Goal: Task Accomplishment & Management: Complete application form

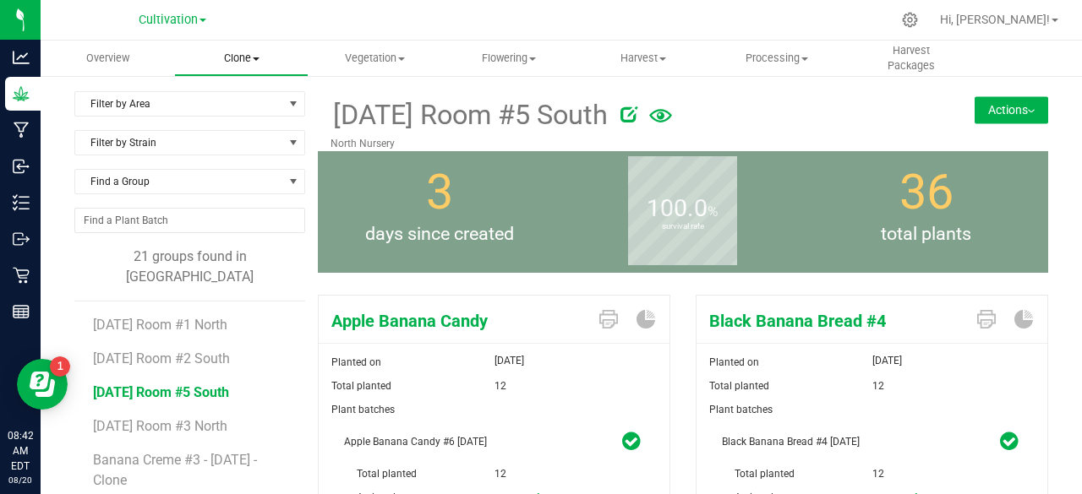
click at [262, 47] on uib-tab-heading "Clone Create plants Cloning groups Cloning plant batches Apply to plants" at bounding box center [241, 58] width 132 height 34
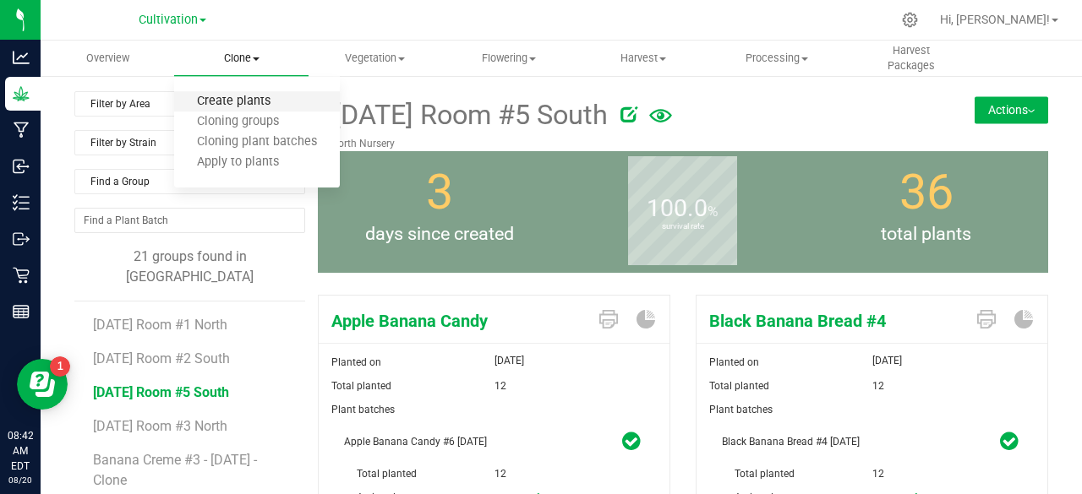
click at [237, 98] on span "Create plants" at bounding box center [233, 102] width 119 height 14
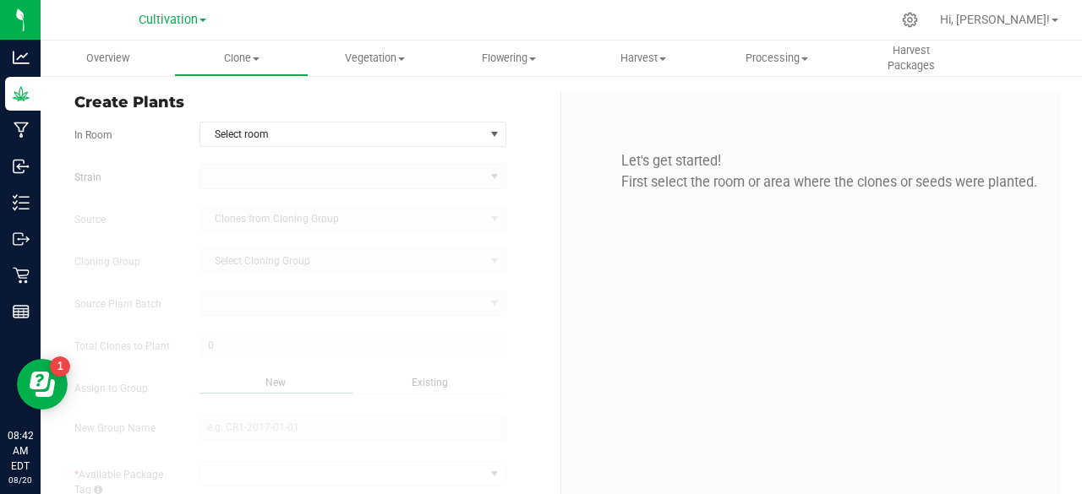
type input "[DATE] 8:42 AM"
click at [249, 141] on span "Select room" at bounding box center [342, 135] width 284 height 24
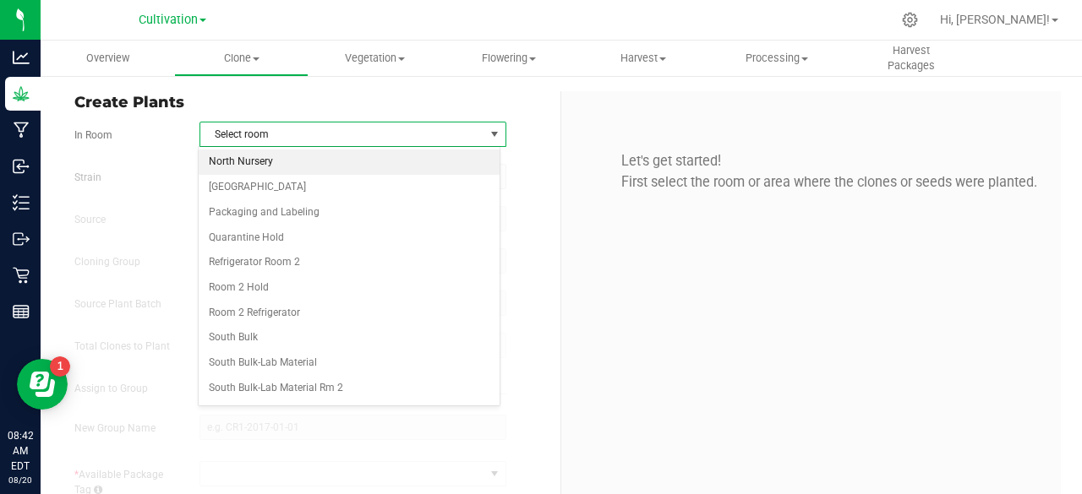
click at [249, 161] on li "North Nursery" at bounding box center [349, 162] width 301 height 25
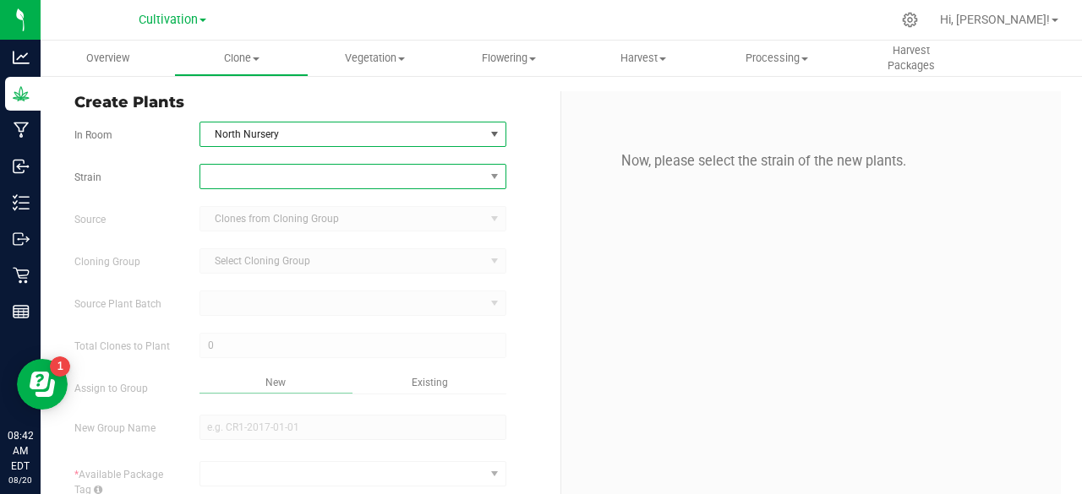
click at [243, 180] on span at bounding box center [342, 177] width 284 height 24
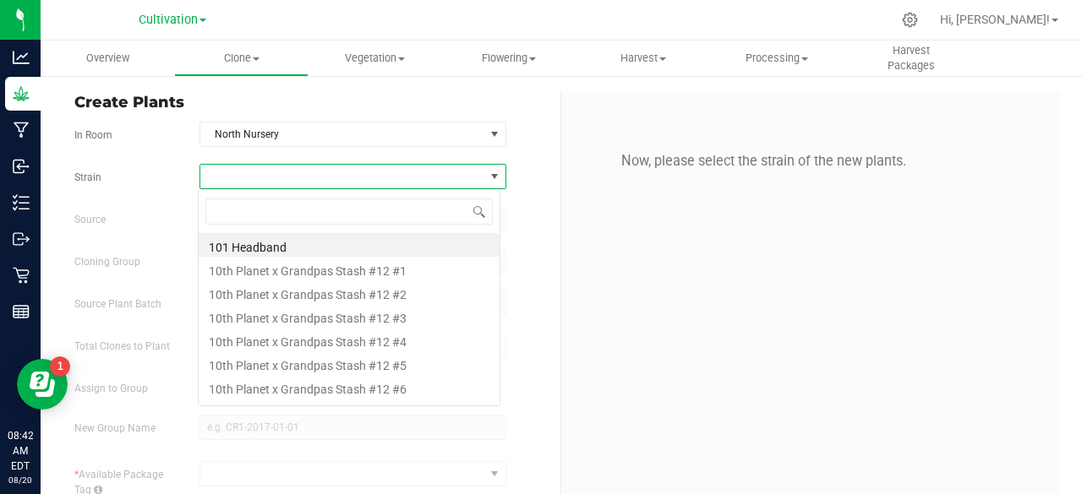
scroll to position [25, 303]
type input "astropop"
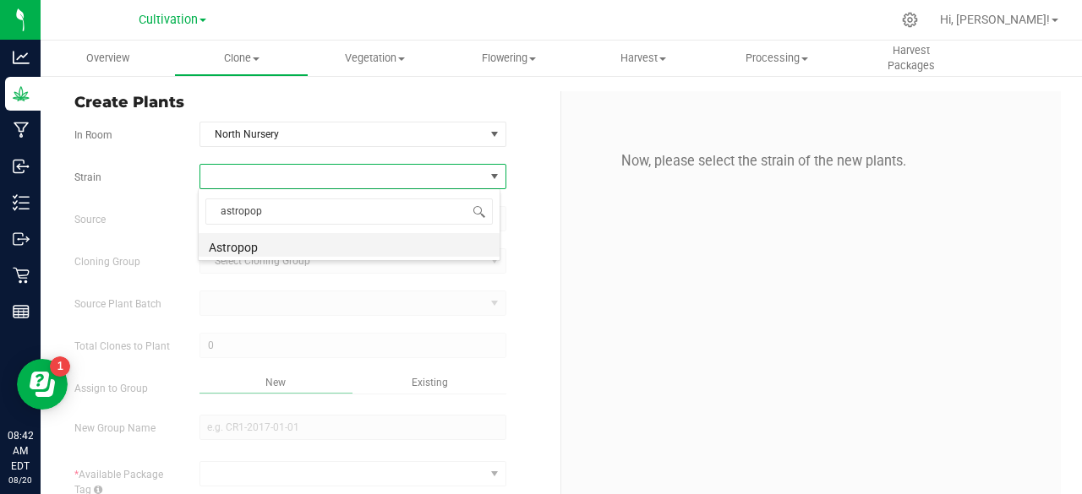
click at [245, 238] on li "Astropop" at bounding box center [349, 245] width 301 height 24
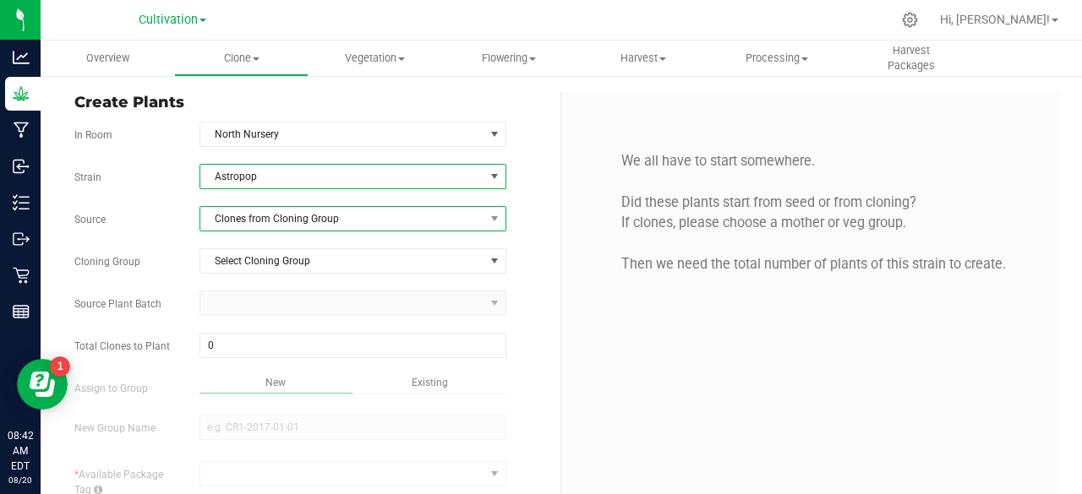
click at [289, 212] on span "Clones from Cloning Group" at bounding box center [342, 219] width 284 height 24
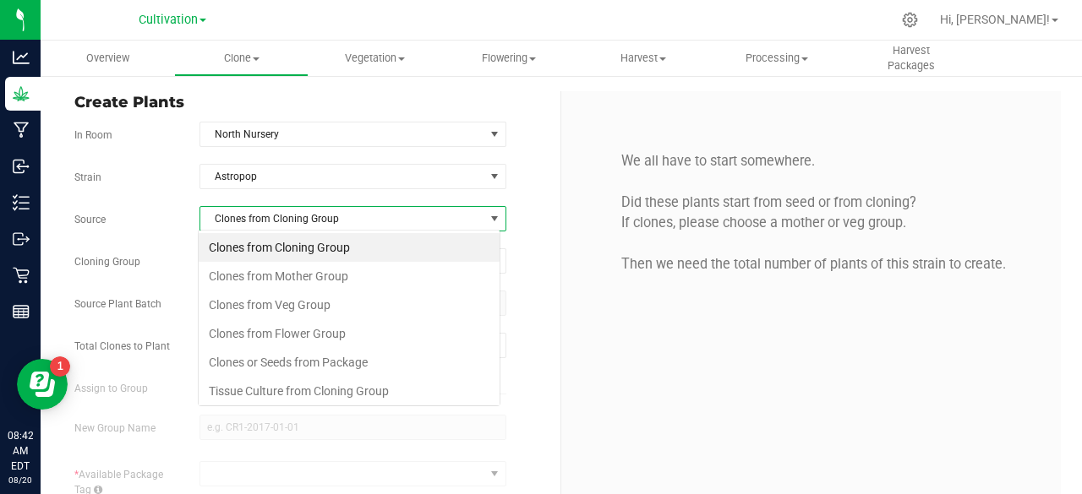
scroll to position [25, 303]
click at [290, 281] on li "Clones from Mother Group" at bounding box center [349, 276] width 301 height 29
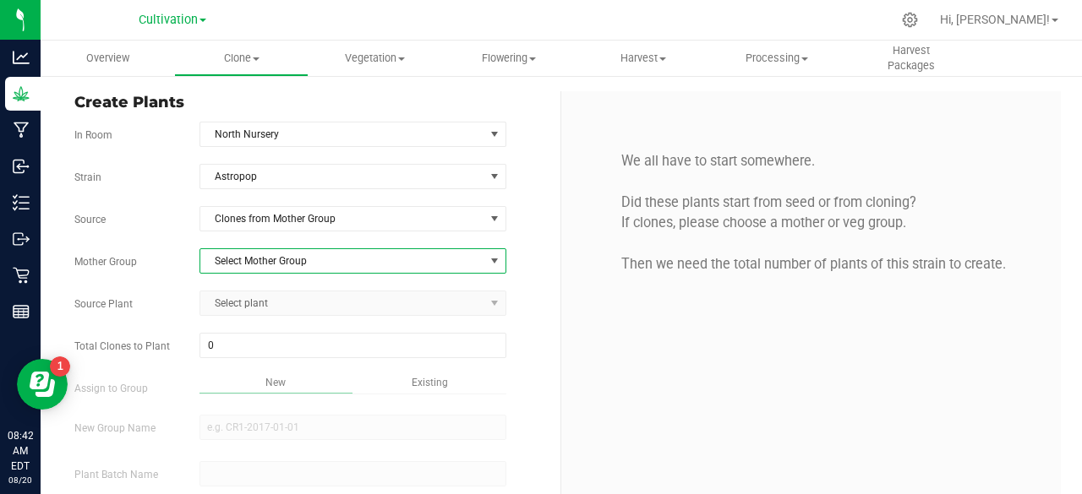
click at [318, 264] on span "Select Mother Group" at bounding box center [342, 261] width 284 height 24
click at [315, 278] on li "Dome #1 - [DATE]" at bounding box center [349, 287] width 301 height 25
click at [306, 297] on span "Select plant" at bounding box center [342, 304] width 284 height 24
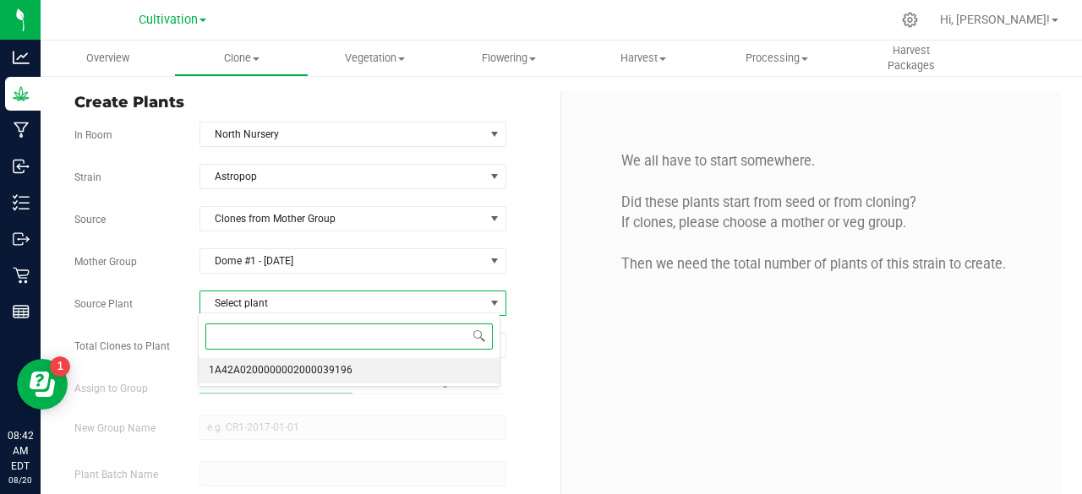
click at [301, 358] on li "1A42A0200000002000039196" at bounding box center [349, 370] width 301 height 25
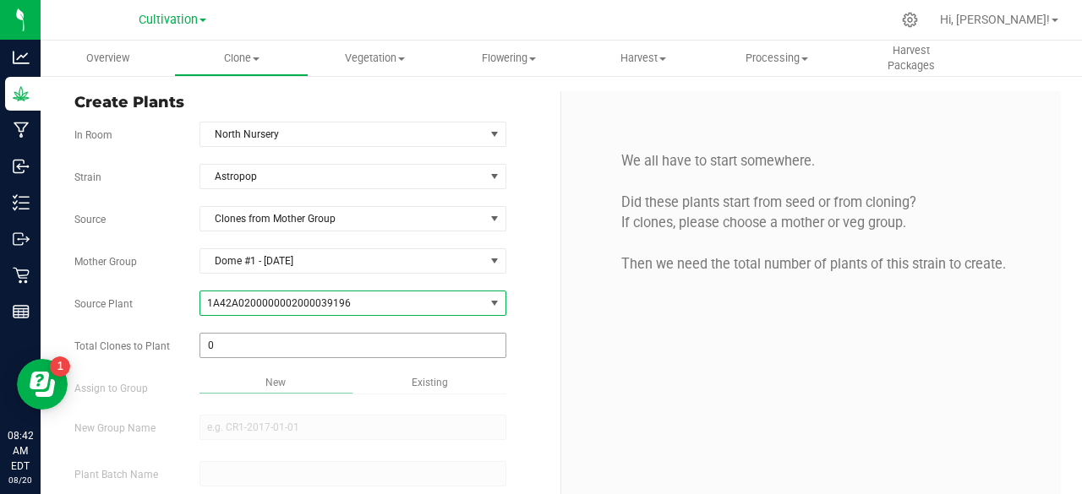
scroll to position [101, 0]
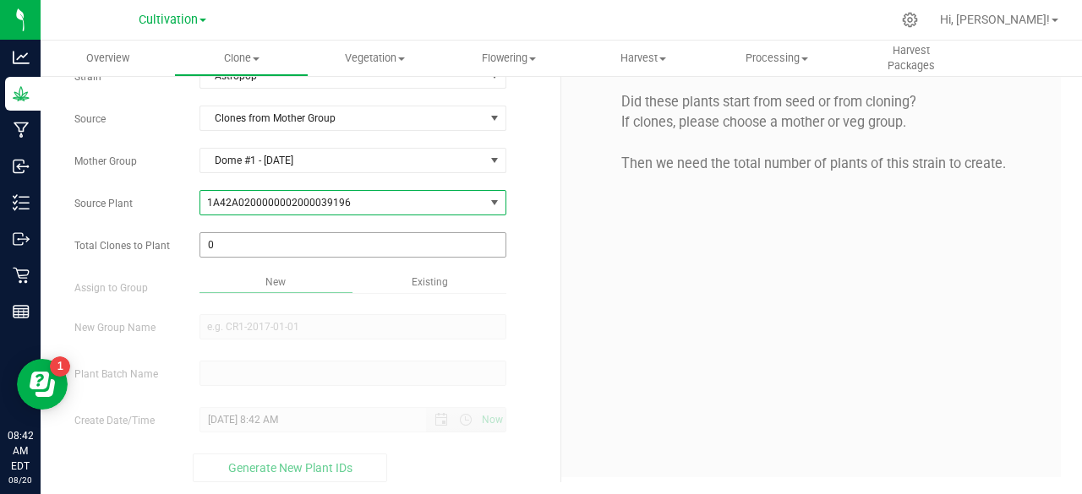
click at [267, 259] on div "Strain Astropop Source Clones from Mother Group Mother Group Dome #1 - [DATE] S…" at bounding box center [310, 272] width 473 height 419
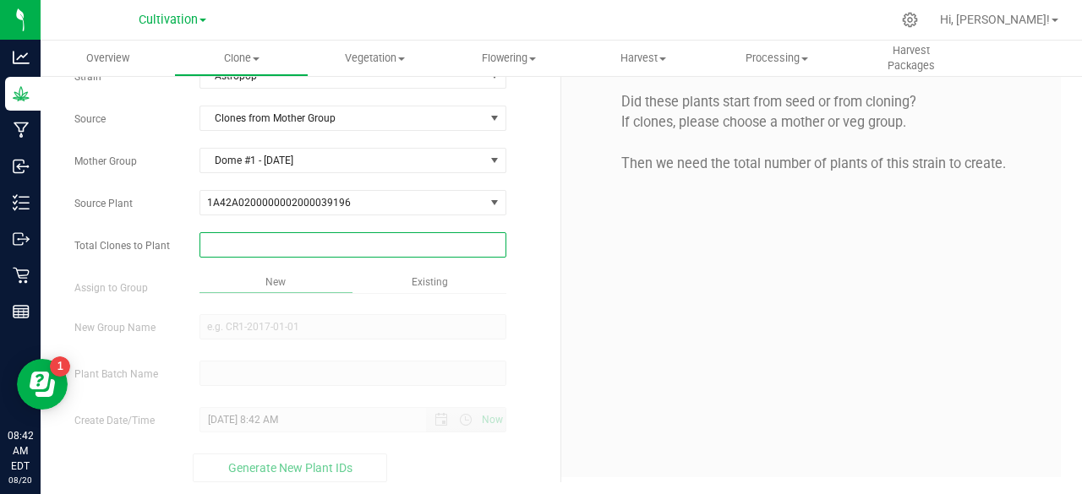
click at [250, 251] on span at bounding box center [352, 244] width 307 height 25
type input "12"
click at [409, 276] on div "Overview Clone Create plants Cloning groups Cloning plant batches Apply to plan…" at bounding box center [561, 268] width 1041 height 454
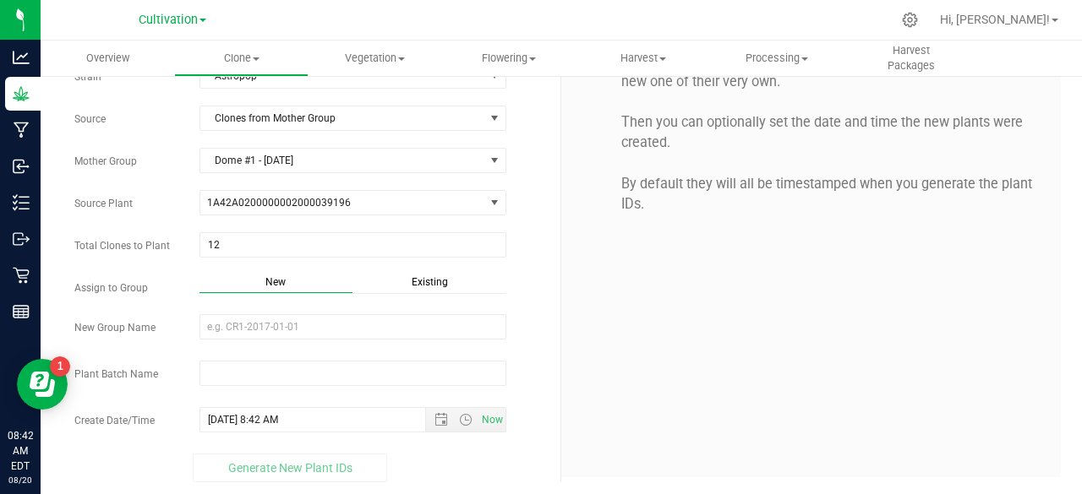
click at [412, 276] on span "Existing" at bounding box center [430, 282] width 36 height 12
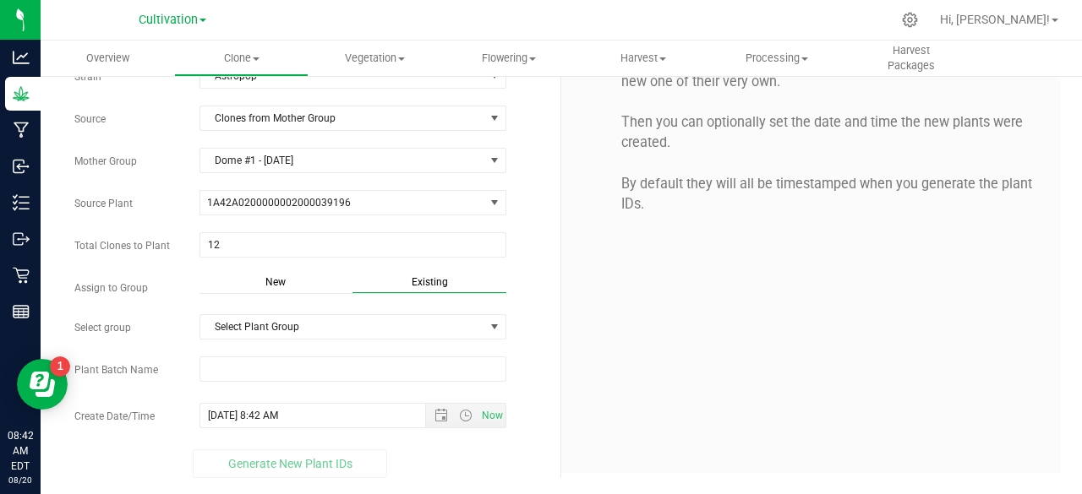
scroll to position [96, 0]
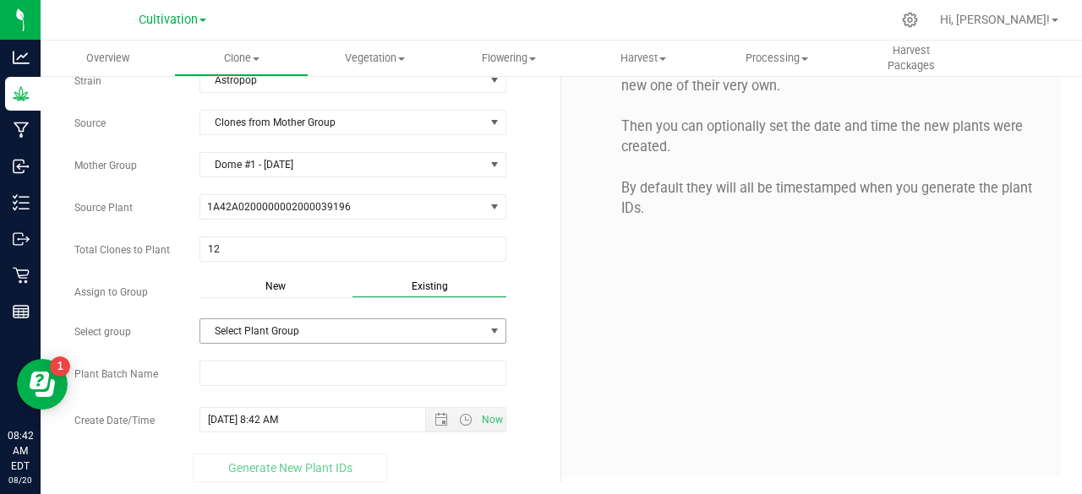
click at [370, 326] on span "Select Plant Group" at bounding box center [342, 331] width 284 height 24
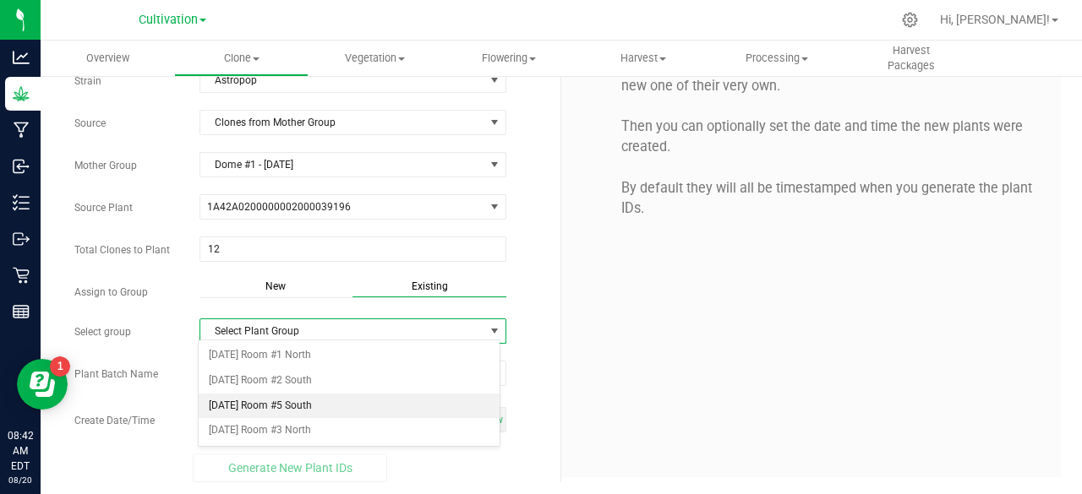
click at [325, 400] on li "[DATE] Room #5 South" at bounding box center [349, 406] width 301 height 25
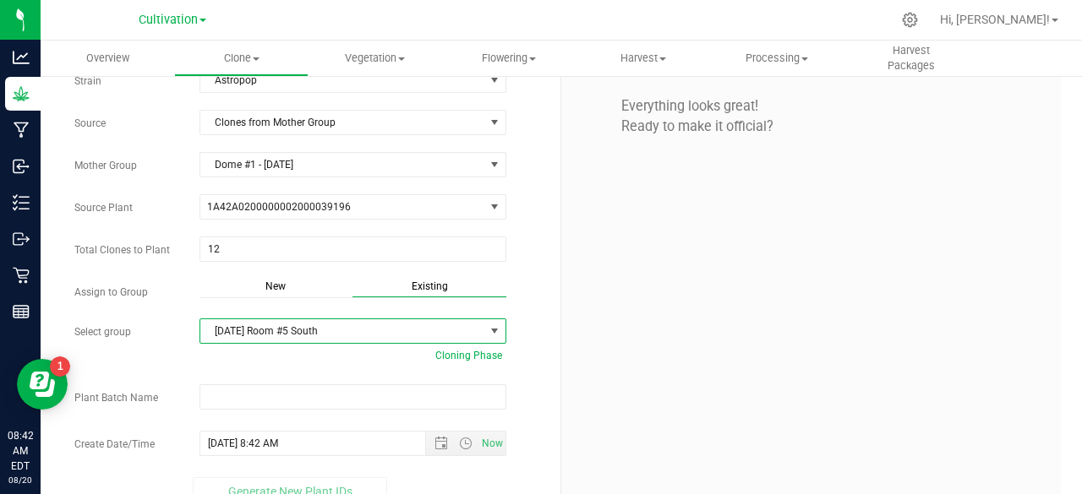
click at [310, 406] on div at bounding box center [353, 400] width 332 height 30
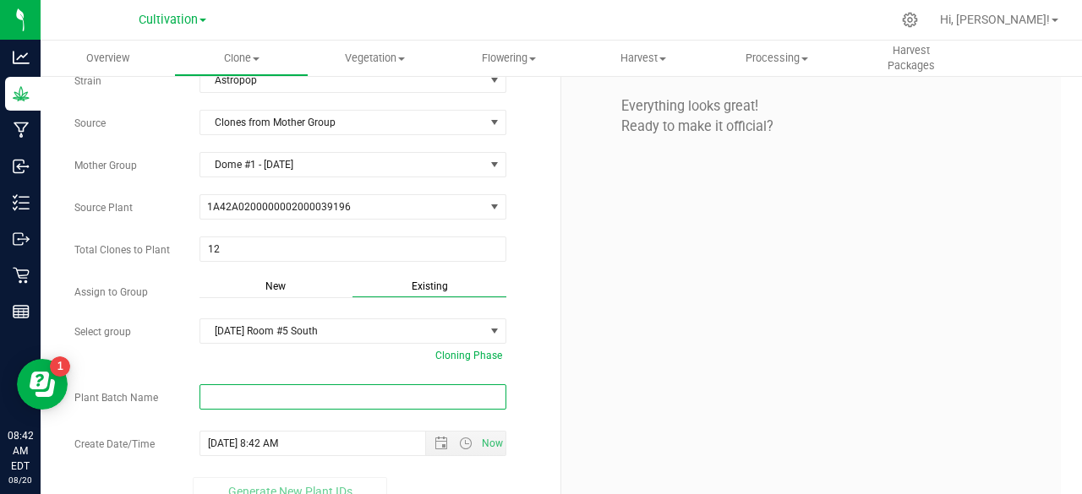
click at [326, 395] on input "text" at bounding box center [352, 397] width 307 height 25
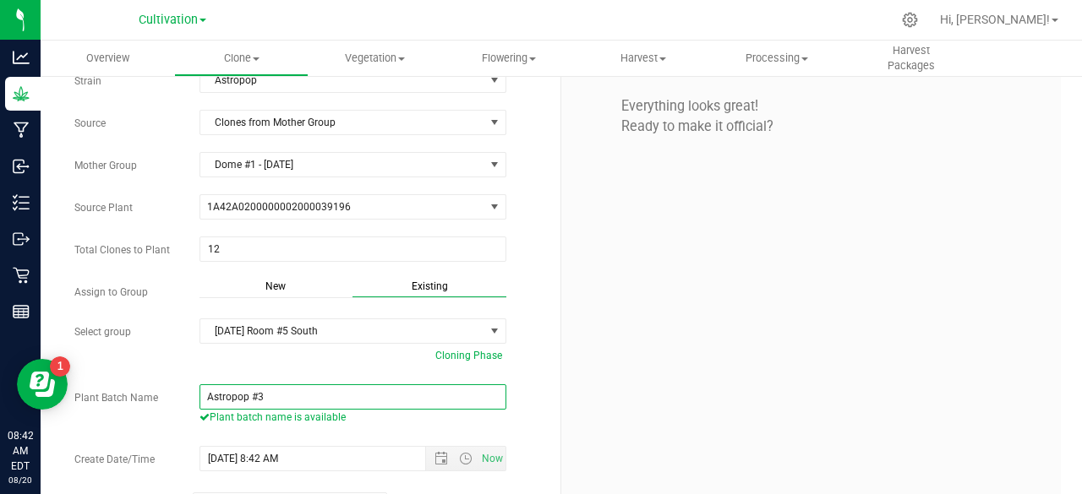
paste input "[DATE]"
click at [434, 452] on span "Open the date view" at bounding box center [441, 459] width 14 height 14
type input "Astropop #3 [DATE] S"
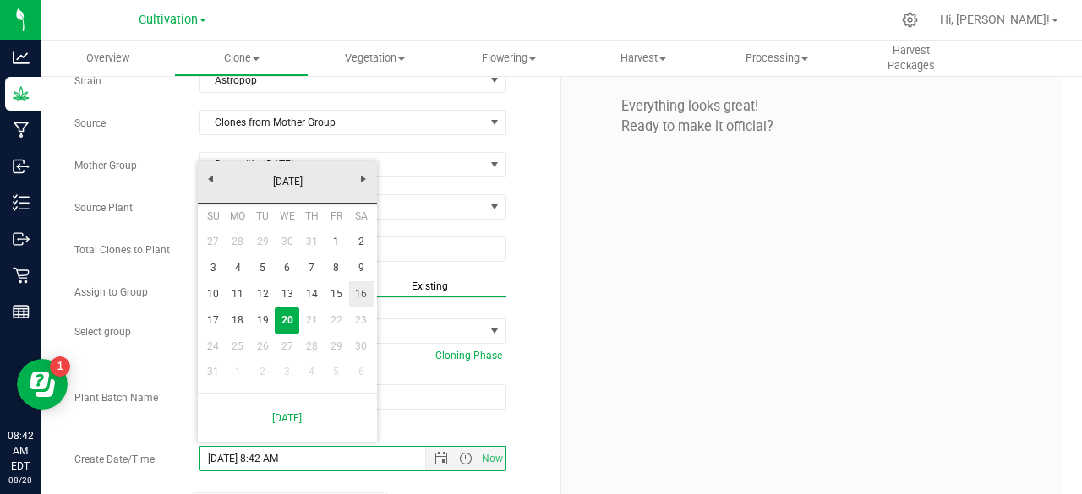
click at [360, 287] on link "16" at bounding box center [361, 294] width 25 height 26
type input "[DATE] 8:42 AM"
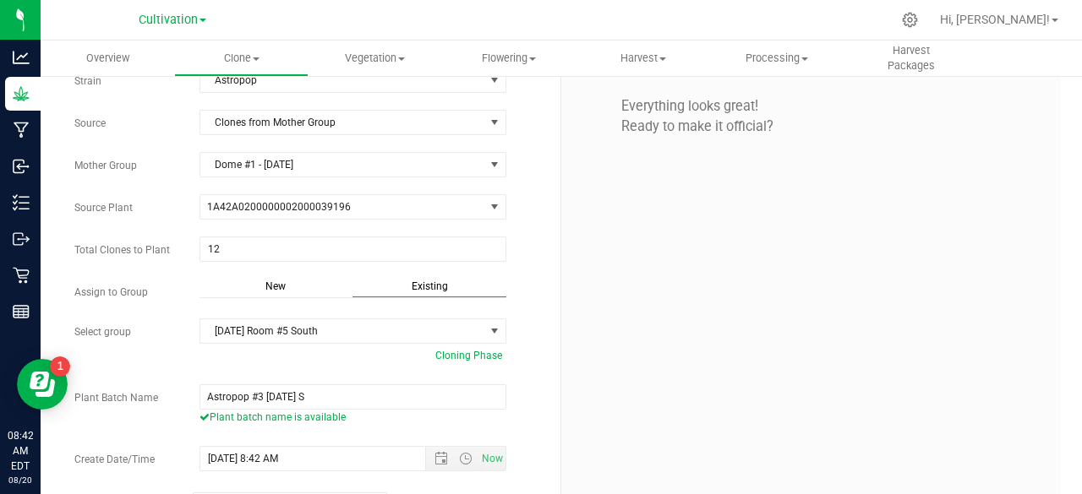
click at [624, 374] on div "Everything looks great! Ready to make it official?" at bounding box center [810, 255] width 499 height 521
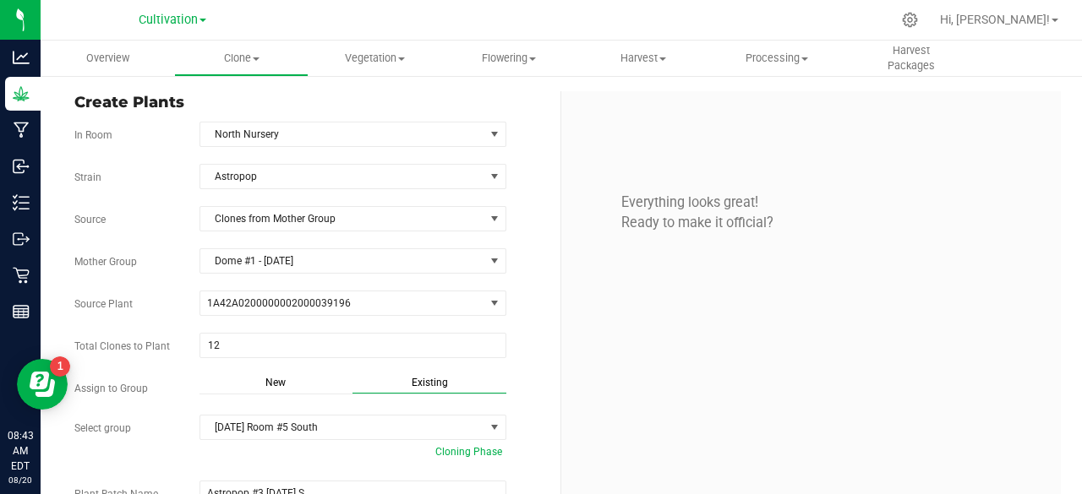
scroll to position [135, 0]
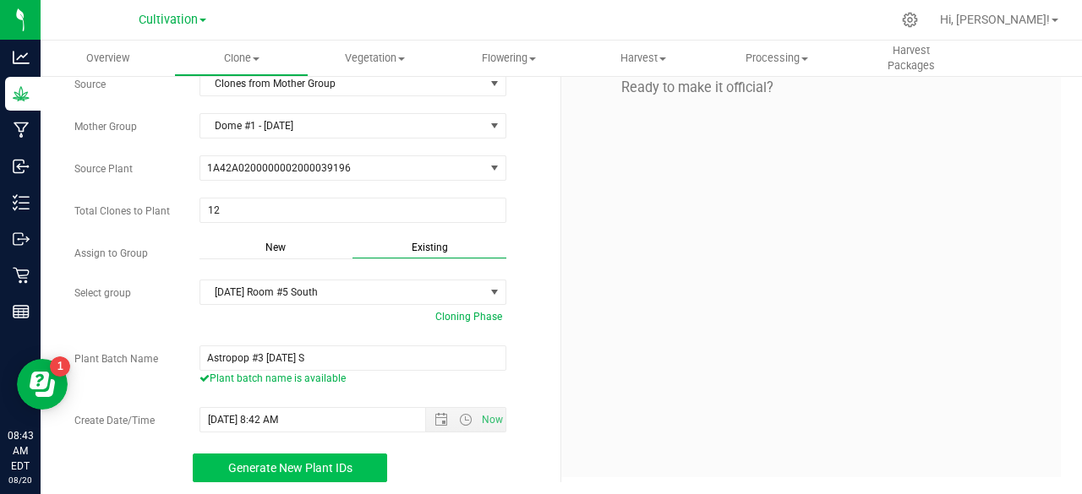
click at [363, 458] on button "Generate New Plant IDs" at bounding box center [290, 468] width 194 height 29
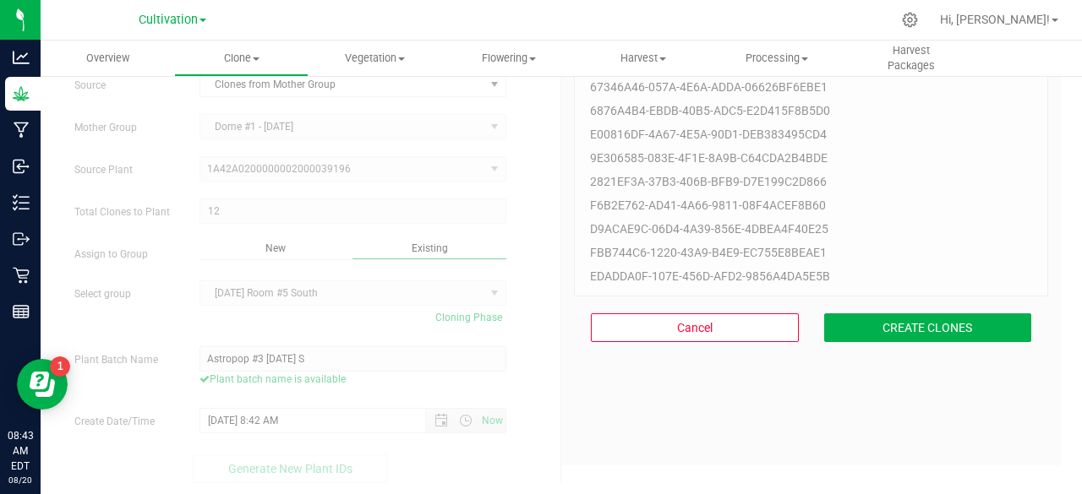
scroll to position [51, 0]
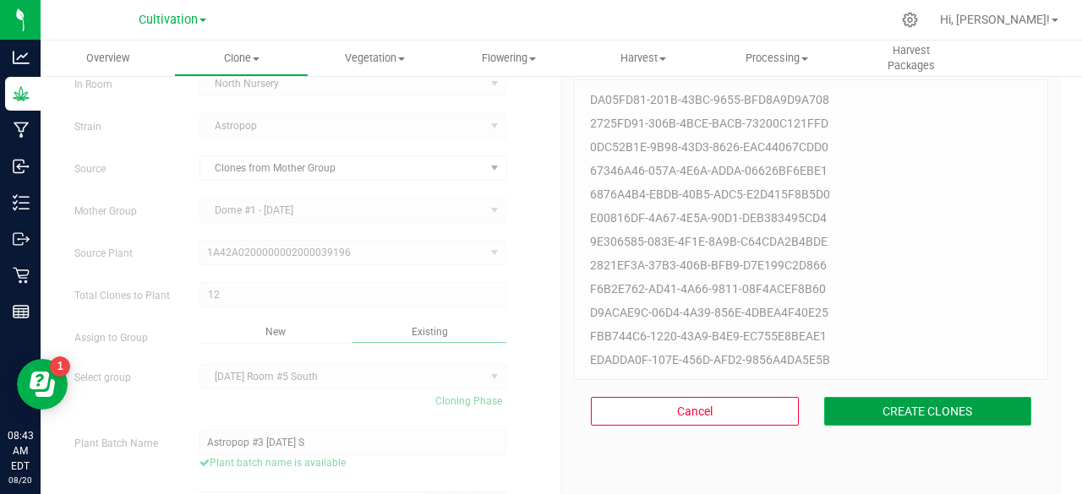
click at [859, 403] on button "CREATE CLONES" at bounding box center [928, 411] width 208 height 29
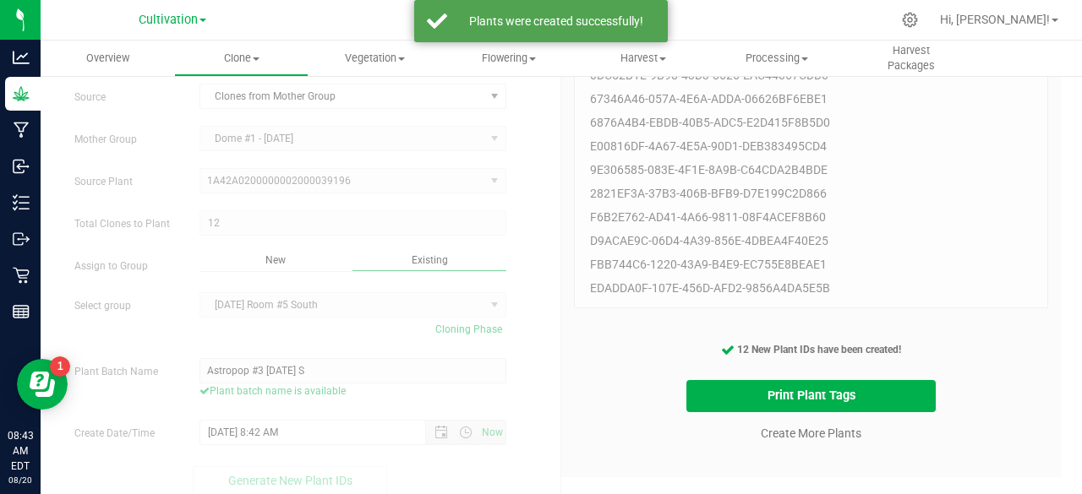
scroll to position [128, 0]
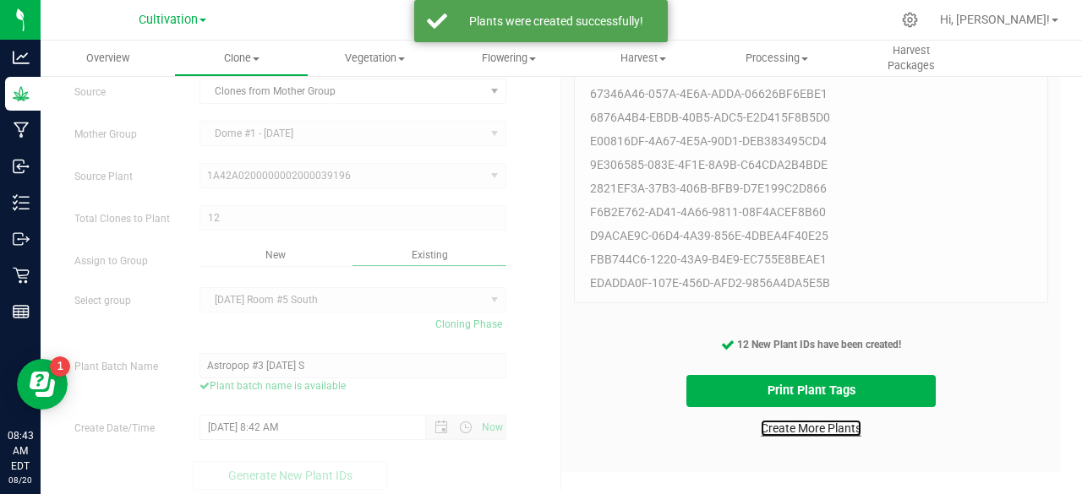
click at [832, 425] on link "Create More Plants" at bounding box center [811, 428] width 101 height 17
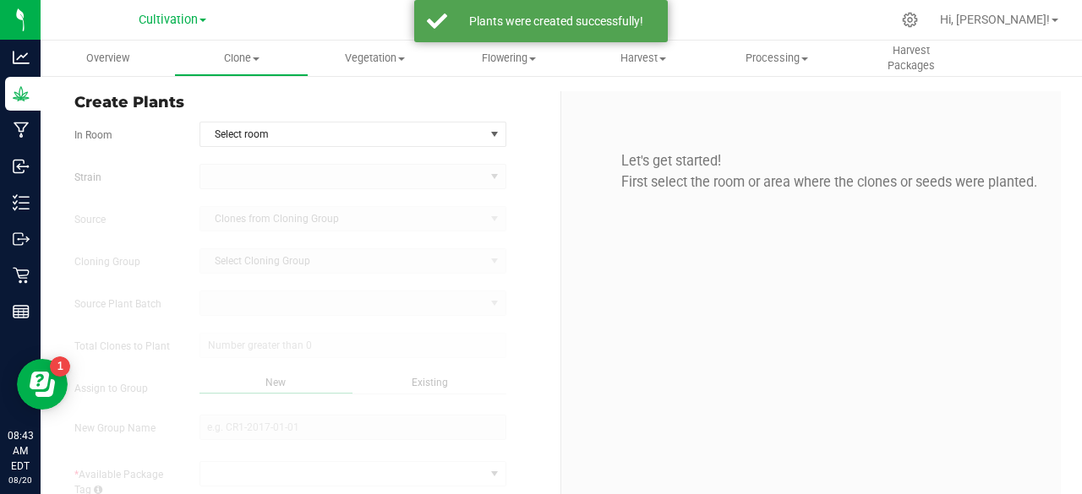
type input "[DATE] 8:43 AM"
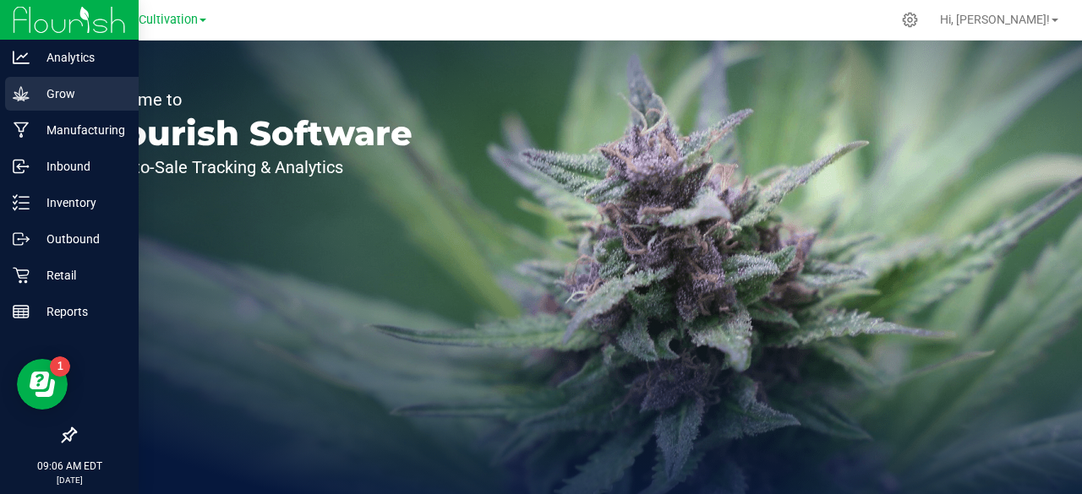
click at [35, 103] on p "Grow" at bounding box center [80, 94] width 101 height 20
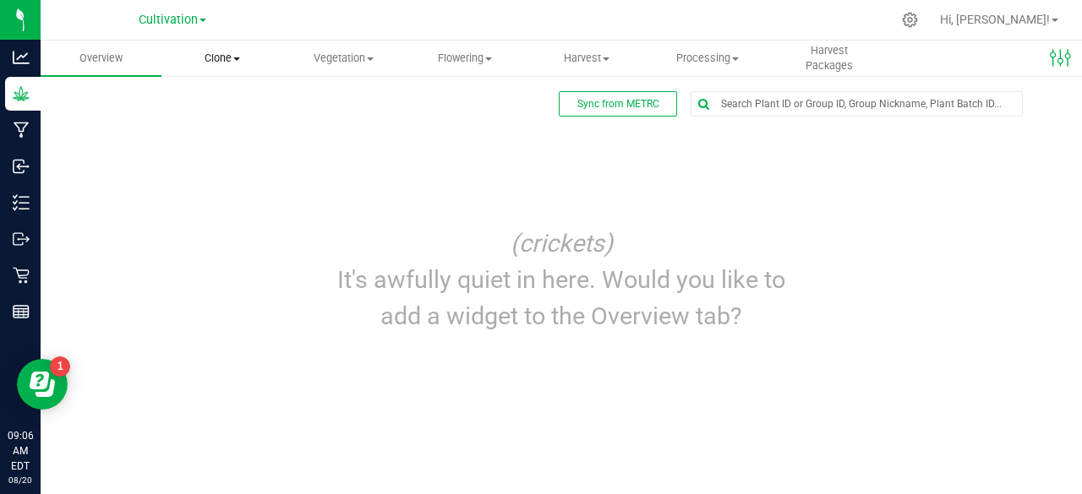
click at [240, 63] on span "Clone" at bounding box center [221, 58] width 119 height 15
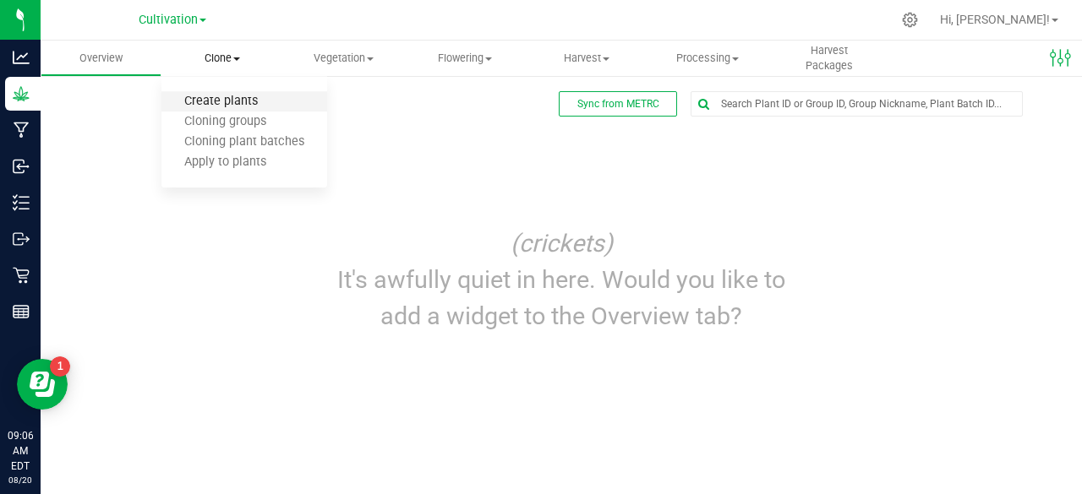
click at [223, 99] on span "Create plants" at bounding box center [220, 102] width 119 height 14
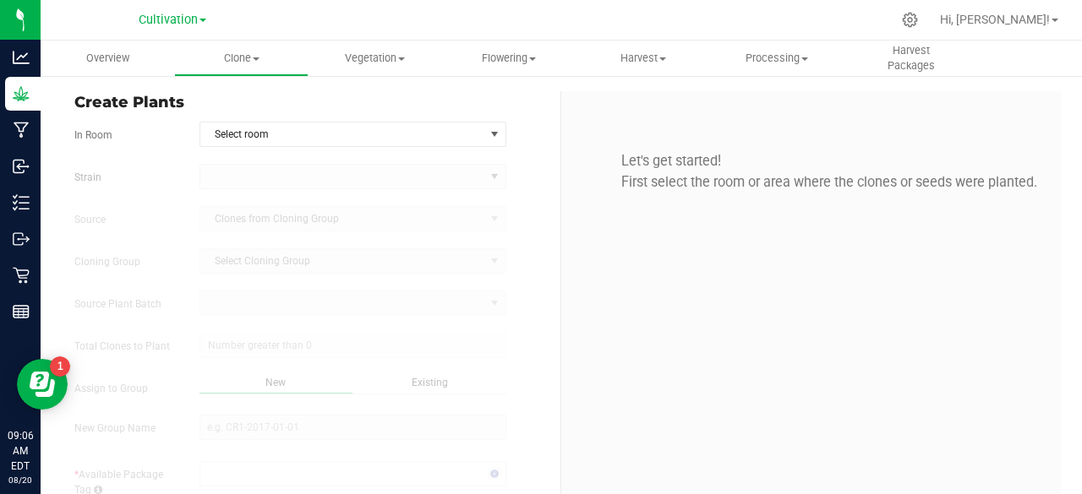
type input "8/20/2025 9:06 AM"
click at [299, 140] on span "Select room" at bounding box center [342, 135] width 284 height 24
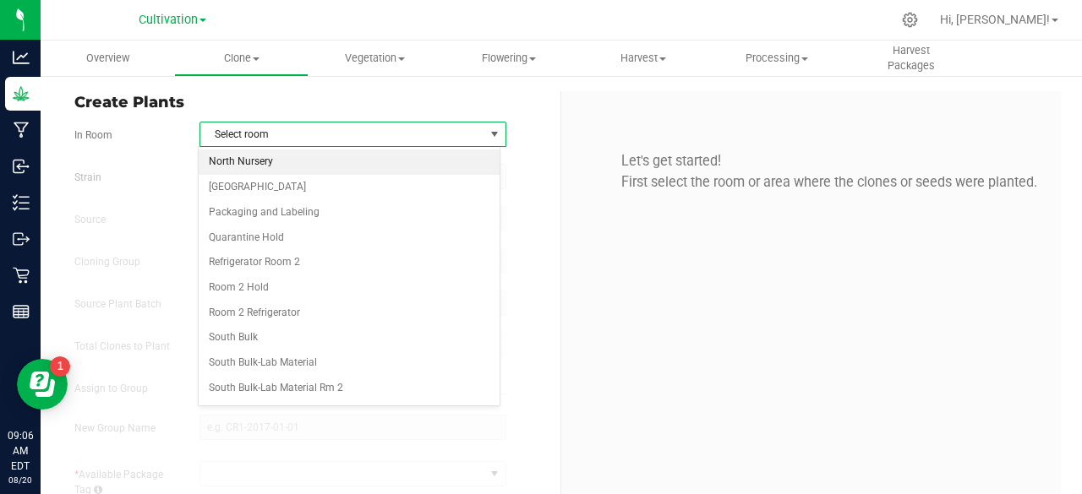
click at [276, 169] on li "North Nursery" at bounding box center [349, 162] width 301 height 25
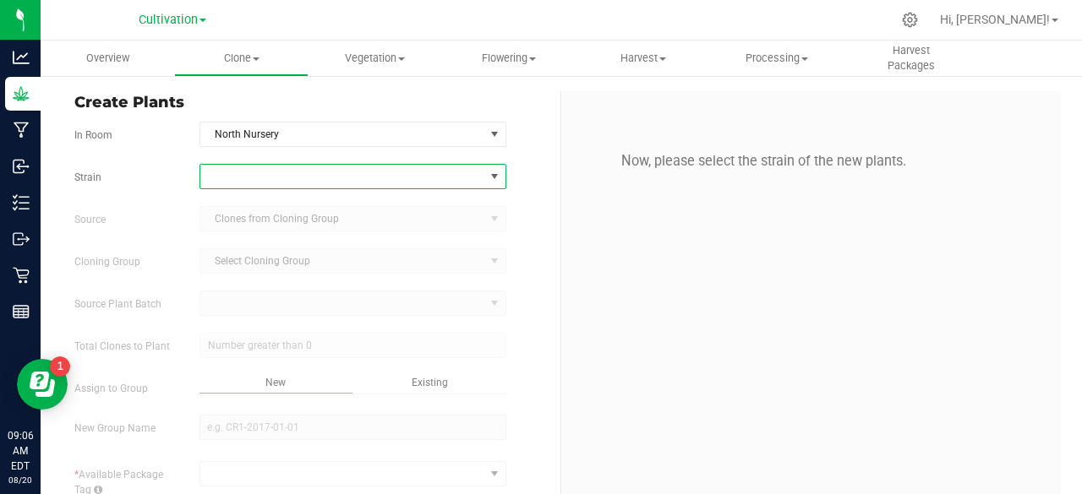
click at [259, 180] on span at bounding box center [342, 177] width 284 height 24
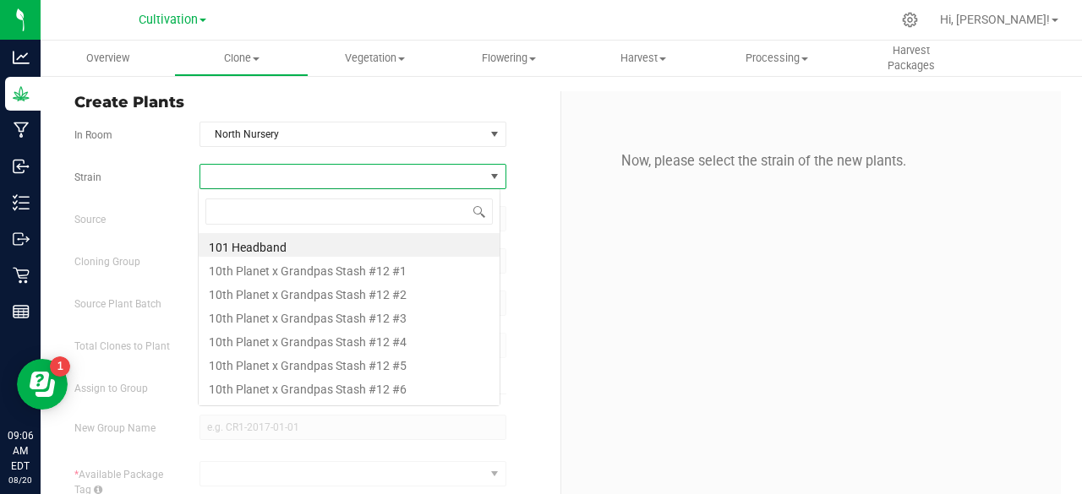
scroll to position [25, 303]
type input "cappu"
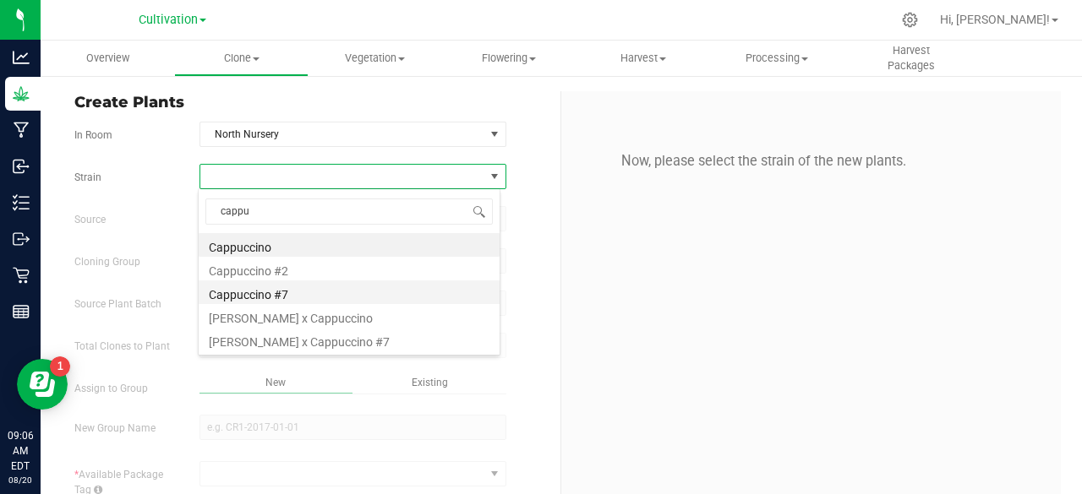
click at [261, 290] on li "Cappuccino #7" at bounding box center [349, 293] width 301 height 24
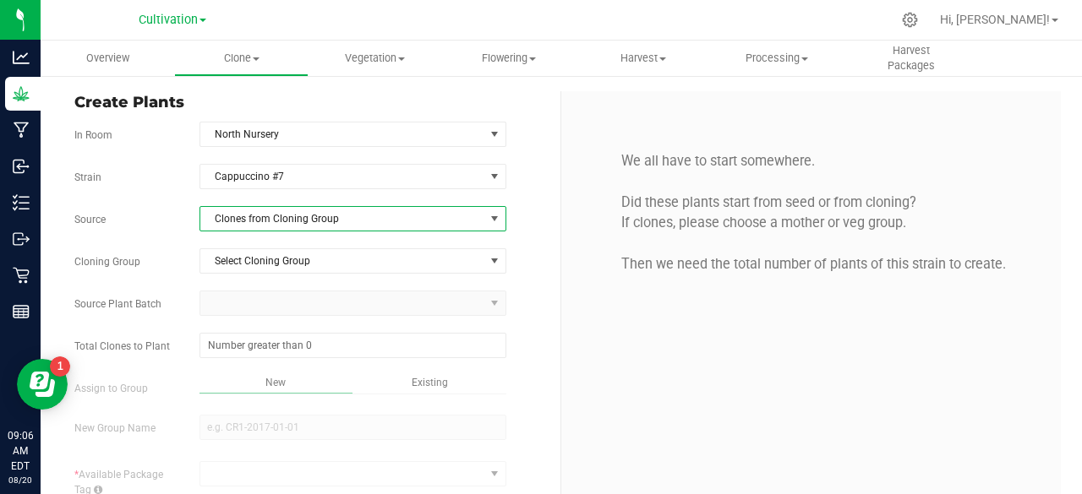
click at [351, 219] on span "Clones from Cloning Group" at bounding box center [342, 219] width 284 height 24
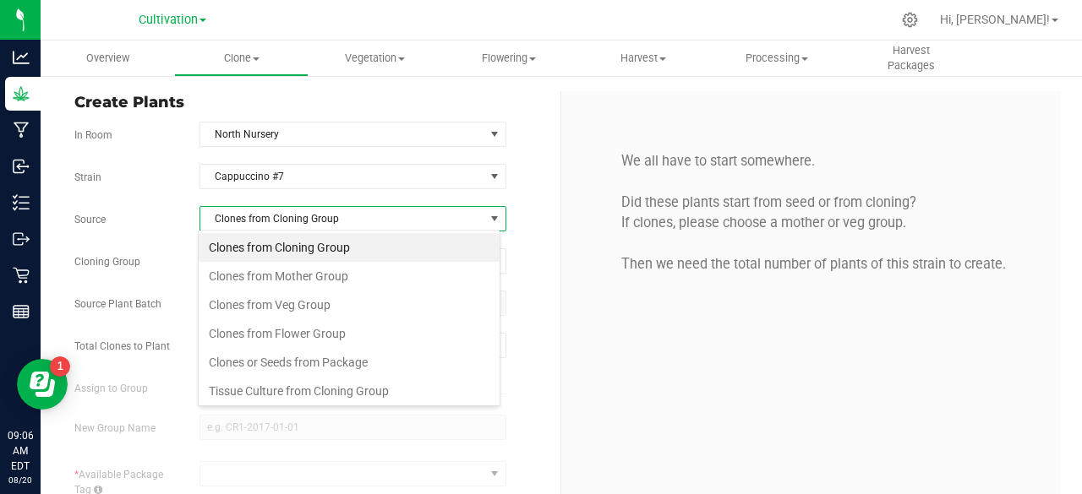
scroll to position [25, 303]
click at [318, 270] on li "Clones from Mother Group" at bounding box center [349, 276] width 301 height 29
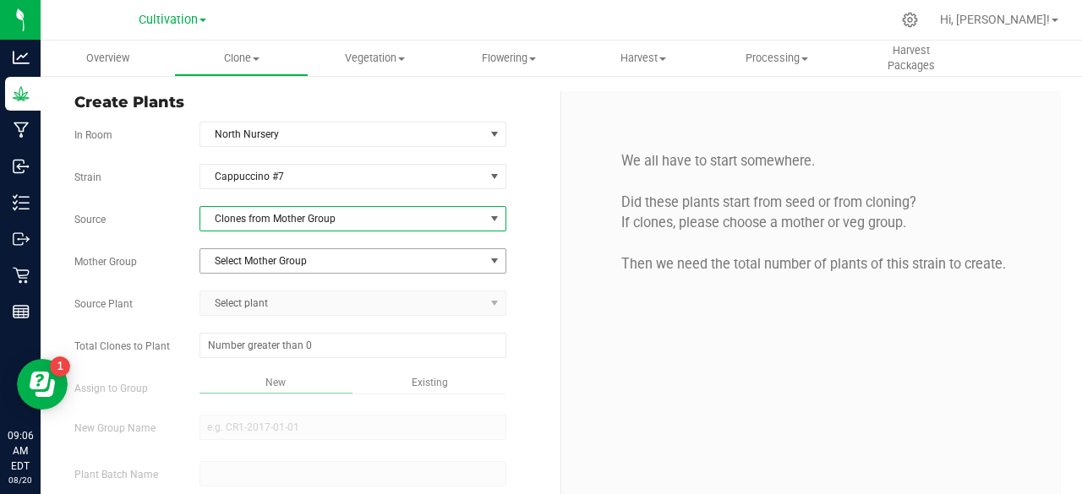
click at [318, 270] on span "Select Mother Group" at bounding box center [342, 261] width 284 height 24
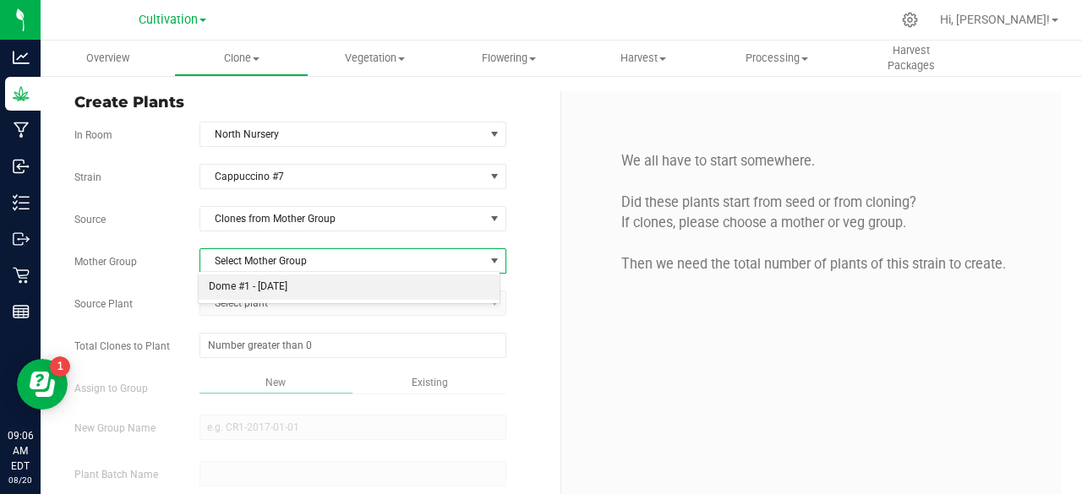
click at [307, 280] on li "Dome #1 - [DATE]" at bounding box center [349, 287] width 301 height 25
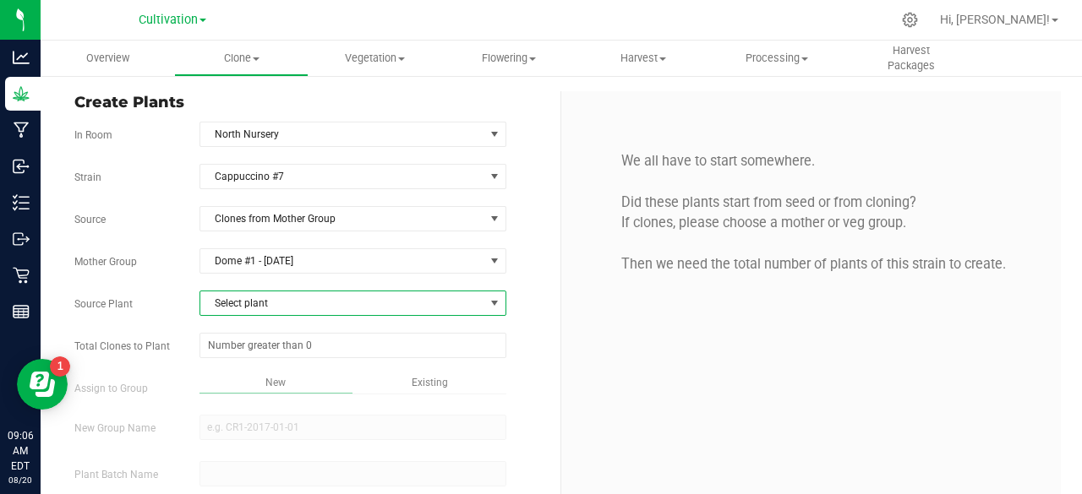
click at [292, 294] on span "Select plant" at bounding box center [342, 304] width 284 height 24
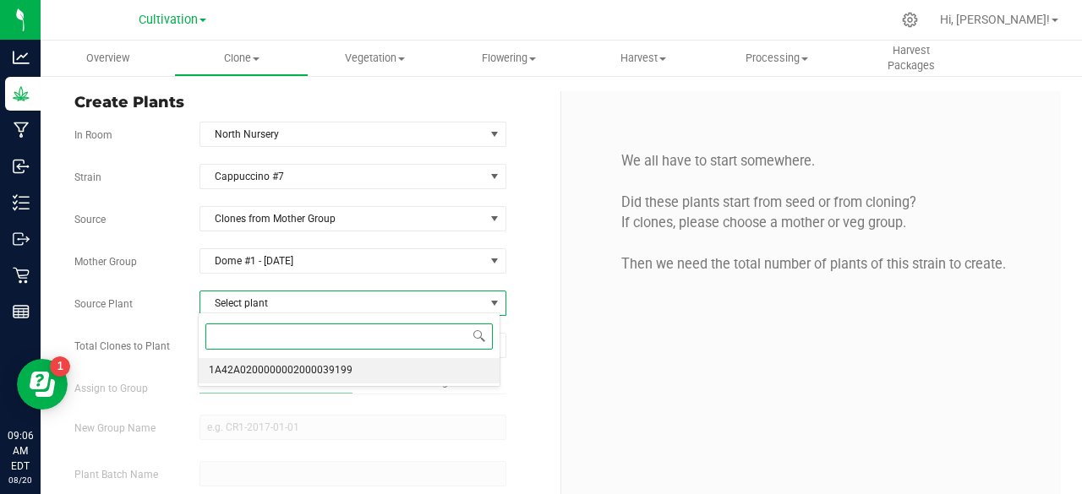
click at [264, 363] on span "1A42A0200000002000039199" at bounding box center [281, 371] width 144 height 22
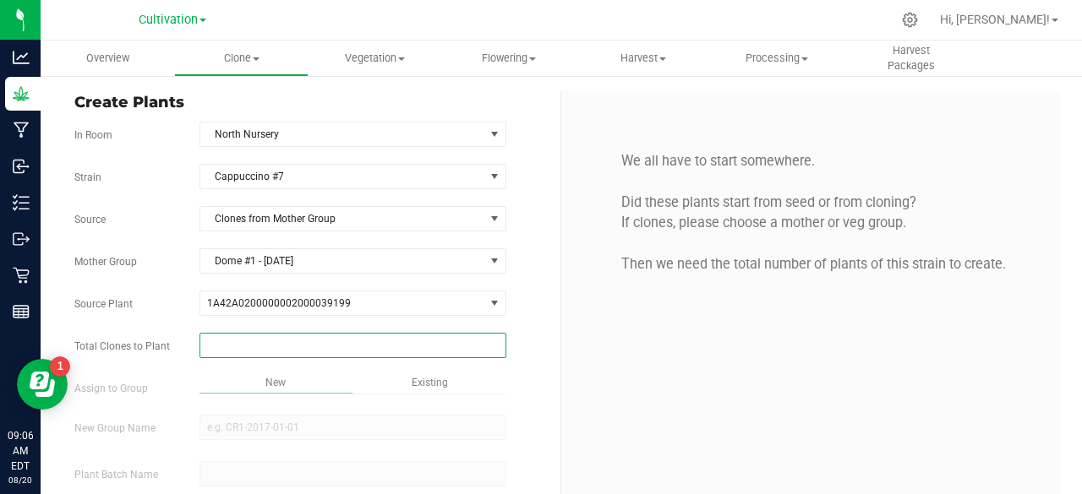
click at [299, 339] on span at bounding box center [352, 345] width 307 height 25
type input "20"
drag, startPoint x: 299, startPoint y: 339, endPoint x: 307, endPoint y: 325, distance: 15.5
click at [307, 334] on input "20" at bounding box center [352, 346] width 305 height 24
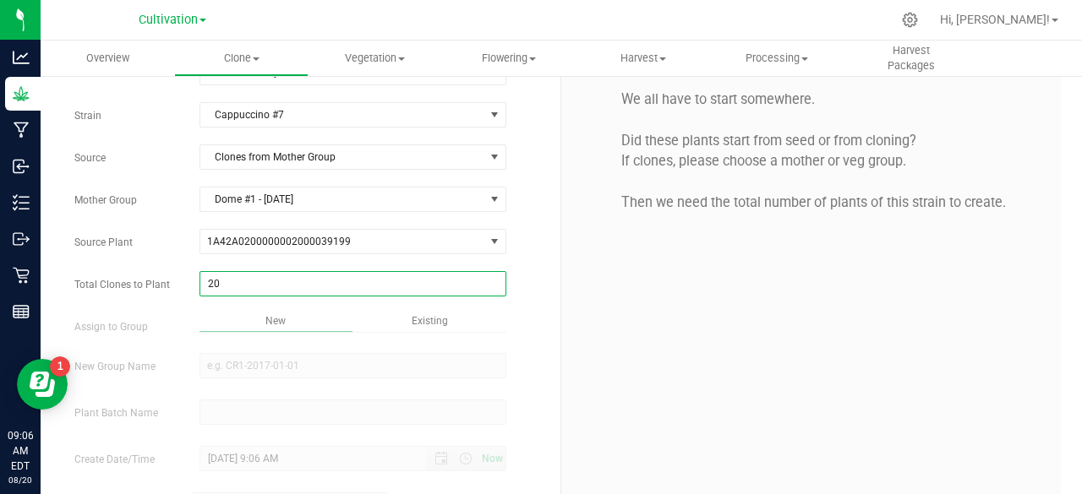
scroll to position [63, 0]
type input "20"
click at [434, 303] on div "Overview Clone Create plants Cloning groups Cloning plant batches Apply to plan…" at bounding box center [561, 268] width 1041 height 454
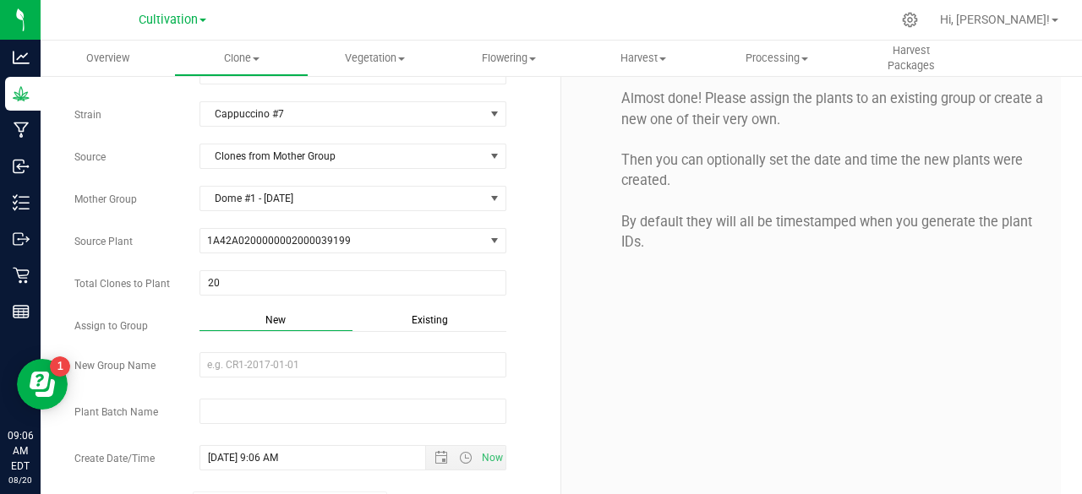
click at [428, 314] on span "Existing" at bounding box center [430, 320] width 36 height 12
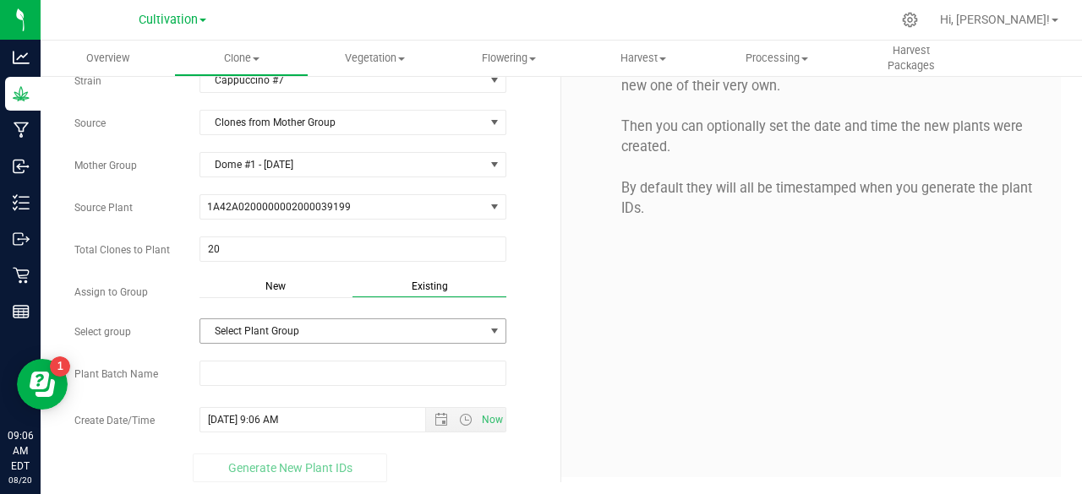
click at [394, 332] on span "Select Plant Group" at bounding box center [342, 331] width 284 height 24
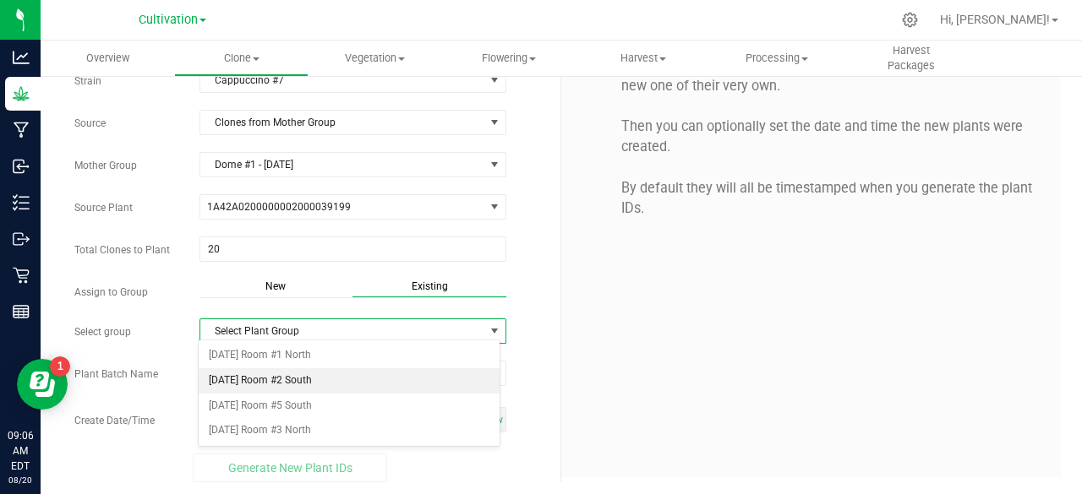
click at [344, 376] on li "[DATE] Room #2 South" at bounding box center [349, 380] width 301 height 25
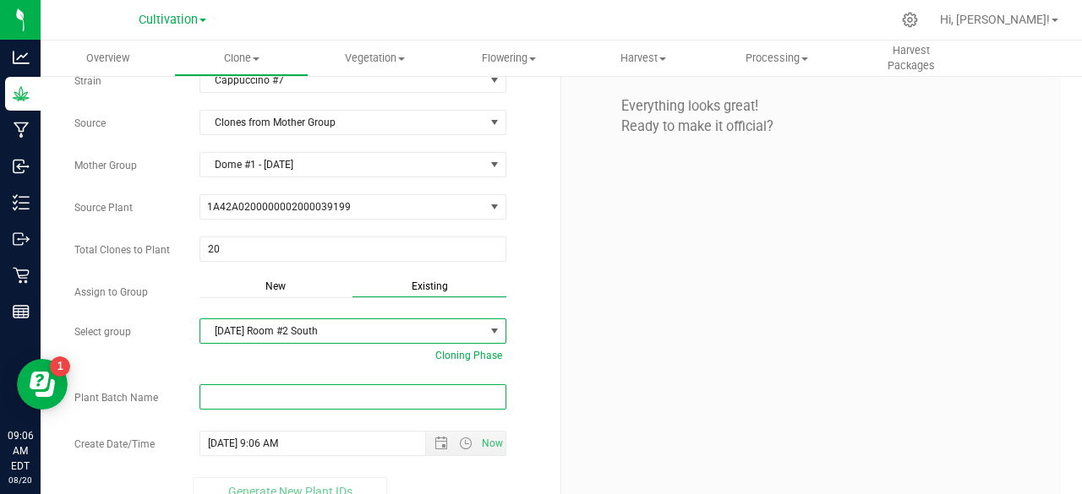
click at [311, 395] on input "text" at bounding box center [352, 397] width 307 height 25
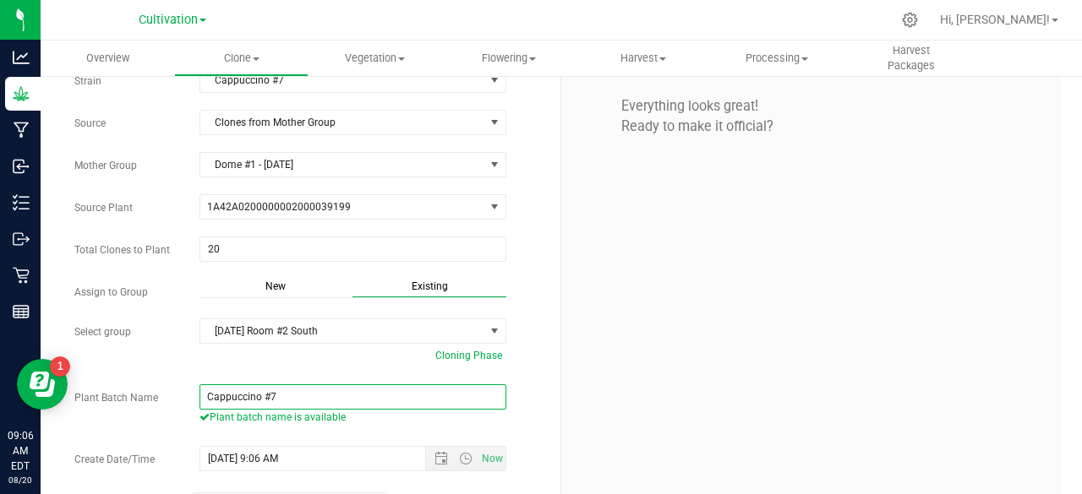
paste input "0"
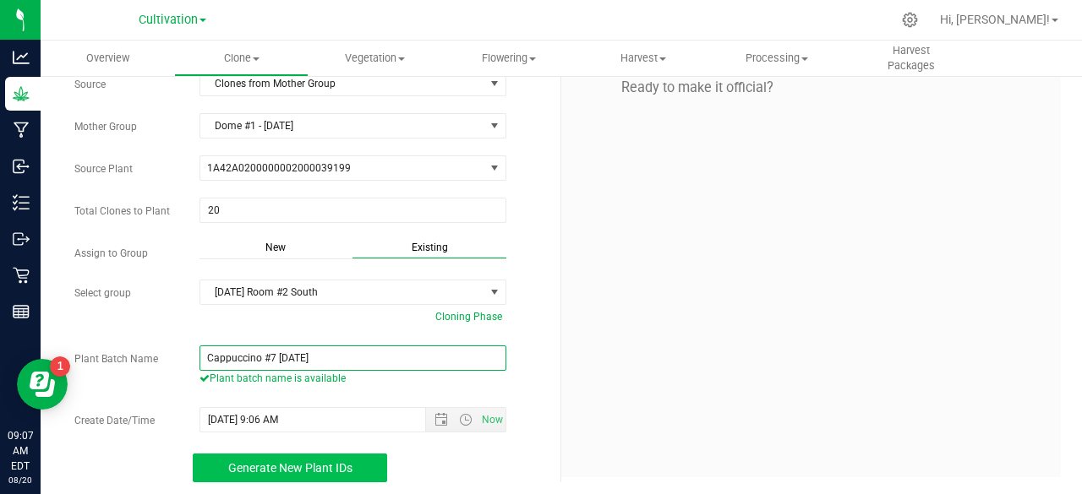
type input "Cappuccino #7 08.20.24"
click at [306, 464] on span "Generate New Plant IDs" at bounding box center [290, 468] width 124 height 14
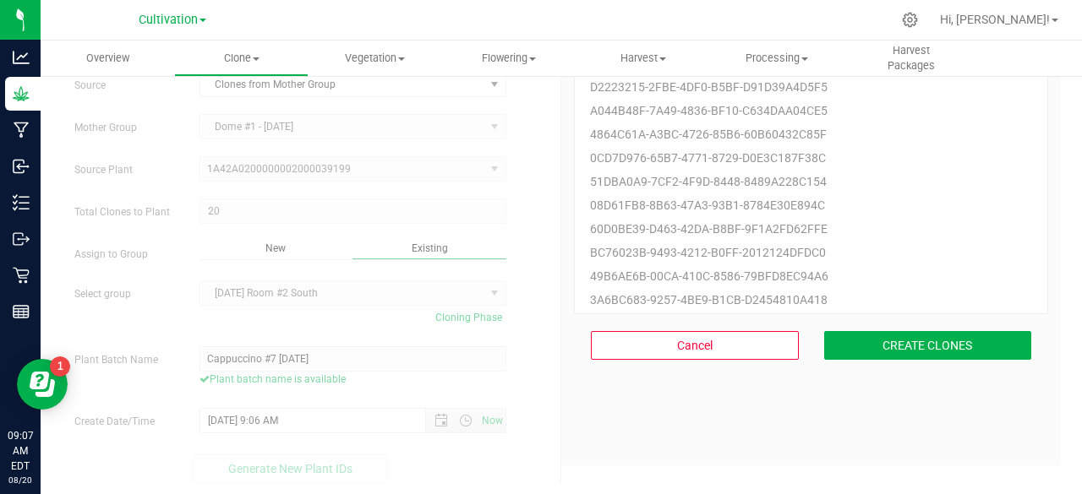
scroll to position [51, 0]
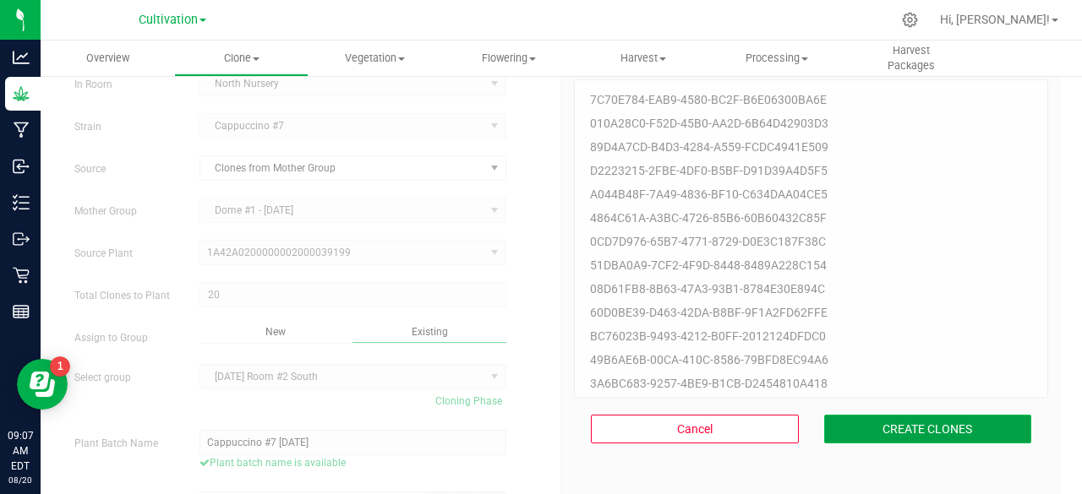
click at [840, 432] on button "CREATE CLONES" at bounding box center [928, 429] width 208 height 29
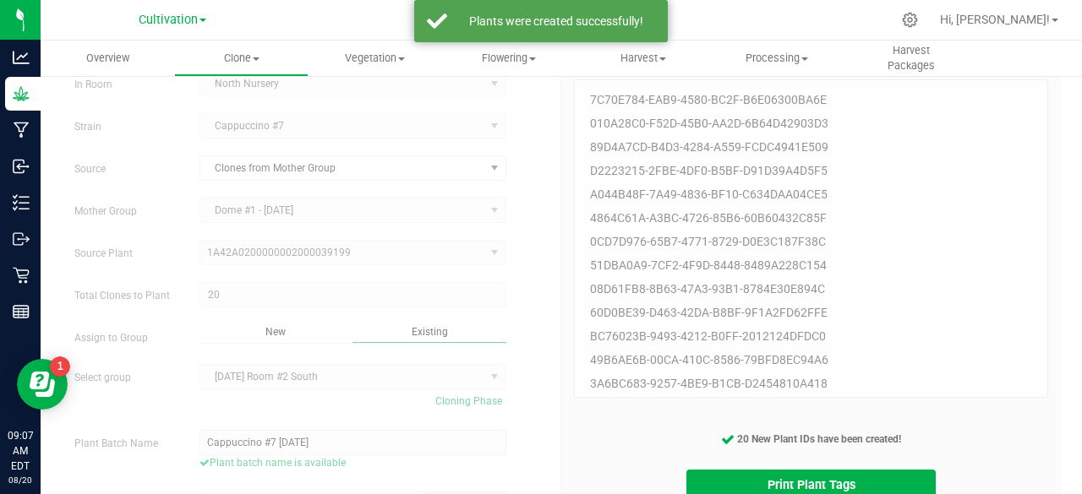
scroll to position [134, 0]
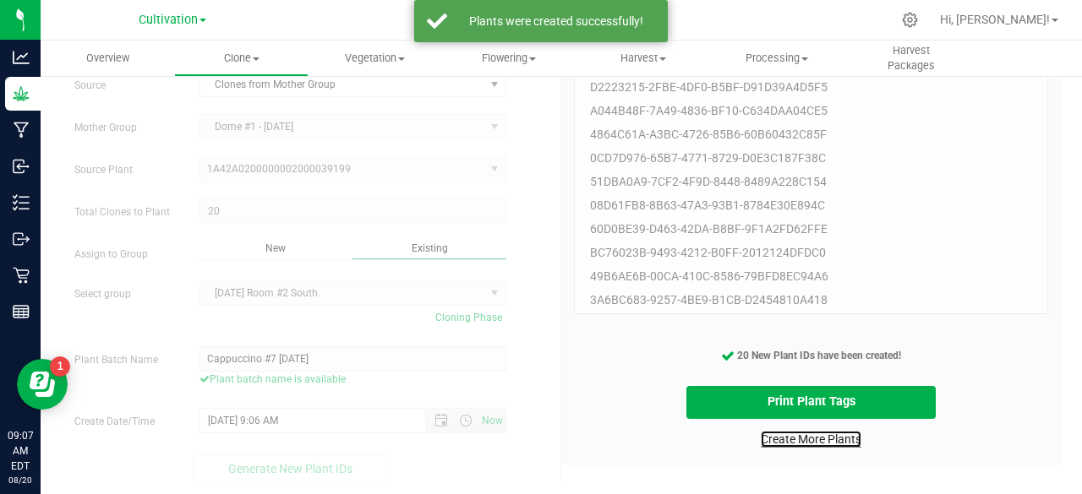
click at [812, 446] on link "Create More Plants" at bounding box center [811, 439] width 101 height 17
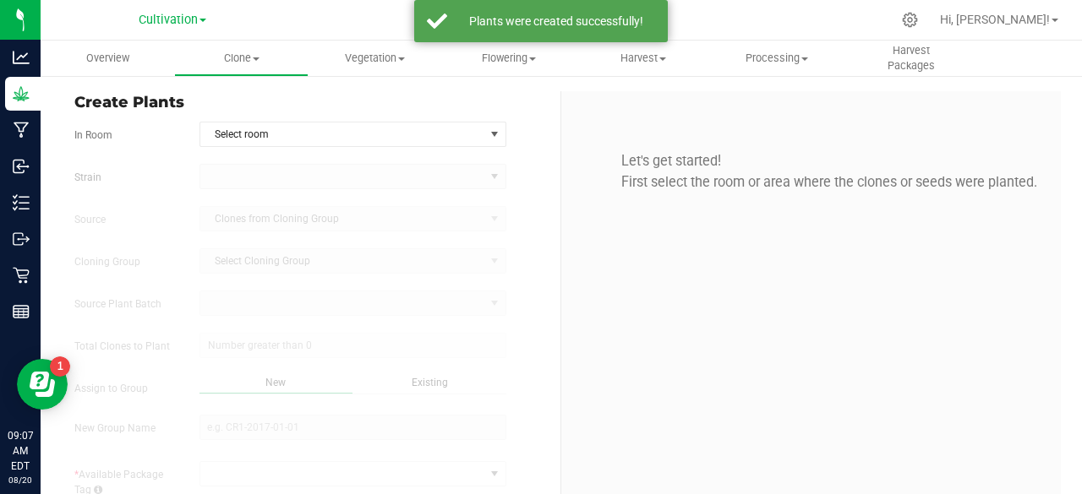
type input "8/20/2025 9:07 AM"
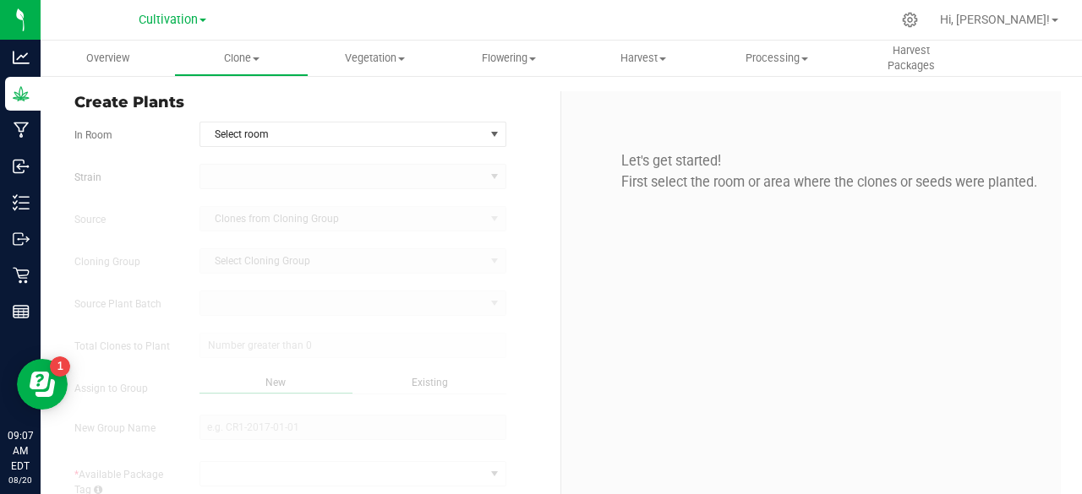
click at [354, 379] on div "Existing" at bounding box center [429, 384] width 154 height 19
click at [389, 138] on span "Select room" at bounding box center [342, 135] width 284 height 24
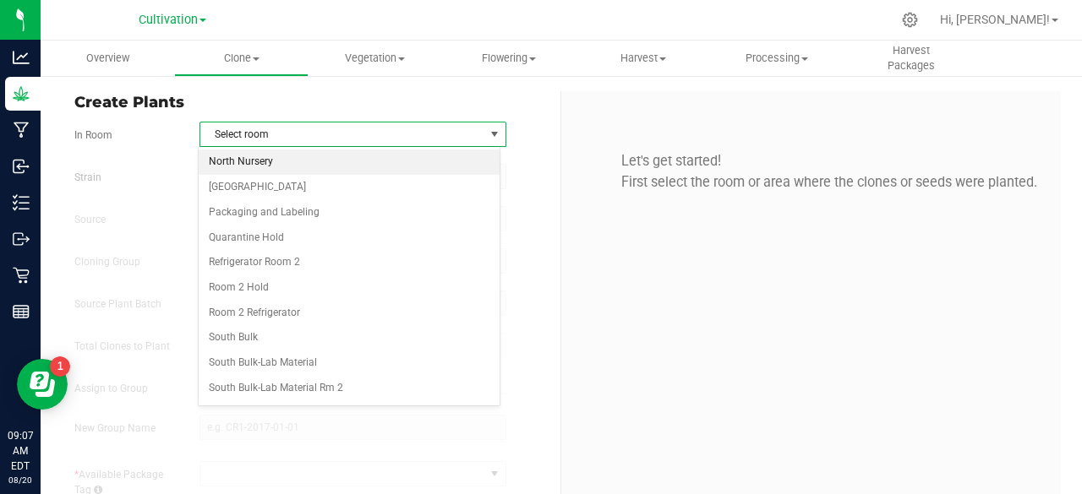
click at [338, 157] on li "North Nursery" at bounding box center [349, 162] width 301 height 25
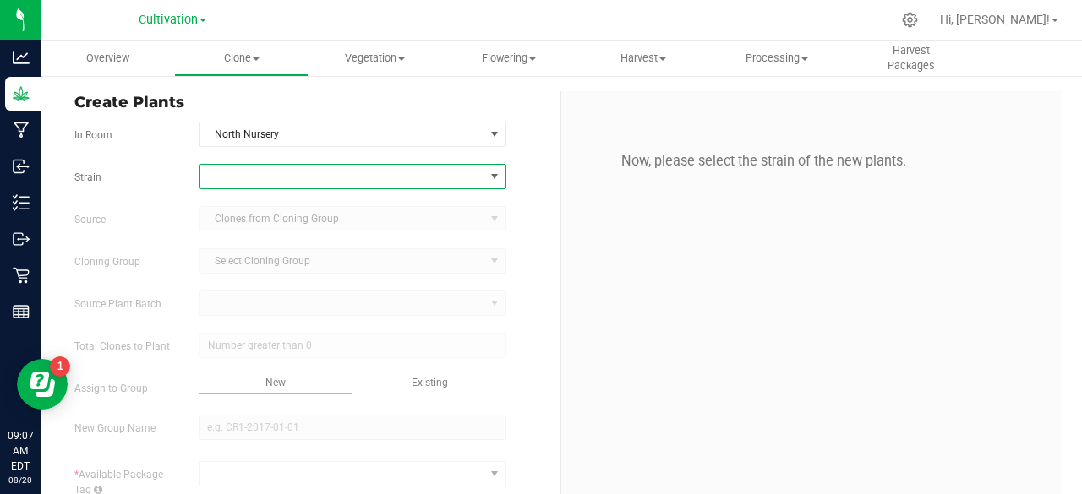
click at [310, 170] on span at bounding box center [342, 177] width 284 height 24
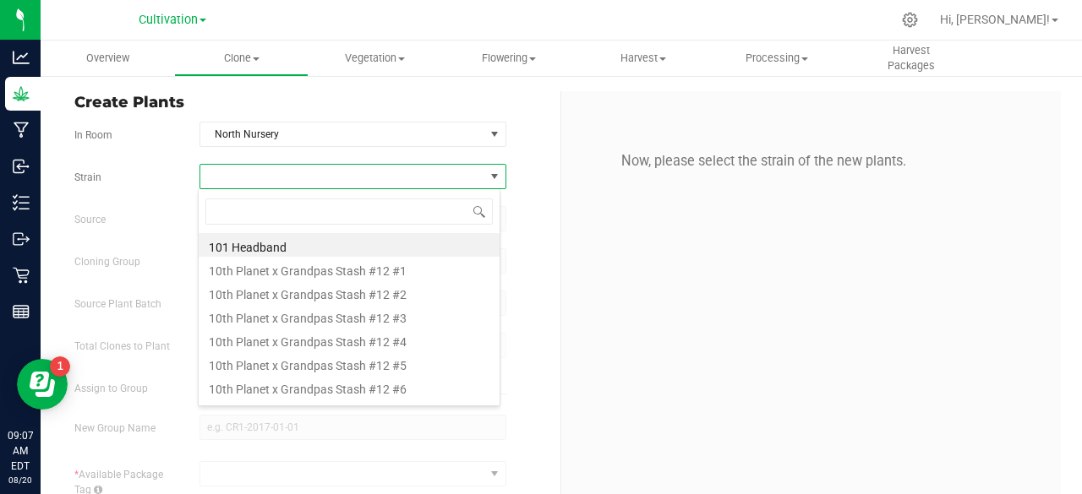
scroll to position [25, 303]
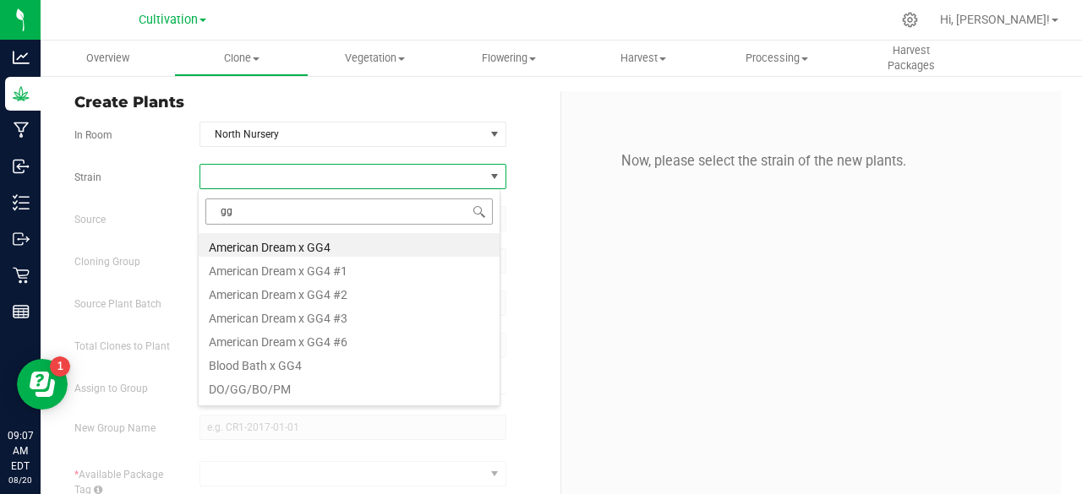
type input "gg #"
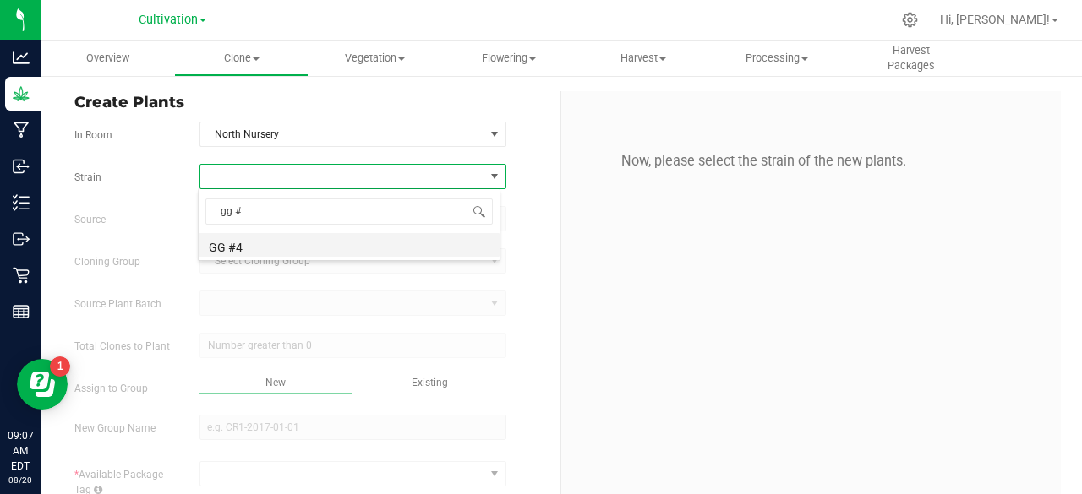
click at [292, 236] on li "GG #4" at bounding box center [349, 245] width 301 height 24
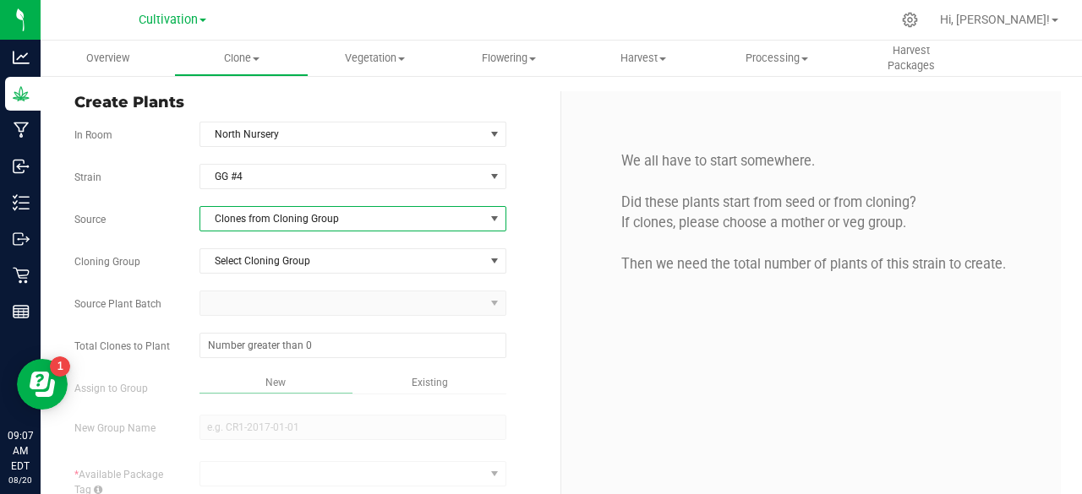
click at [280, 226] on span "Clones from Cloning Group" at bounding box center [342, 219] width 284 height 24
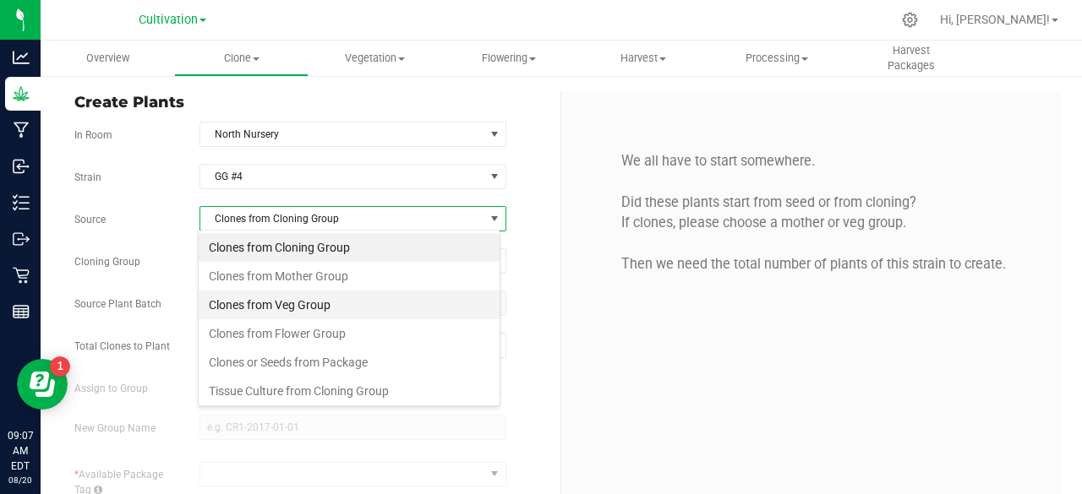
scroll to position [25, 303]
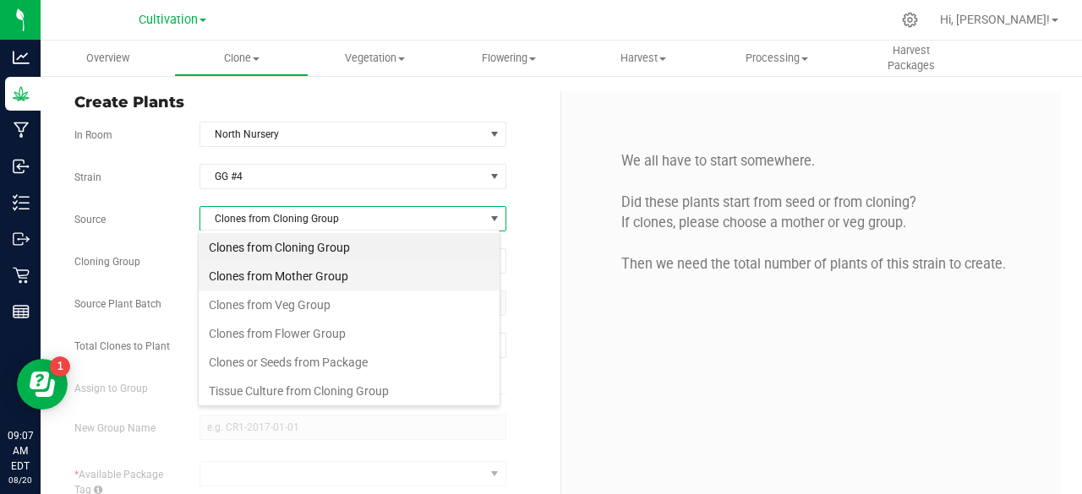
click at [306, 278] on li "Clones from Mother Group" at bounding box center [349, 276] width 301 height 29
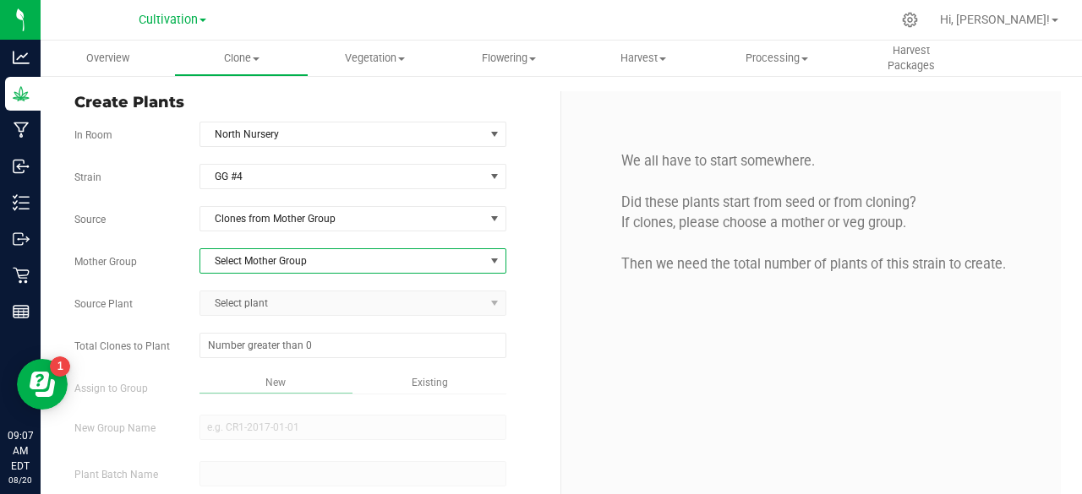
click at [286, 265] on span "Select Mother Group" at bounding box center [342, 261] width 284 height 24
click at [286, 279] on li "Dome #1 - [DATE]" at bounding box center [349, 287] width 301 height 25
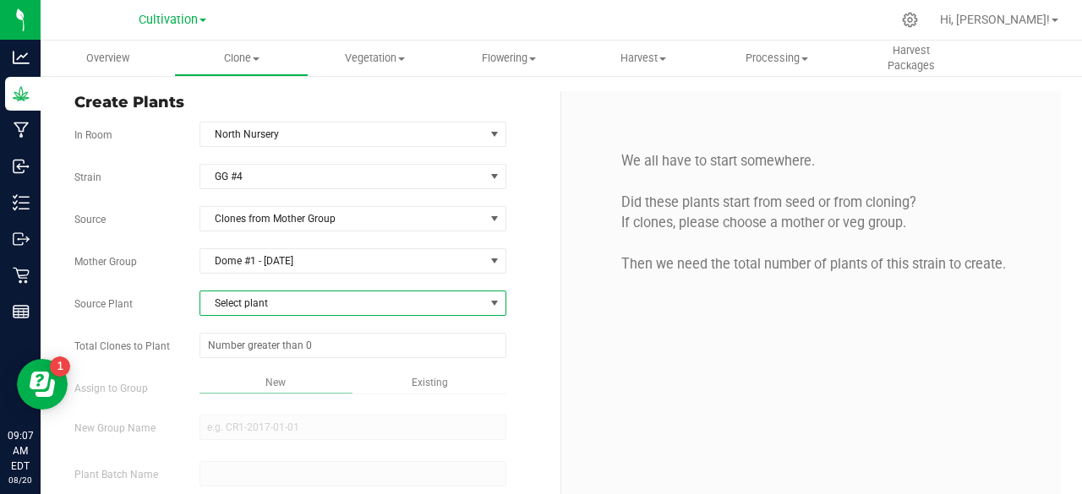
click at [272, 292] on span "Select plant" at bounding box center [342, 304] width 284 height 24
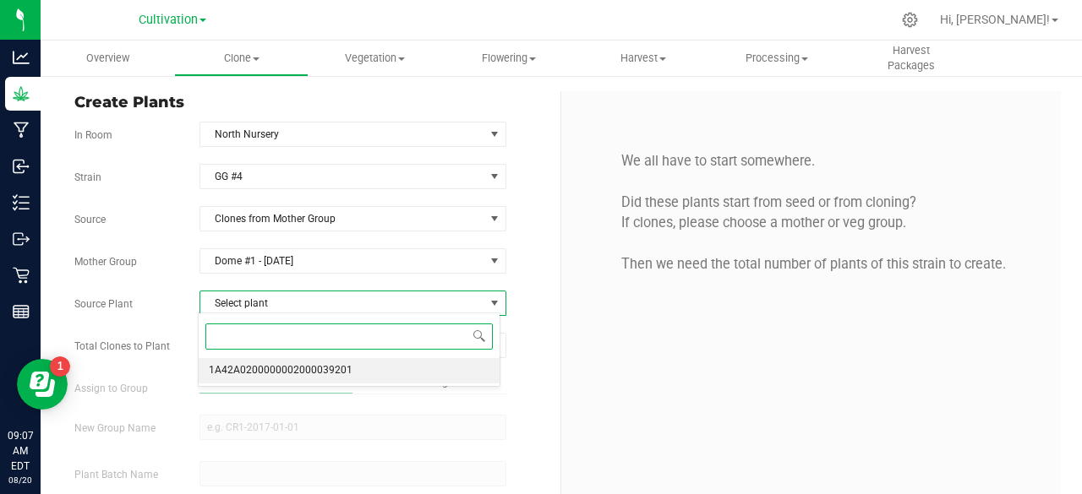
click at [250, 369] on span "1A42A0200000002000039201" at bounding box center [281, 371] width 144 height 22
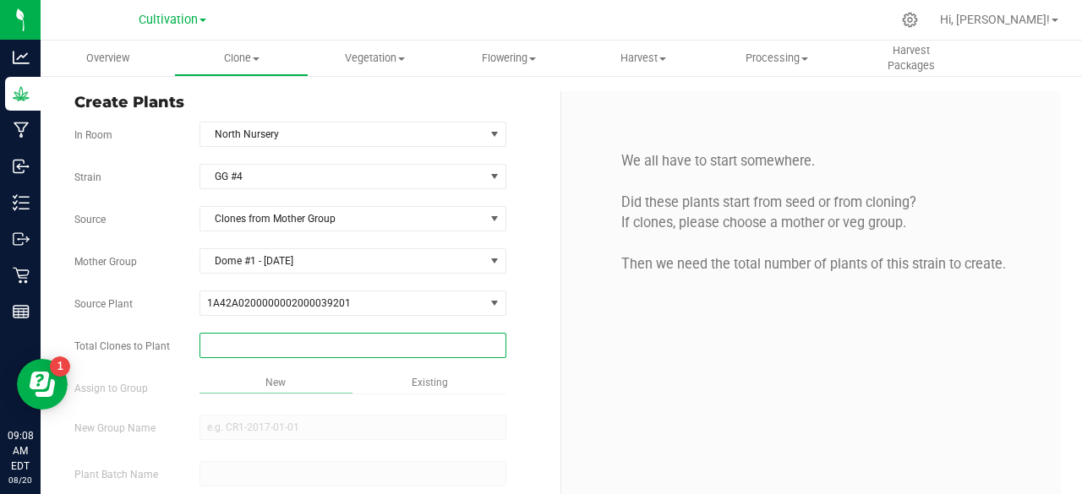
click at [292, 345] on span at bounding box center [352, 345] width 307 height 25
type input "20"
drag, startPoint x: 292, startPoint y: 345, endPoint x: 373, endPoint y: 248, distance: 126.1
click at [373, 248] on div "Strain GG #4 Source Clones from Mother Group Mother Group Dome #1 - 6/4/2025 Se…" at bounding box center [310, 373] width 473 height 419
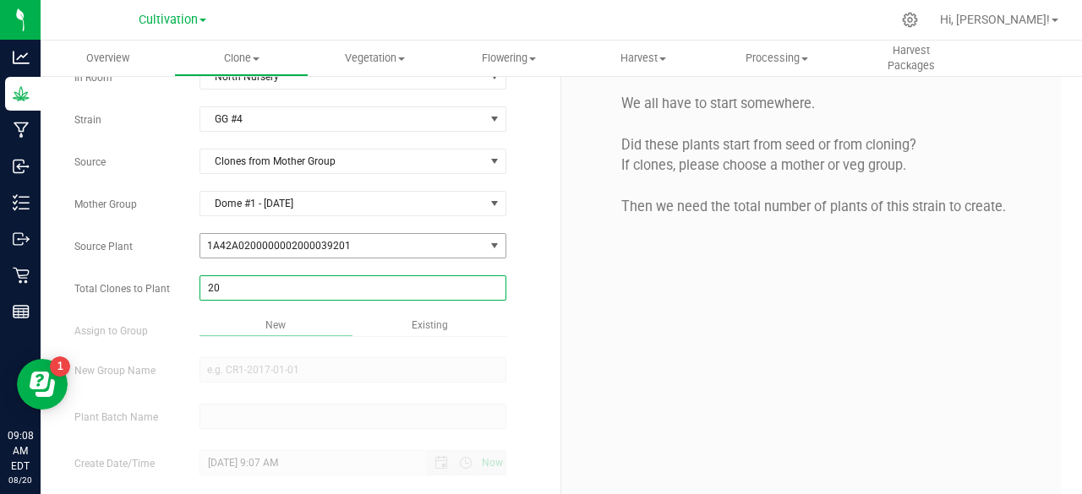
scroll to position [63, 0]
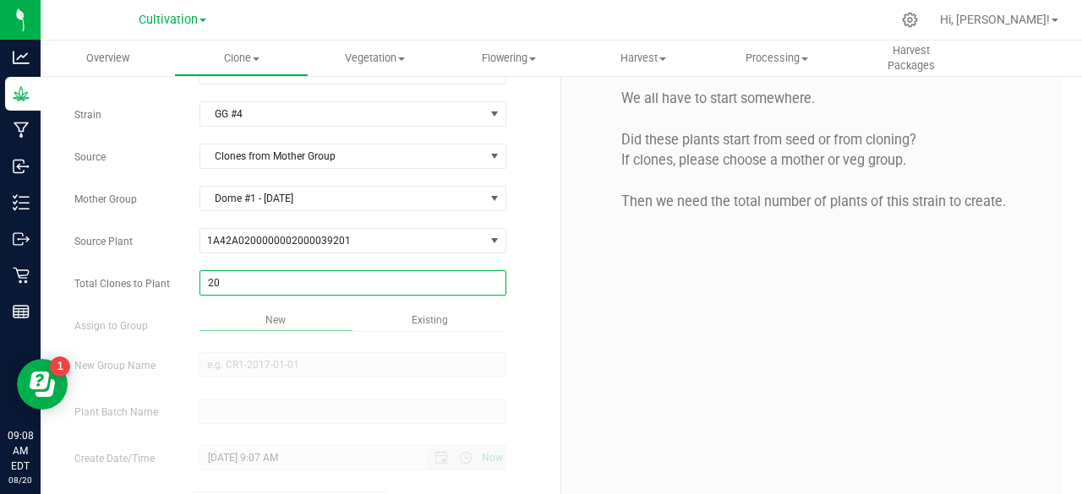
type input "20"
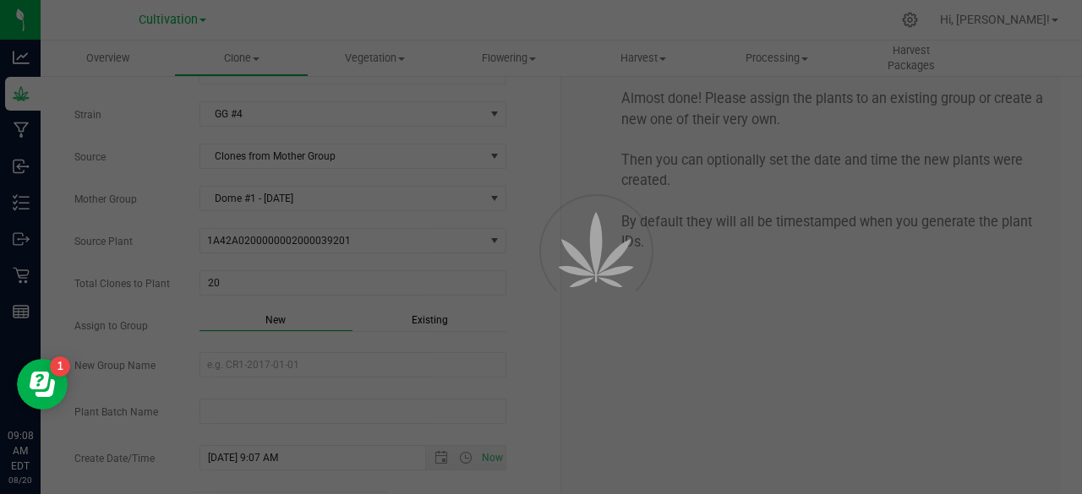
click at [423, 319] on div "Overview Clone Create plants Cloning groups Cloning plant batches Apply to plan…" at bounding box center [561, 268] width 1041 height 454
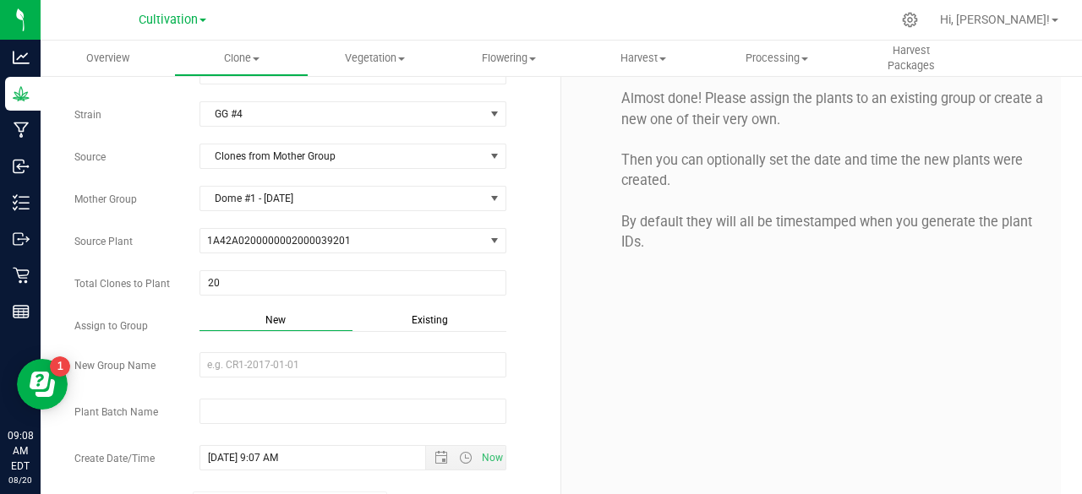
click at [423, 319] on span "Existing" at bounding box center [430, 320] width 36 height 12
click at [357, 369] on span "Select Plant Group" at bounding box center [342, 365] width 284 height 24
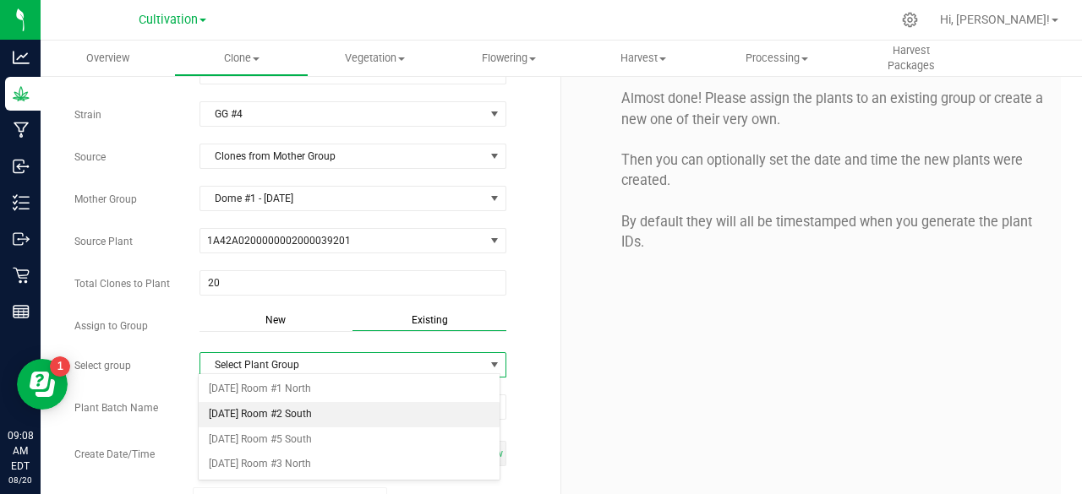
click at [321, 411] on li "[DATE] Room #2 South" at bounding box center [349, 414] width 301 height 25
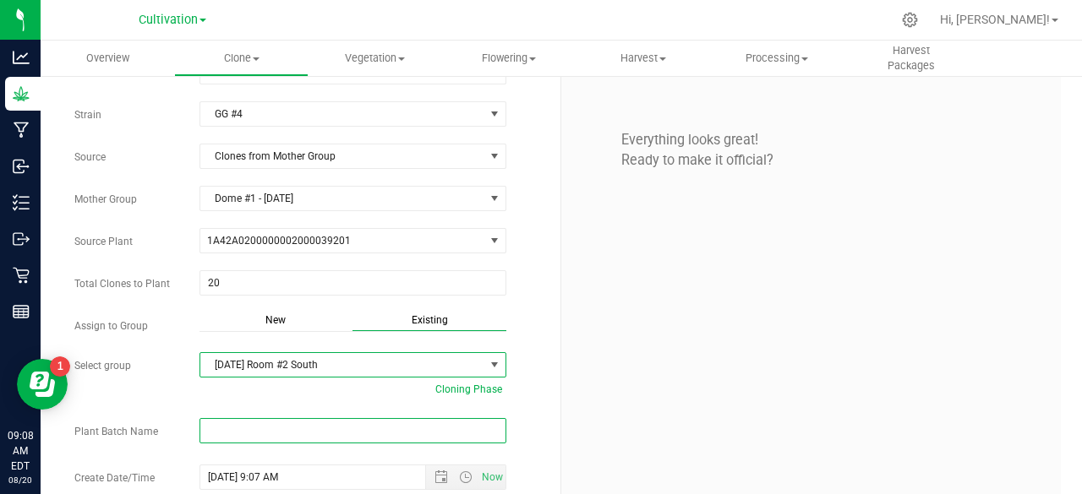
click at [281, 418] on input "text" at bounding box center [352, 430] width 307 height 25
type input "F"
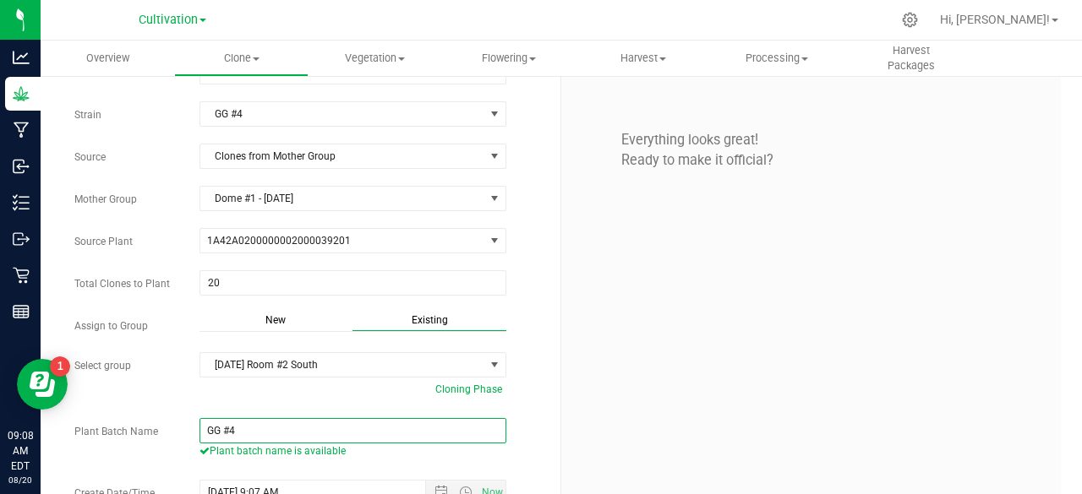
paste input "0"
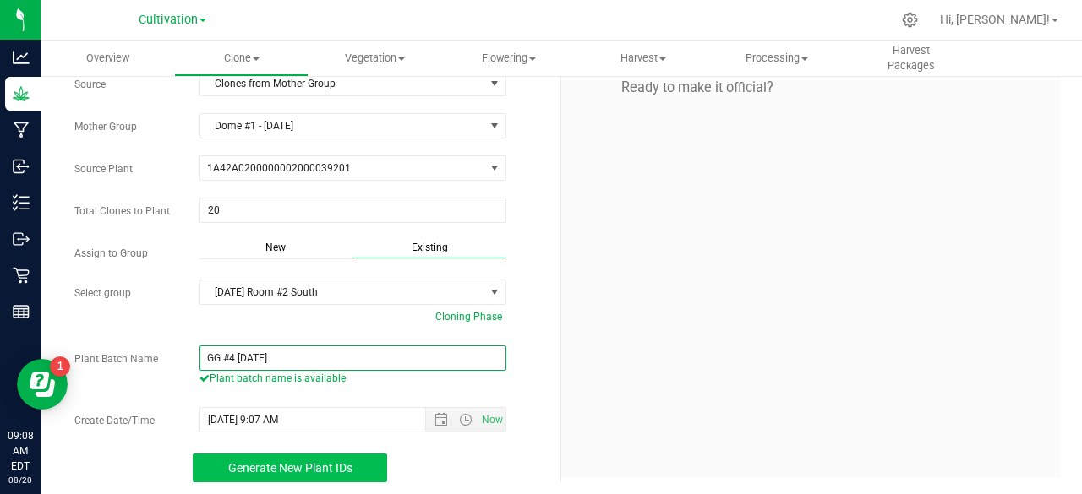
type input "GG #4 08.20.25"
click at [304, 466] on span "Generate New Plant IDs" at bounding box center [290, 468] width 124 height 14
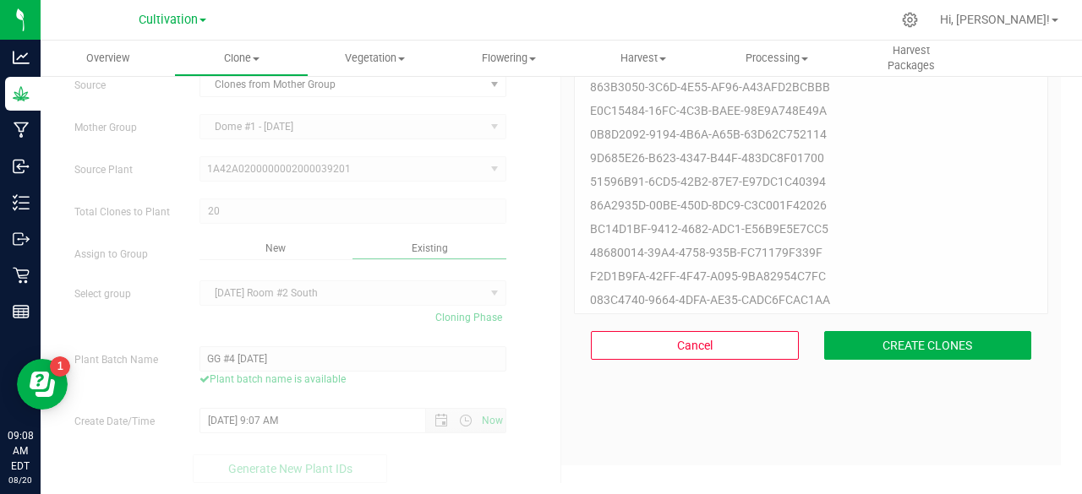
scroll to position [51, 0]
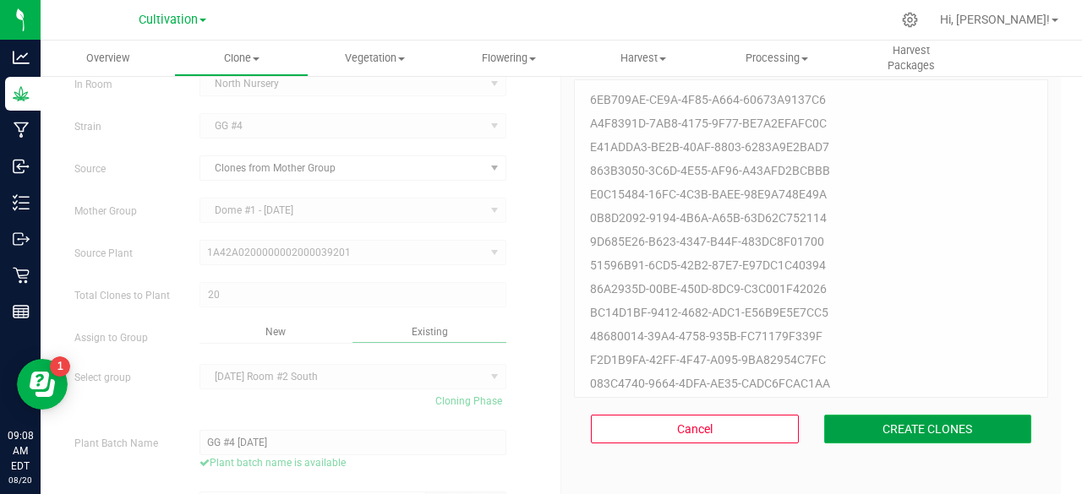
click at [892, 428] on button "CREATE CLONES" at bounding box center [928, 429] width 208 height 29
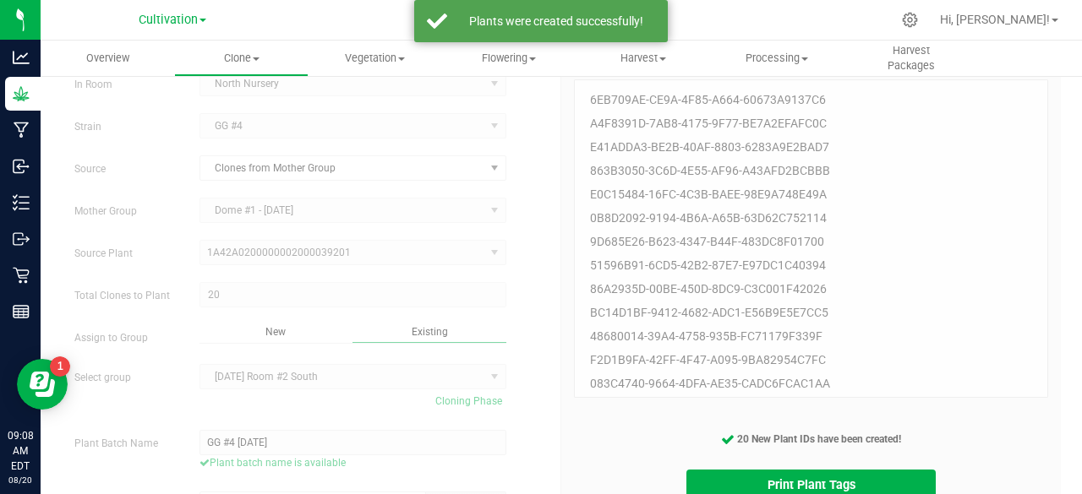
drag, startPoint x: 767, startPoint y: 427, endPoint x: 859, endPoint y: 302, distance: 155.3
click at [859, 302] on div "20 Plant IDs to Generate 6eb709ae-ce9a-4f85-a664-60673a9137c6 a4f8391d-7ab8-417…" at bounding box center [811, 293] width 474 height 477
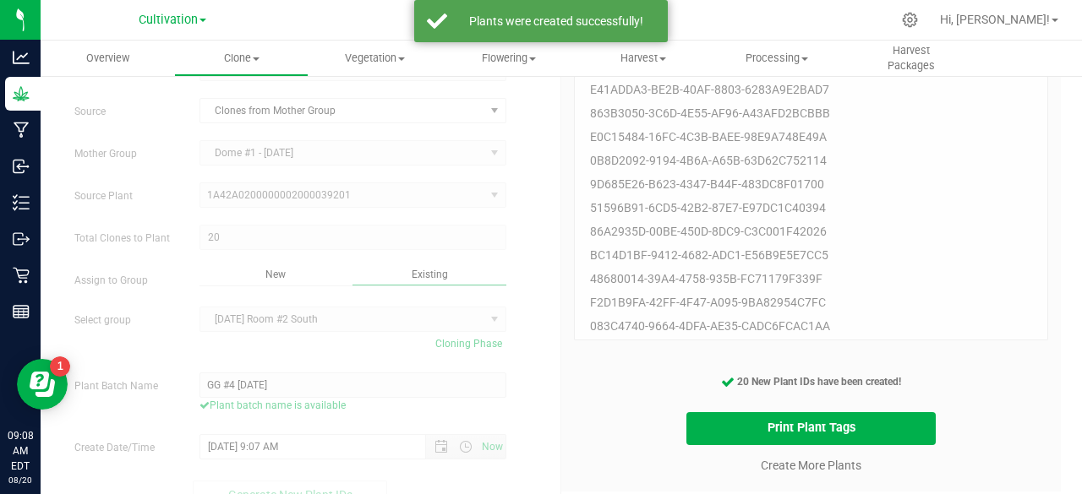
scroll to position [134, 0]
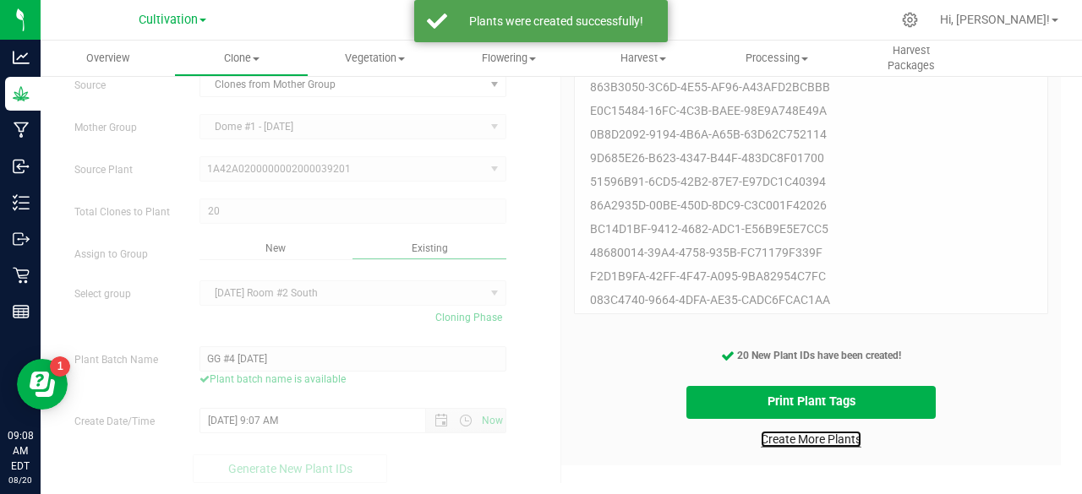
click at [789, 442] on link "Create More Plants" at bounding box center [811, 439] width 101 height 17
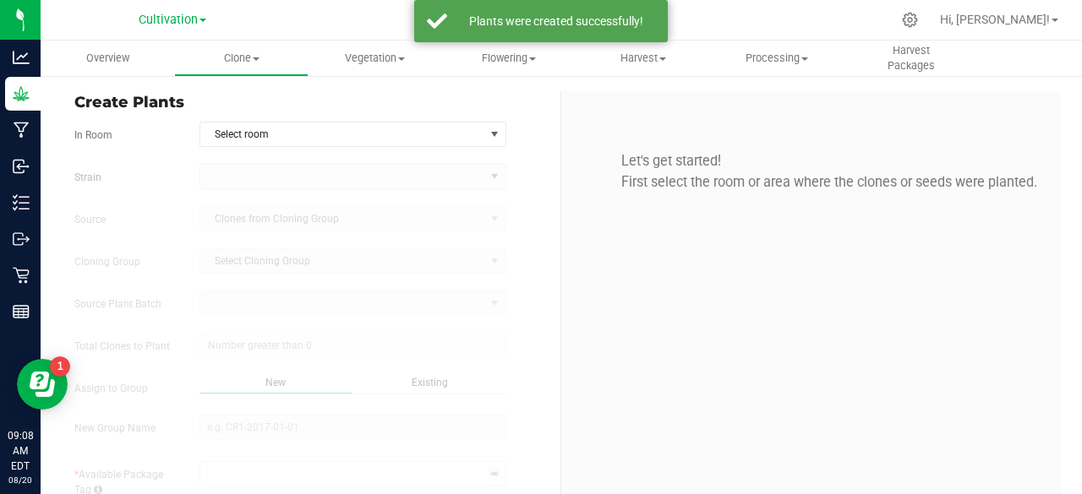
type input "8/20/2025 9:08 AM"
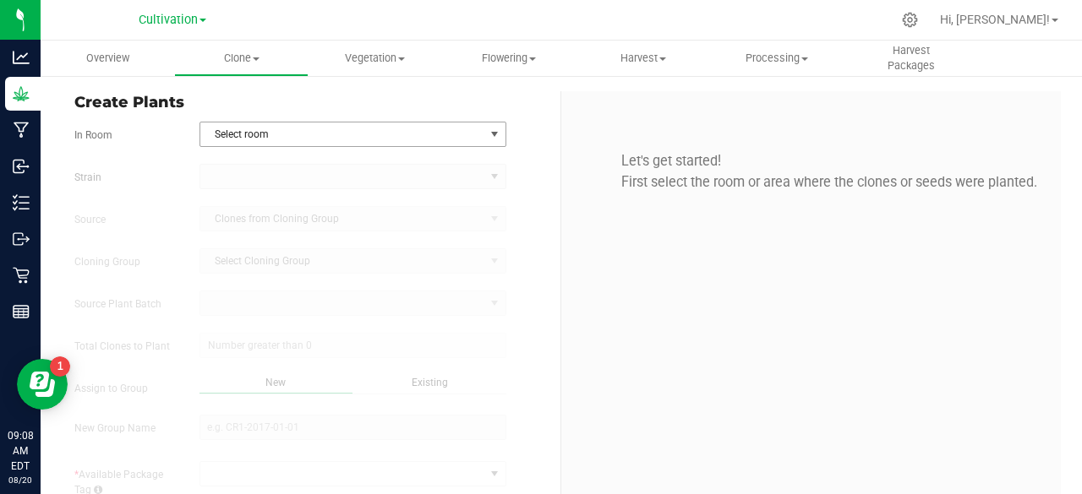
click at [352, 132] on span "Select room" at bounding box center [342, 135] width 284 height 24
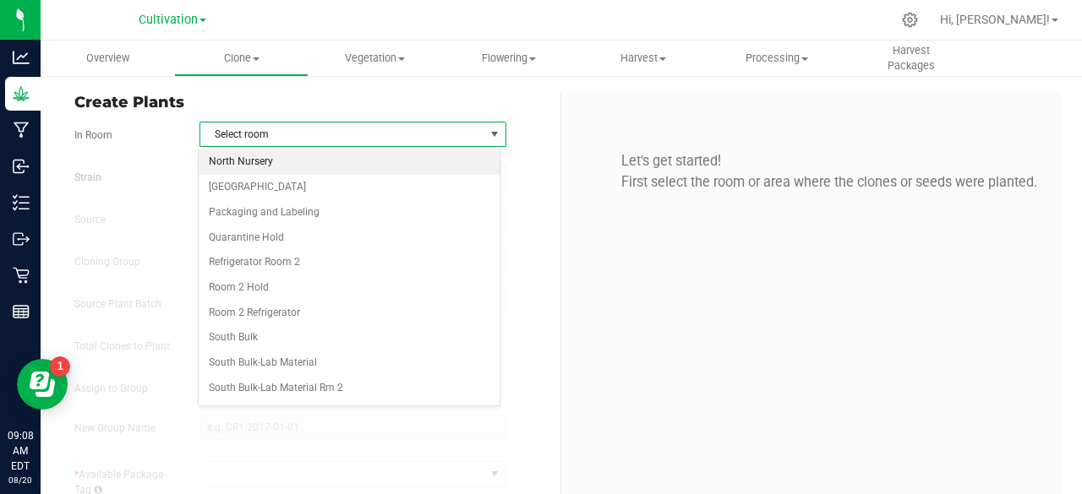
click at [348, 170] on li "North Nursery" at bounding box center [349, 162] width 301 height 25
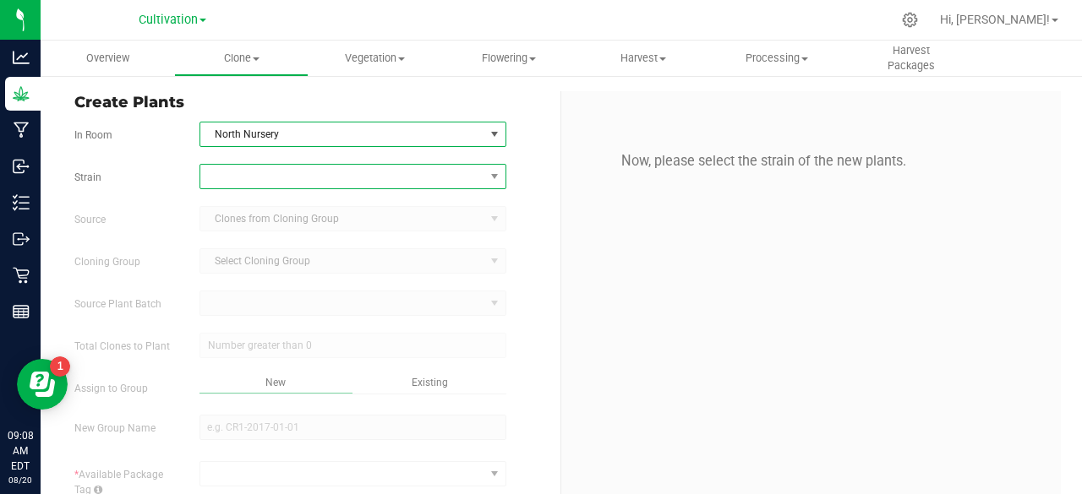
click at [347, 177] on span at bounding box center [342, 177] width 284 height 24
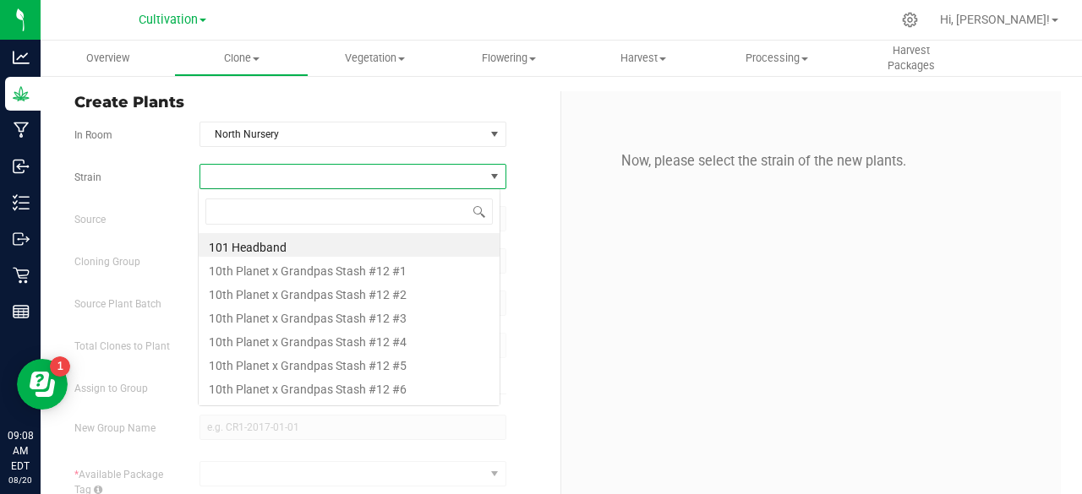
scroll to position [25, 303]
type input "amer"
click at [255, 244] on li "American Dream" at bounding box center [349, 245] width 301 height 24
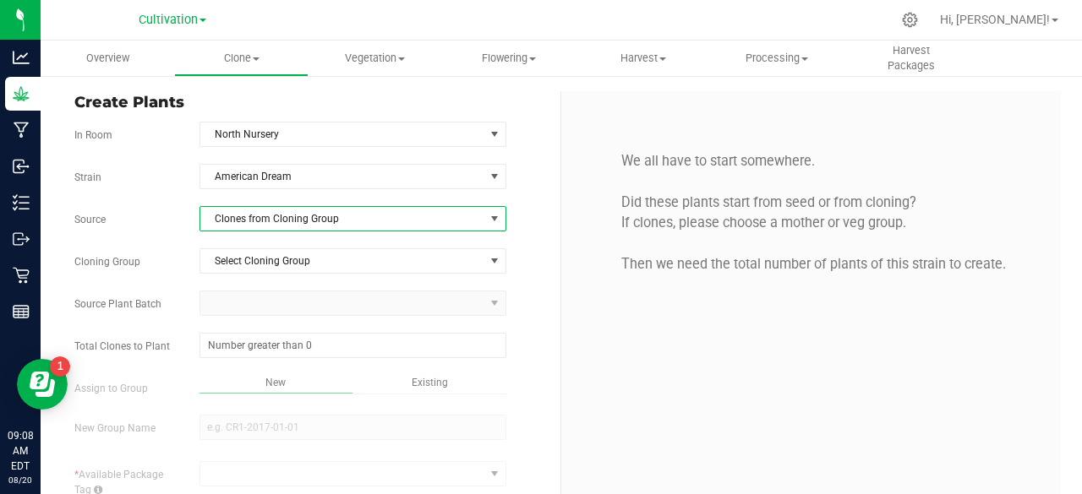
click at [308, 221] on span "Clones from Cloning Group" at bounding box center [342, 219] width 284 height 24
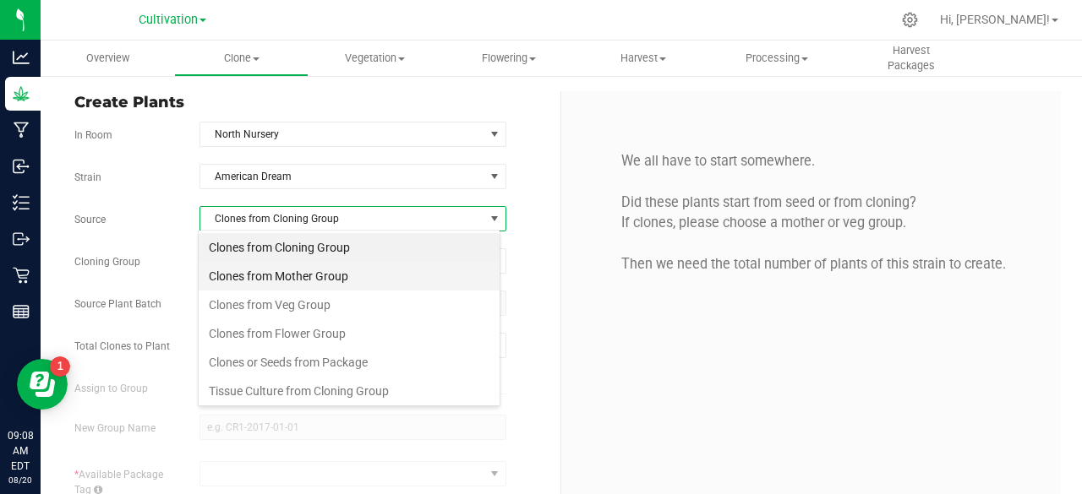
scroll to position [25, 303]
click at [292, 275] on li "Clones from Mother Group" at bounding box center [349, 276] width 301 height 29
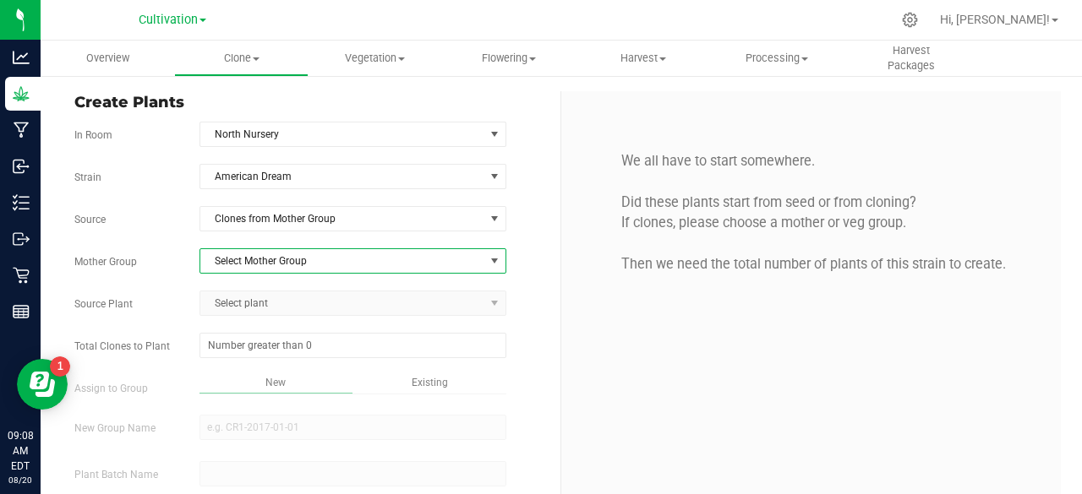
click at [328, 261] on span "Select Mother Group" at bounding box center [342, 261] width 284 height 24
click at [308, 278] on li "Dome #1 - [DATE]" at bounding box center [349, 287] width 301 height 25
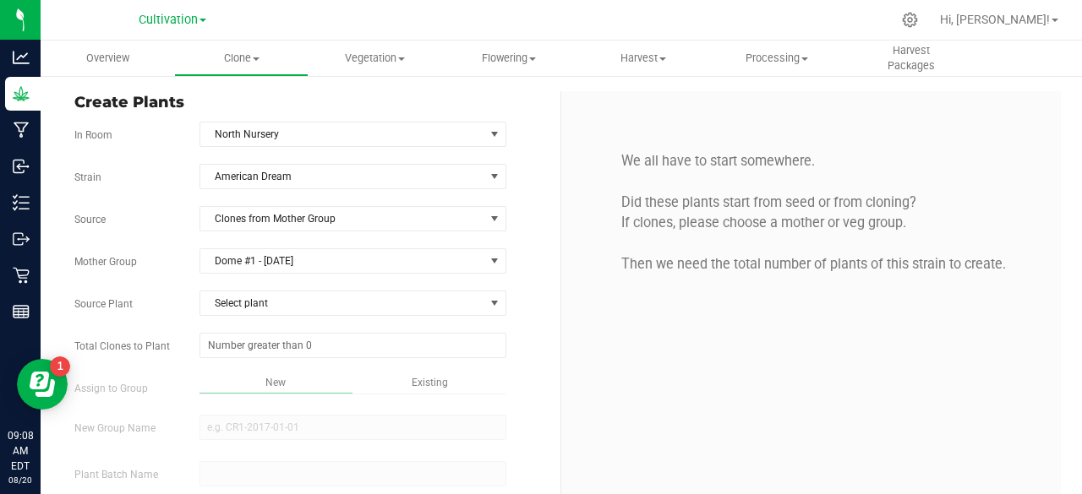
click at [299, 286] on div "Strain American Dream Source Clones from Mother Group Mother Group Dome #1 - 6/…" at bounding box center [310, 373] width 473 height 419
click at [281, 295] on span "Select plant" at bounding box center [342, 304] width 284 height 24
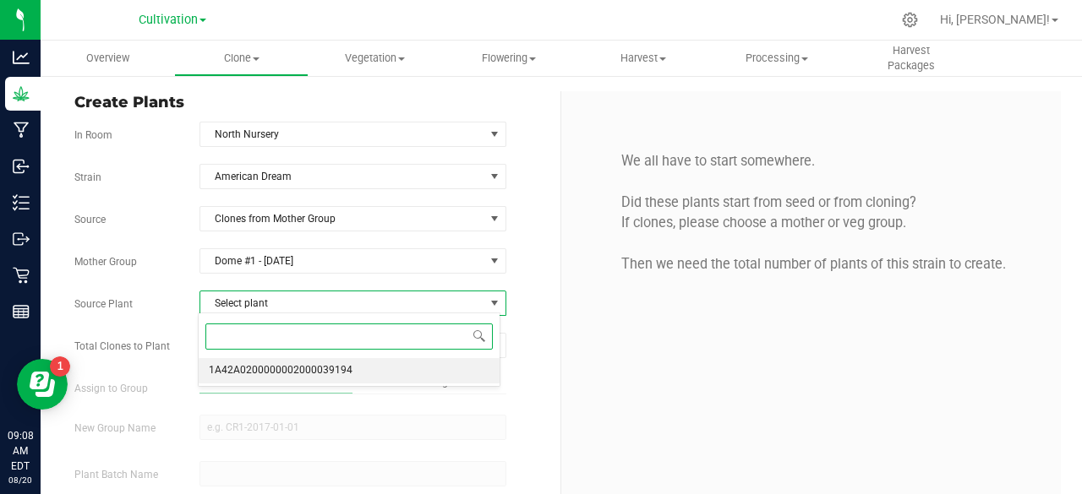
click at [243, 368] on span "1A42A0200000002000039194" at bounding box center [281, 371] width 144 height 22
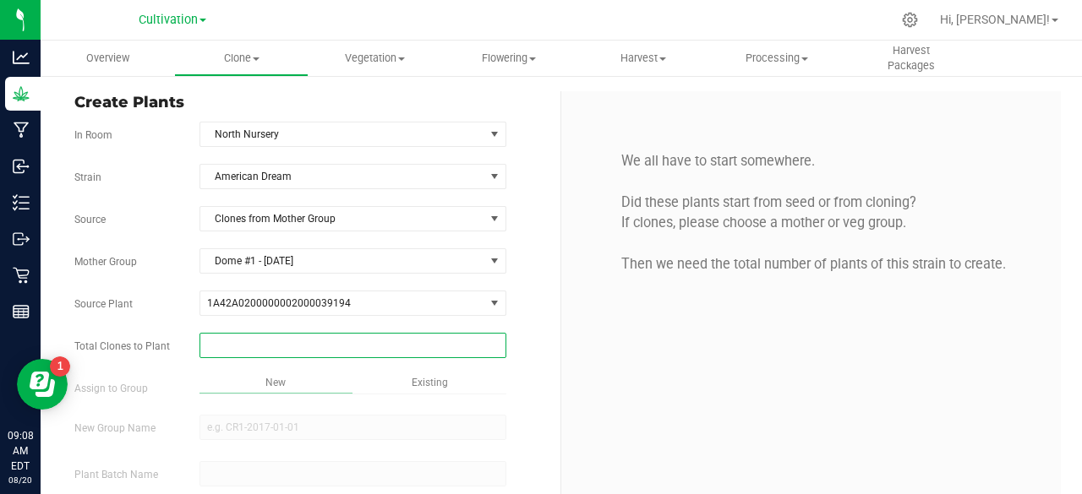
click at [277, 344] on span at bounding box center [352, 345] width 307 height 25
type input "20"
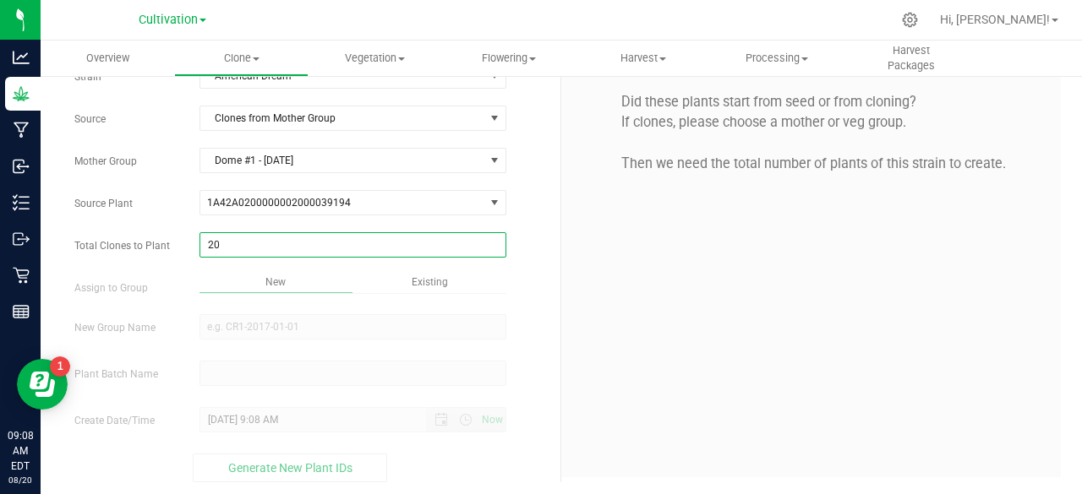
type input "20"
click at [464, 286] on div "Existing" at bounding box center [429, 284] width 154 height 19
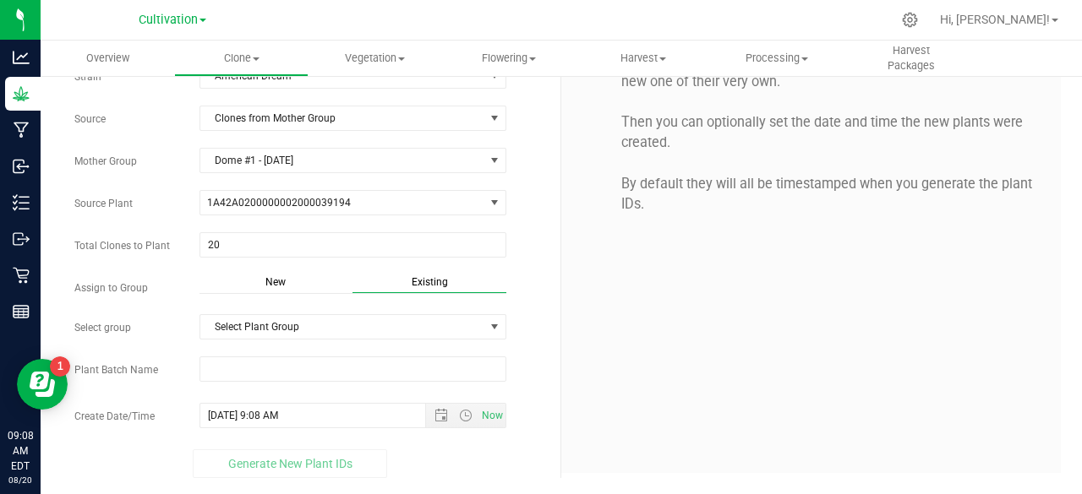
scroll to position [96, 0]
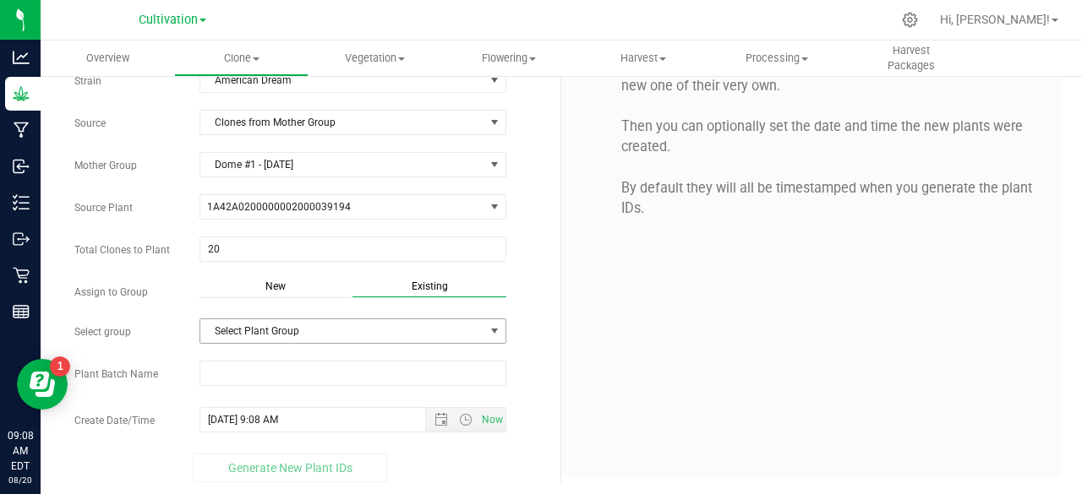
click at [351, 322] on span "Select Plant Group" at bounding box center [342, 331] width 284 height 24
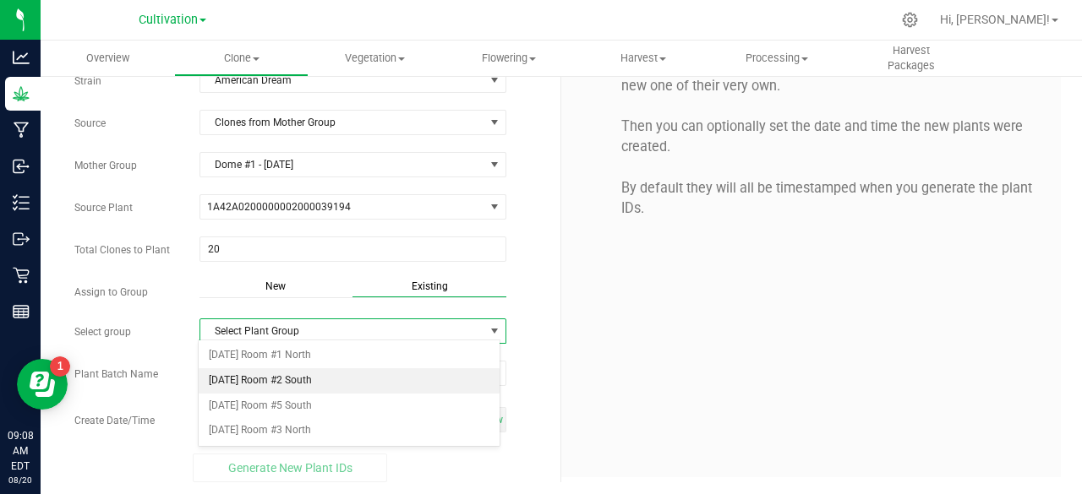
click at [303, 369] on li "[DATE] Room #2 South" at bounding box center [349, 380] width 301 height 25
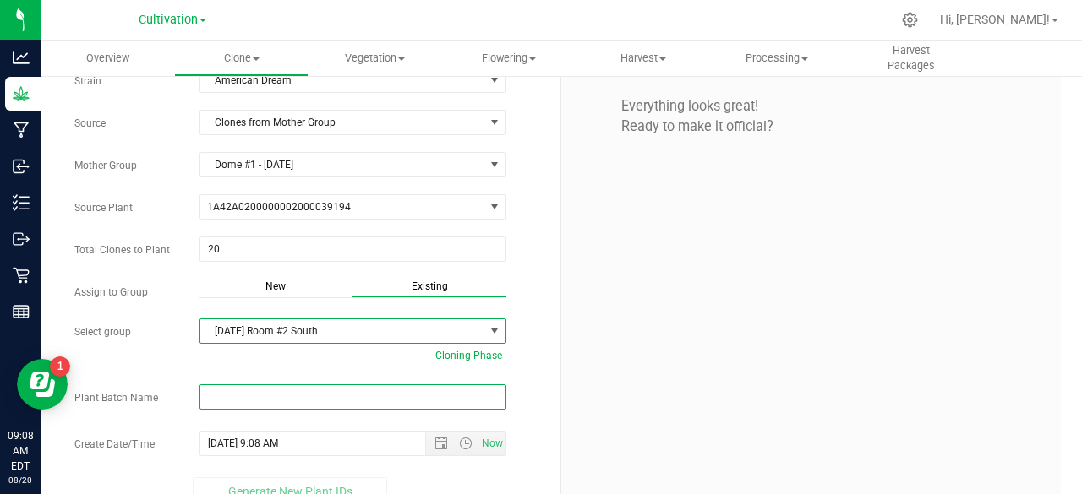
click at [265, 395] on input "text" at bounding box center [352, 397] width 307 height 25
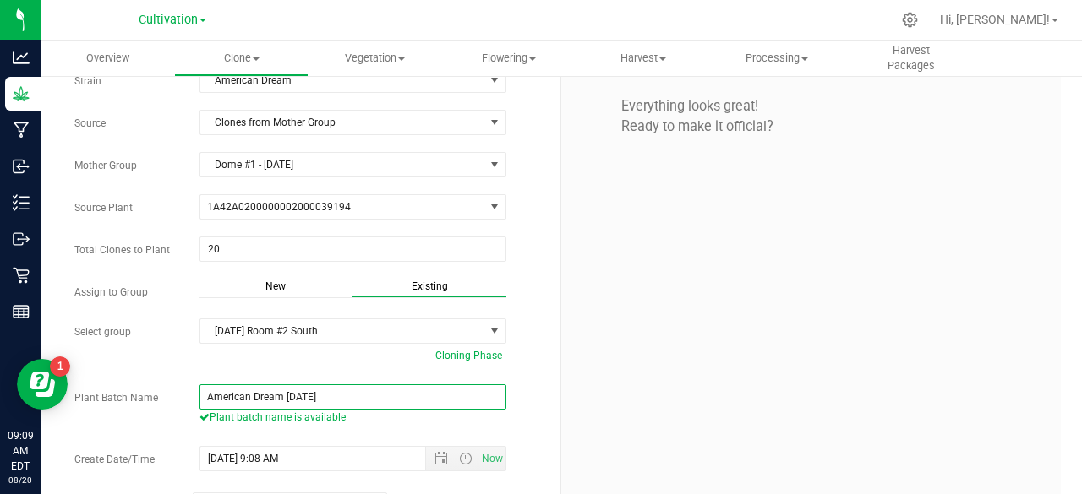
scroll to position [135, 0]
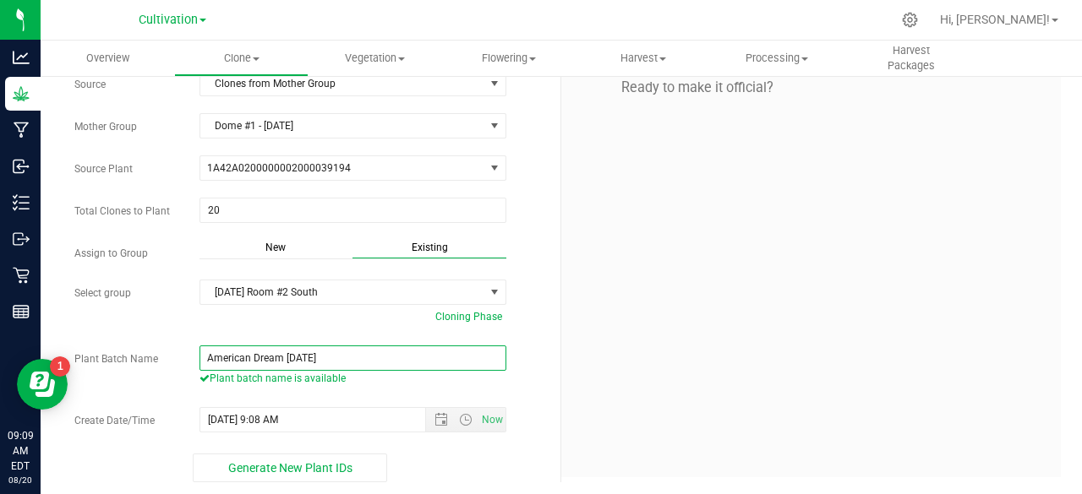
type input "American Dream 08.20.25"
click at [301, 469] on span "Generate New Plant IDs" at bounding box center [290, 468] width 124 height 14
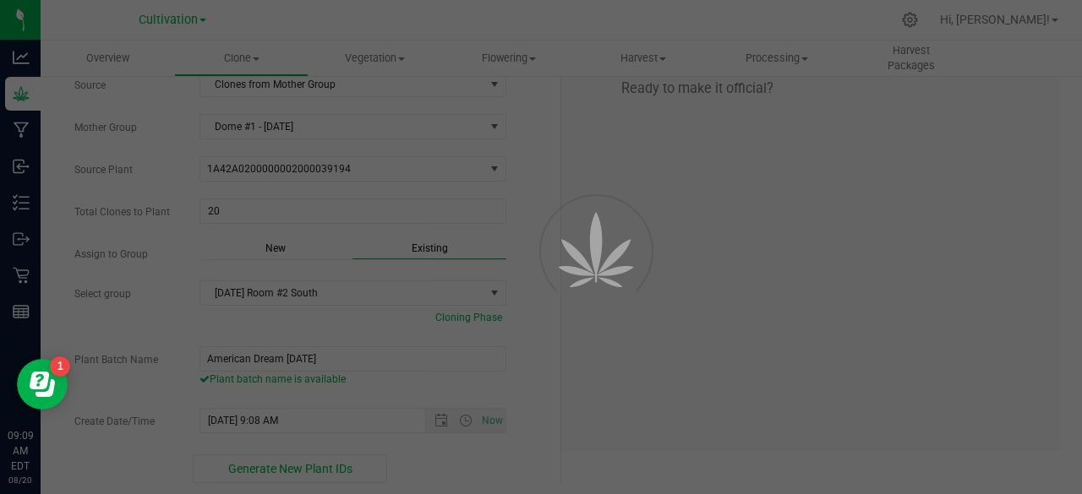
scroll to position [51, 0]
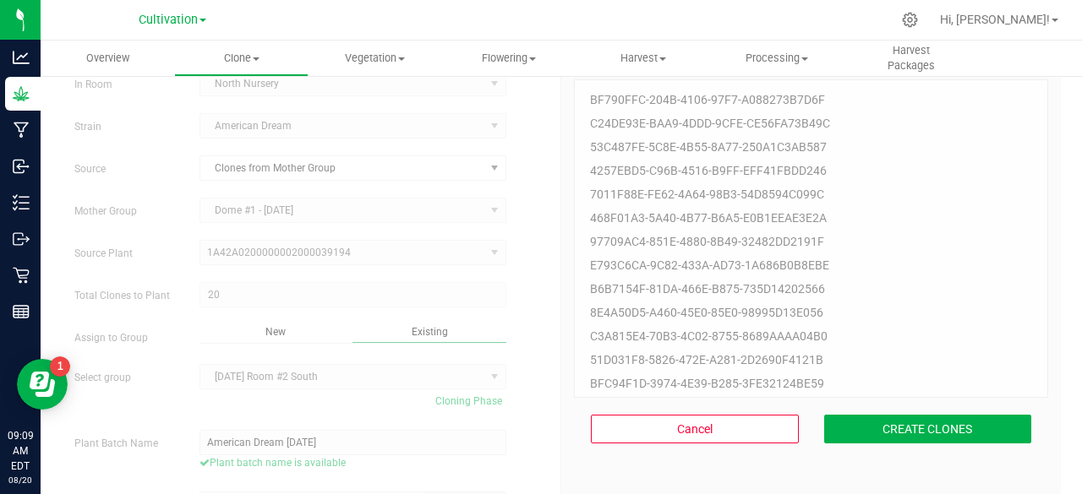
click at [869, 449] on div "Cancel CREATE CLONES" at bounding box center [811, 429] width 474 height 63
click at [877, 439] on button "CREATE CLONES" at bounding box center [928, 429] width 208 height 29
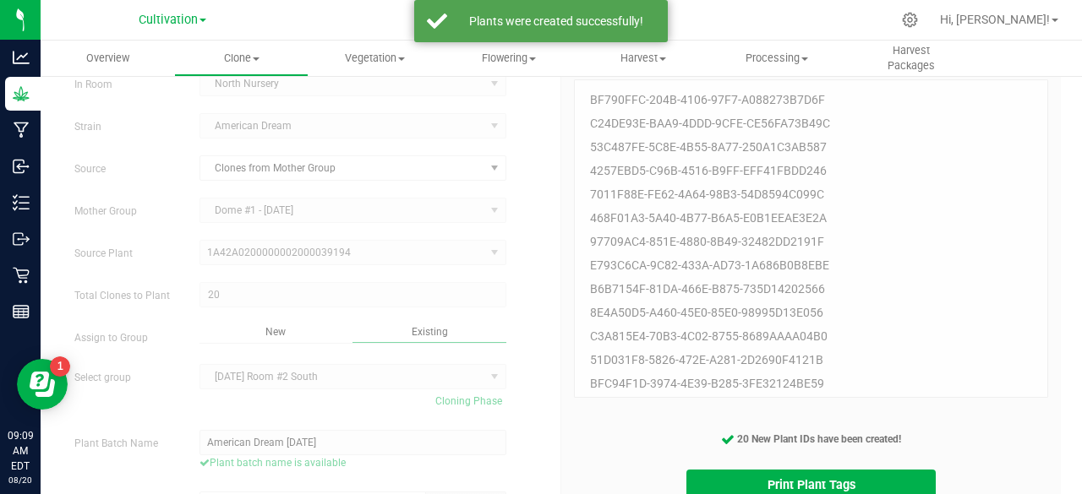
scroll to position [134, 0]
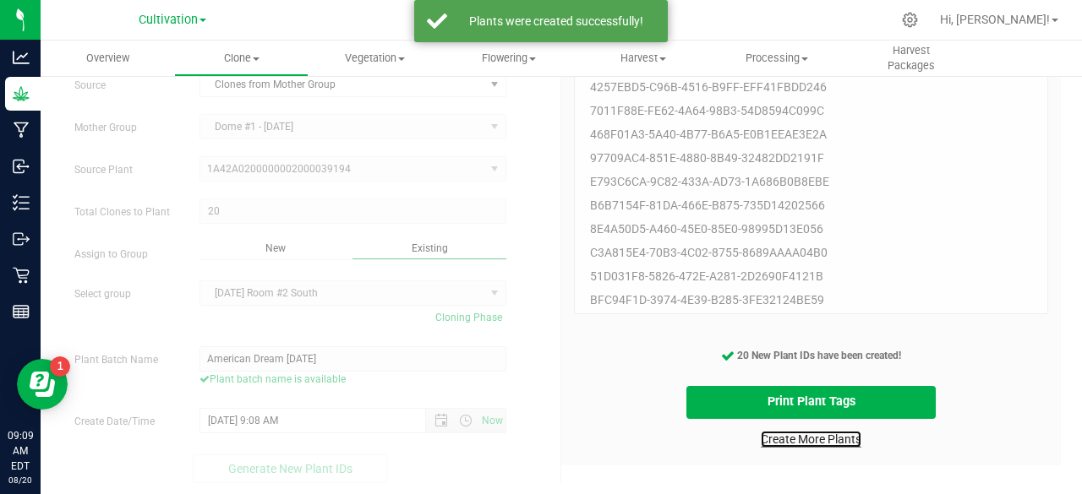
click at [848, 440] on link "Create More Plants" at bounding box center [811, 439] width 101 height 17
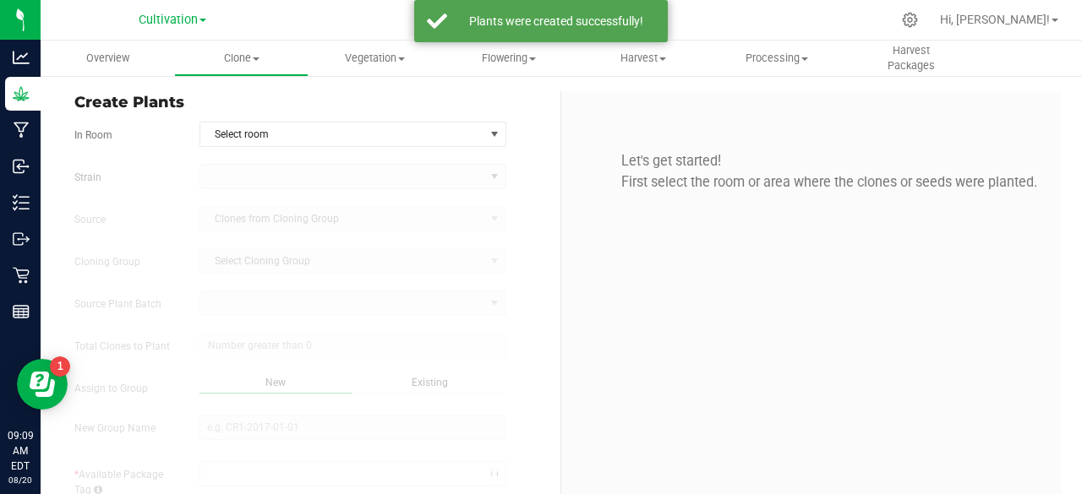
type input "8/20/2025 9:09 AM"
click at [220, 55] on span "Clone" at bounding box center [241, 58] width 132 height 15
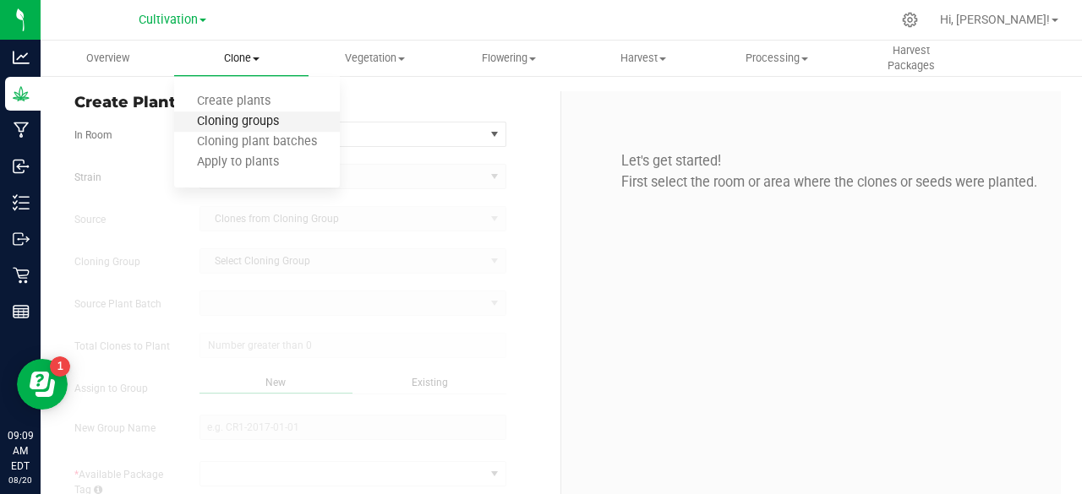
click at [255, 119] on span "Cloning groups" at bounding box center [238, 122] width 128 height 14
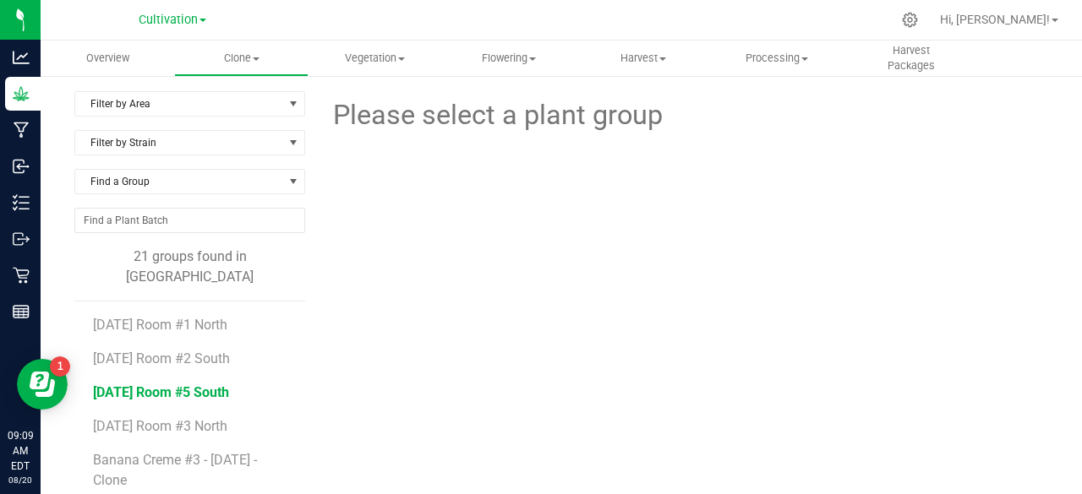
click at [208, 385] on span "[DATE] Room #5 South" at bounding box center [161, 393] width 136 height 16
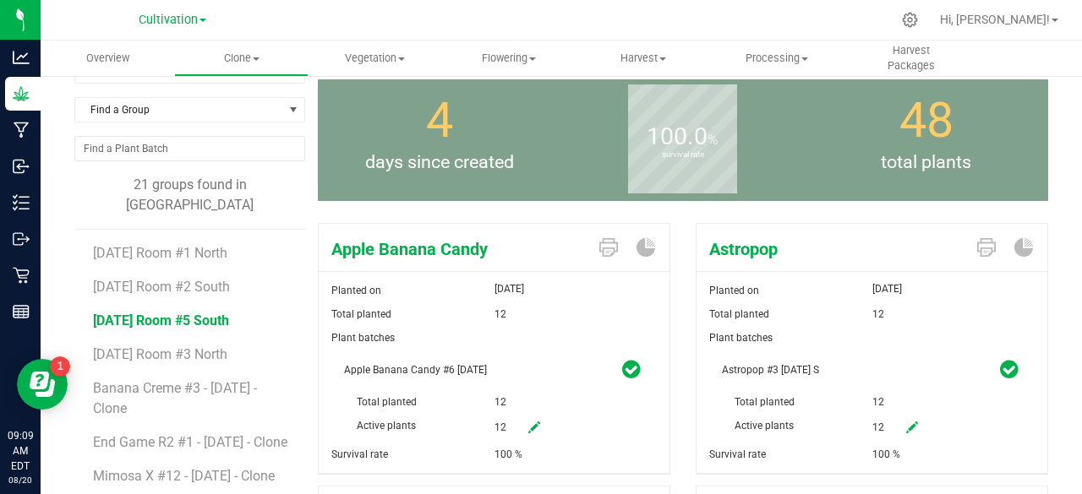
scroll to position [74, 0]
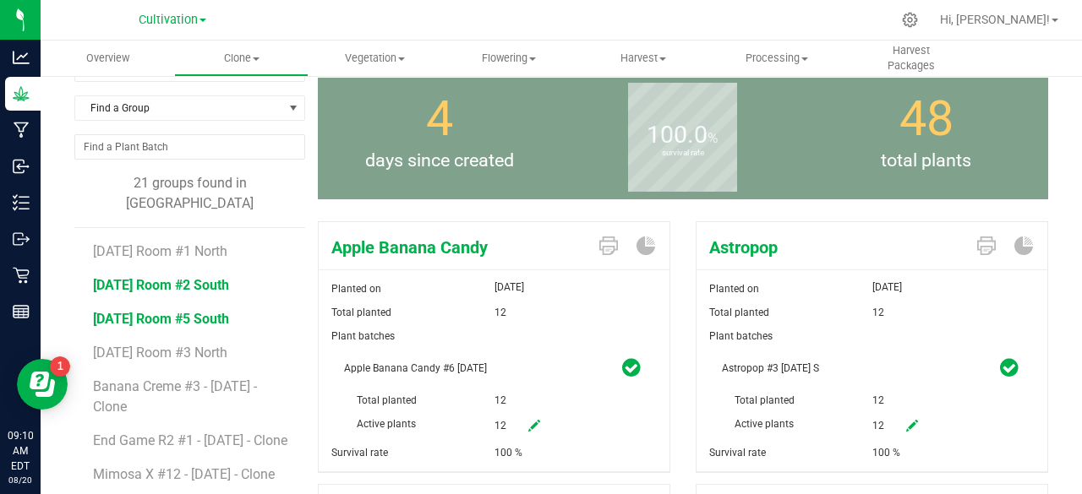
click at [181, 277] on span "[DATE] Room #2 South" at bounding box center [161, 285] width 136 height 16
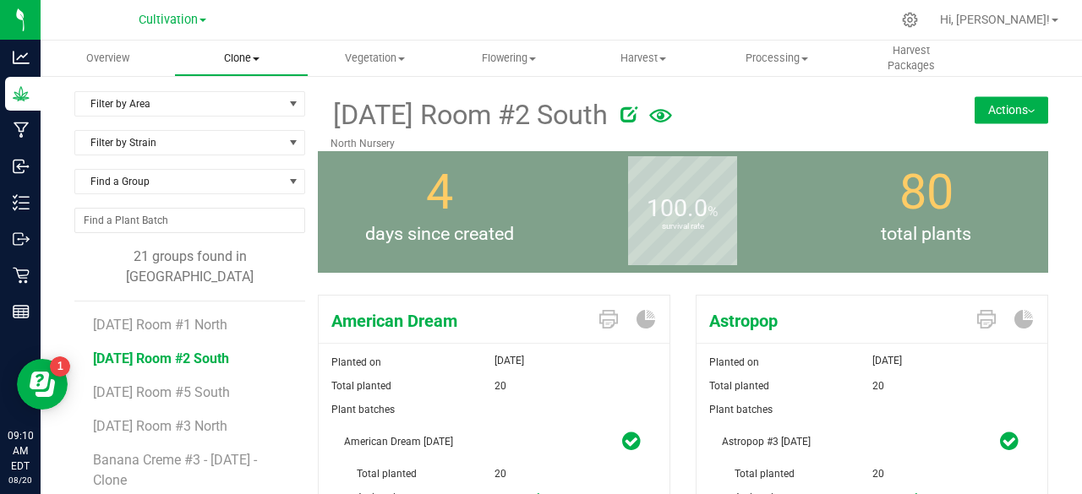
click at [247, 53] on span "Clone" at bounding box center [241, 58] width 132 height 15
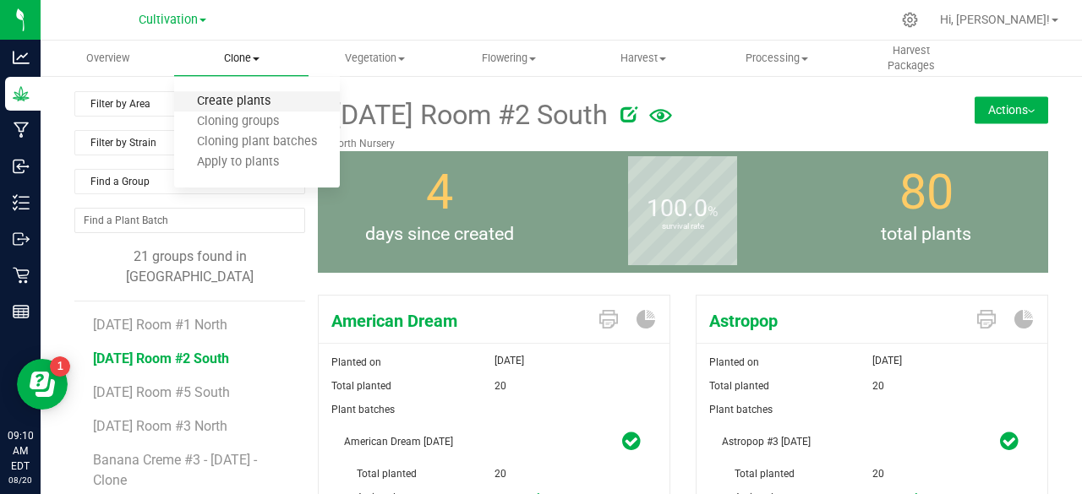
click at [268, 101] on span "Create plants" at bounding box center [233, 102] width 119 height 14
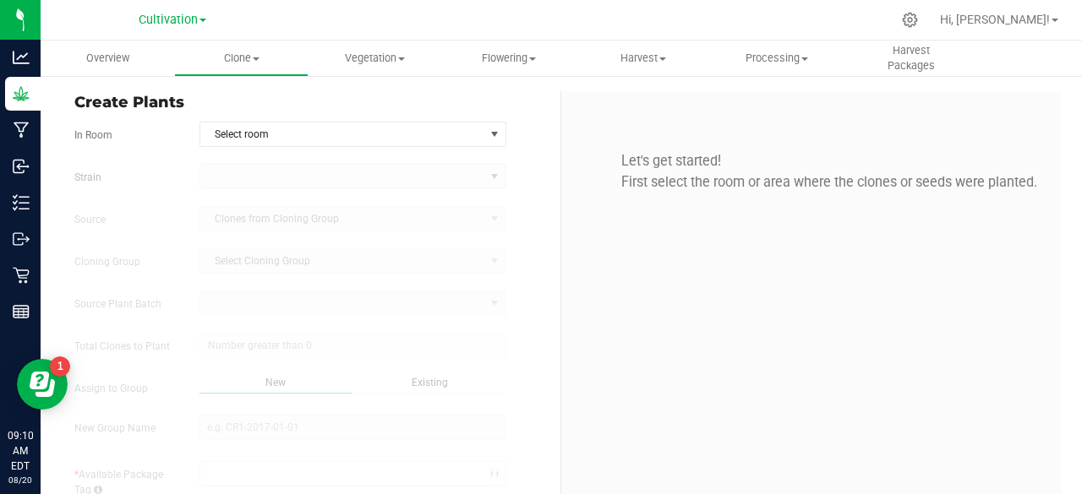
type input "8/20/2025 9:10 AM"
click at [272, 128] on span "Select room" at bounding box center [342, 135] width 284 height 24
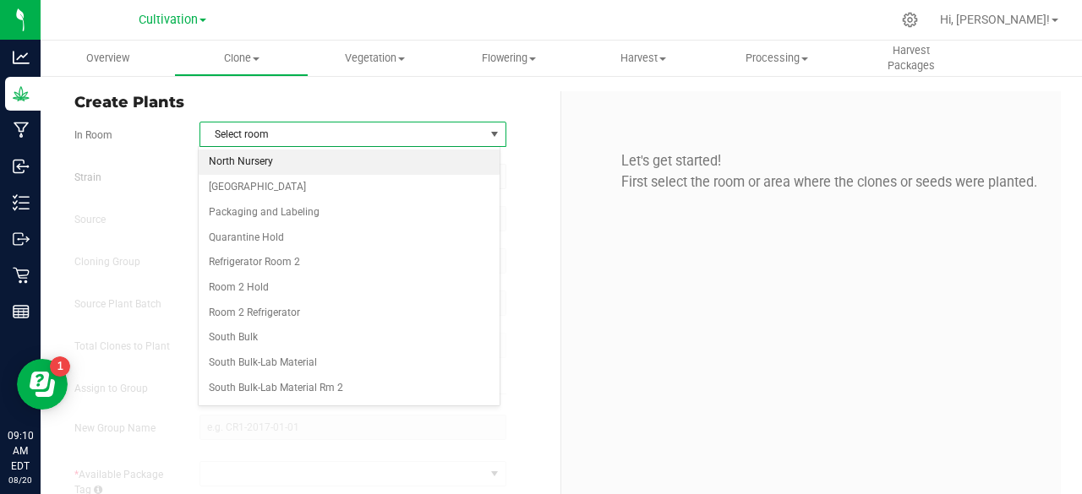
click at [270, 163] on li "North Nursery" at bounding box center [349, 162] width 301 height 25
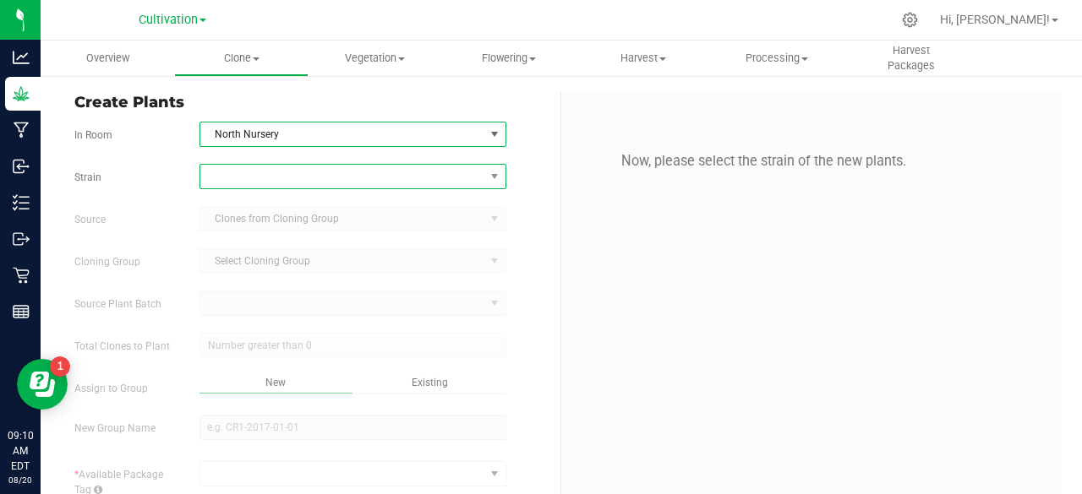
click at [258, 180] on span at bounding box center [342, 177] width 284 height 24
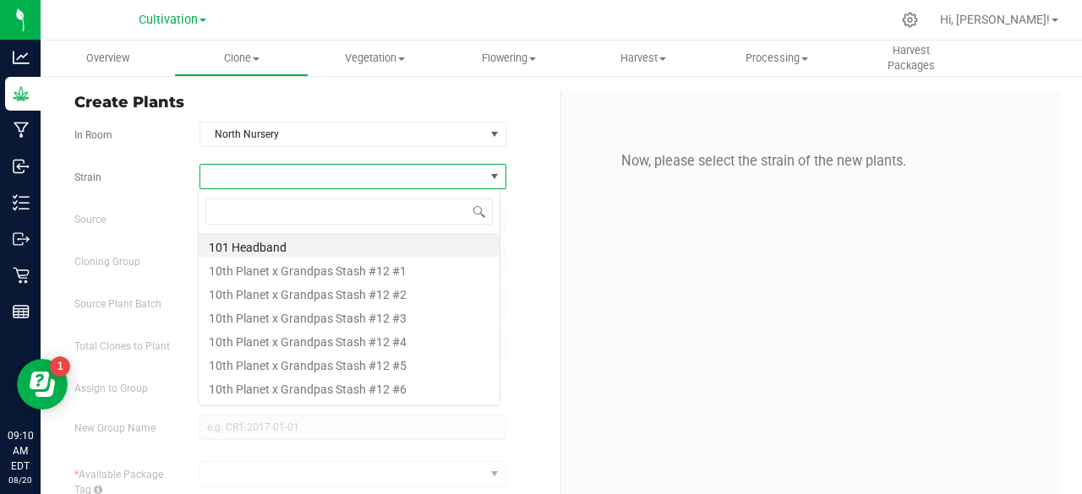
scroll to position [25, 303]
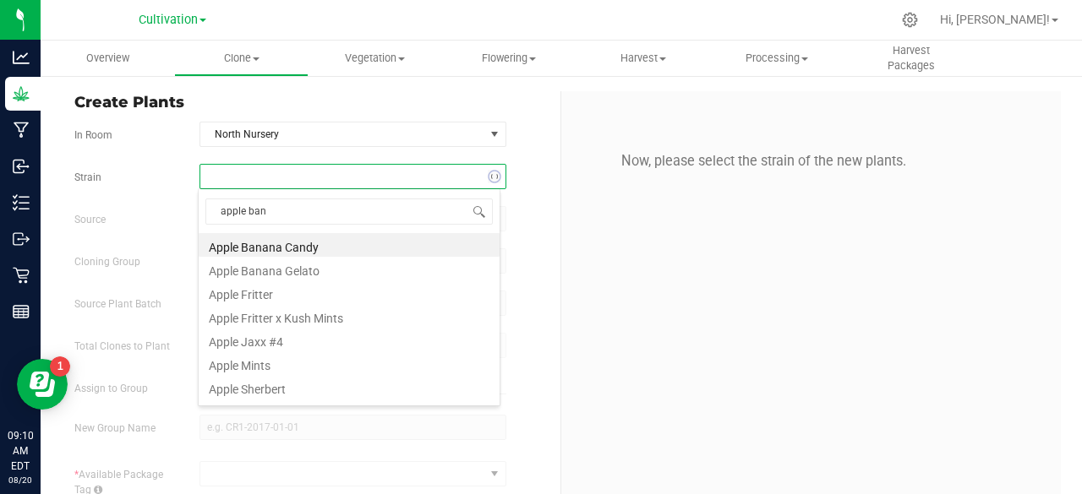
type input "apple bana"
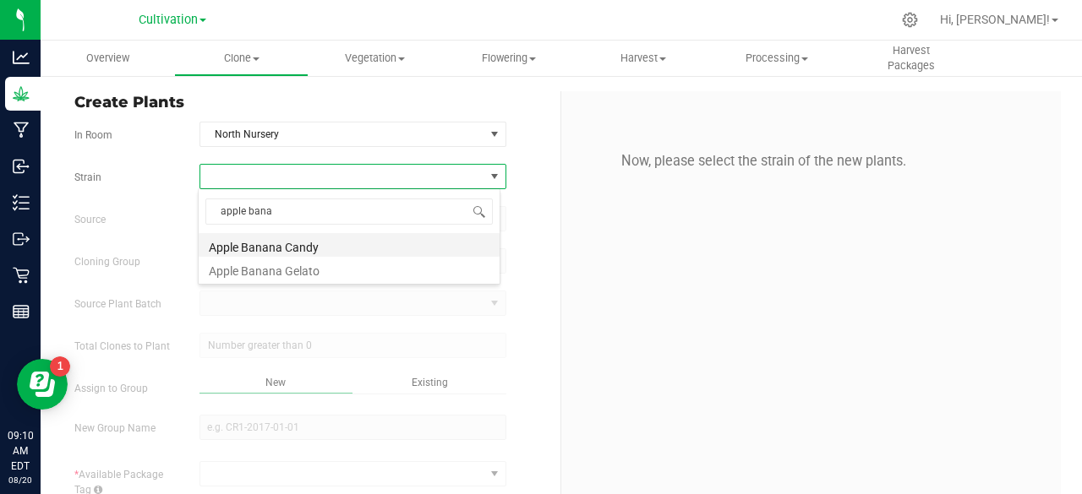
click at [292, 248] on li "Apple Banana Candy" at bounding box center [349, 245] width 301 height 24
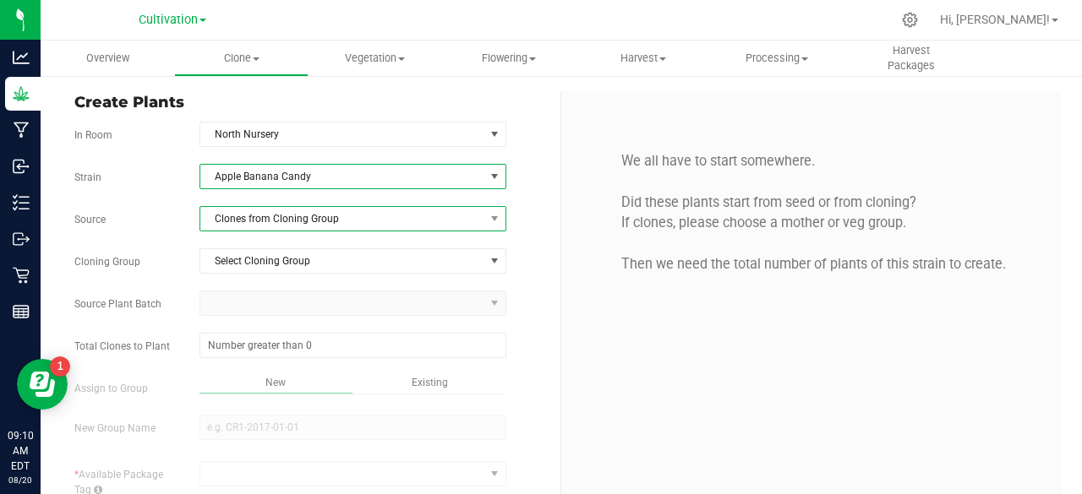
click at [323, 209] on span "Clones from Cloning Group" at bounding box center [342, 219] width 284 height 24
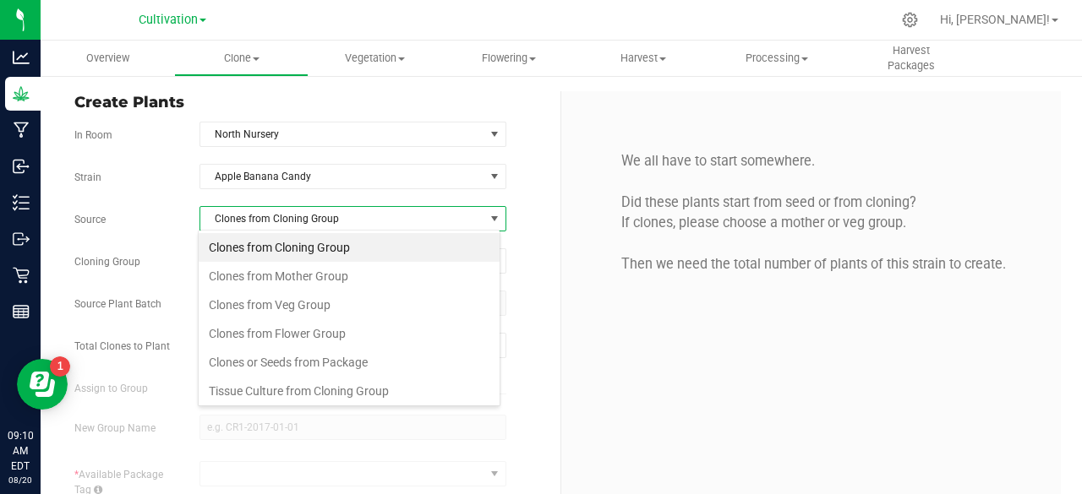
scroll to position [25, 303]
click at [301, 278] on li "Clones from Mother Group" at bounding box center [349, 276] width 301 height 29
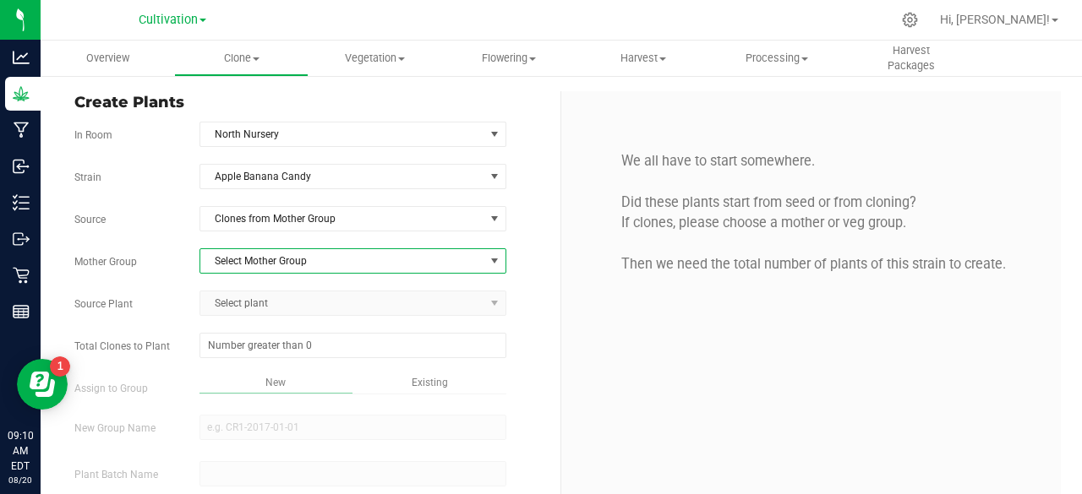
click at [325, 263] on span "Select Mother Group" at bounding box center [342, 261] width 284 height 24
click at [315, 288] on li "Dome #3 - 6/20/2025" at bounding box center [349, 287] width 301 height 25
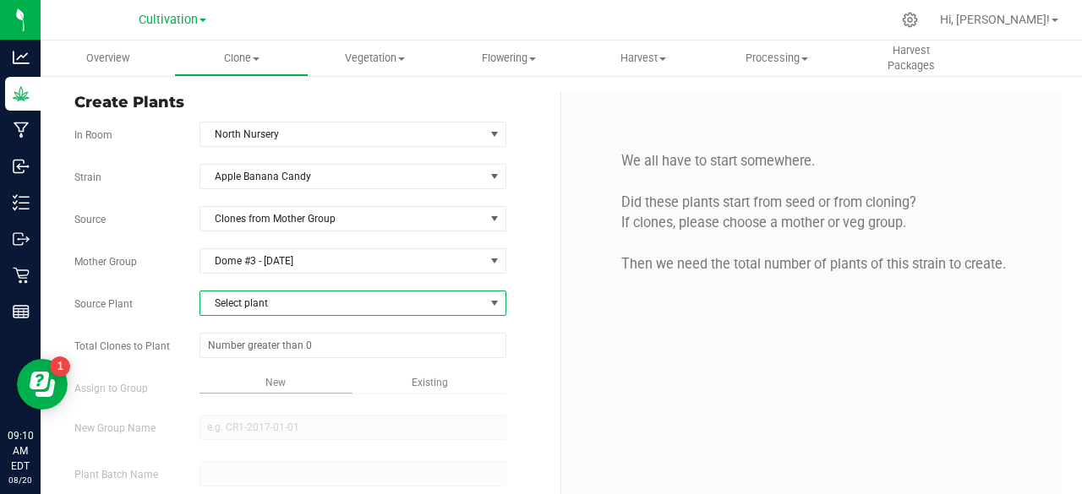
click at [303, 300] on span "Select plant" at bounding box center [342, 304] width 284 height 24
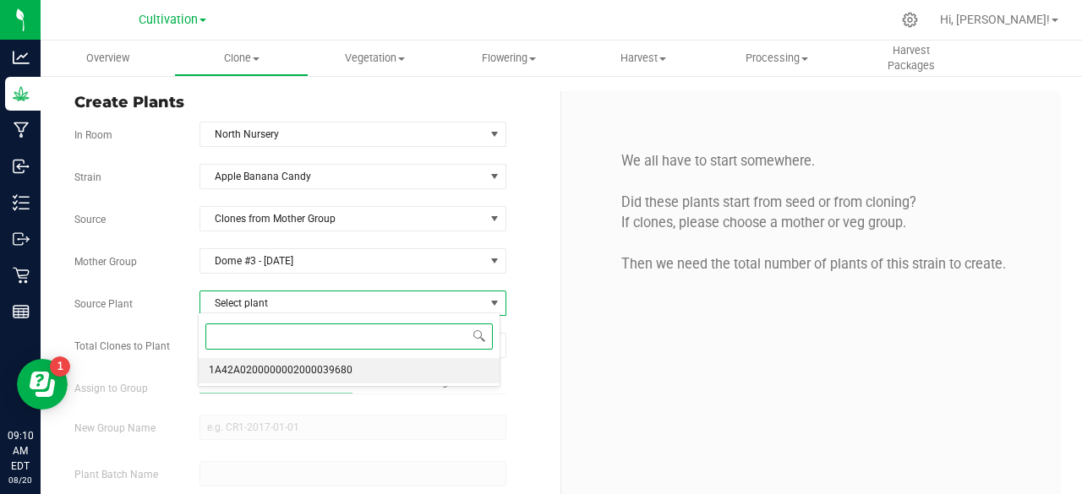
click at [284, 374] on span "1A42A0200000002000039680" at bounding box center [281, 371] width 144 height 22
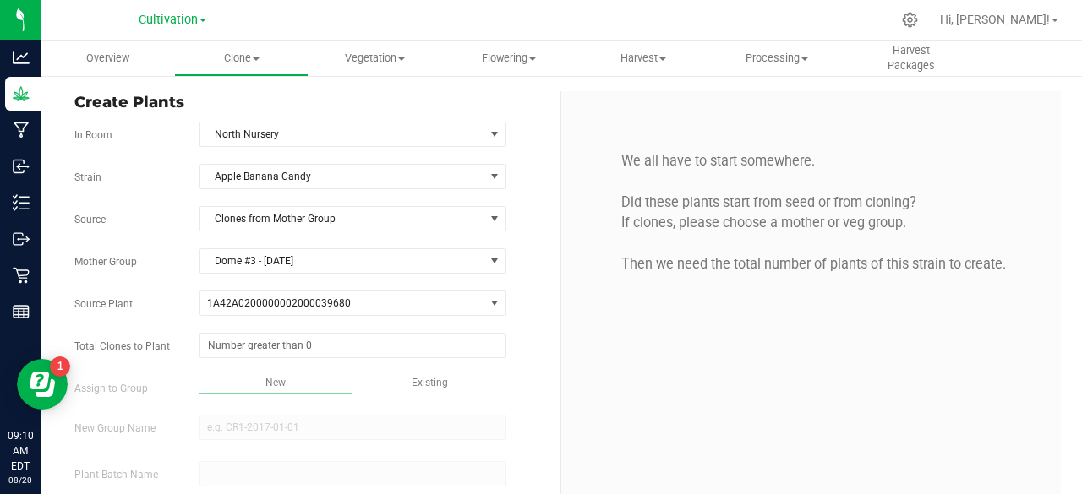
click at [541, 352] on div "Total Clones to Plant" at bounding box center [311, 345] width 499 height 25
click at [324, 222] on span "Clones from Mother Group" at bounding box center [342, 219] width 284 height 24
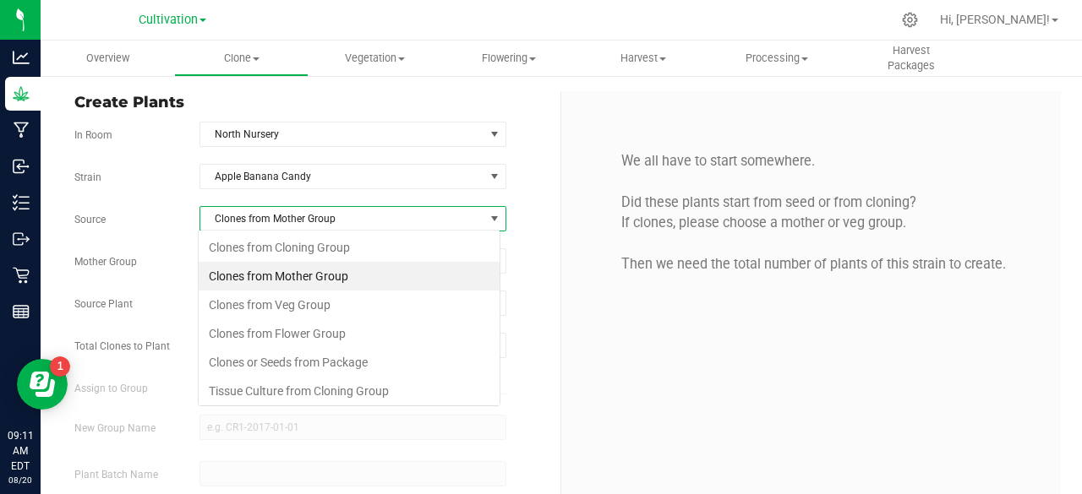
scroll to position [25, 303]
click at [311, 292] on li "Clones from Veg Group" at bounding box center [349, 305] width 301 height 29
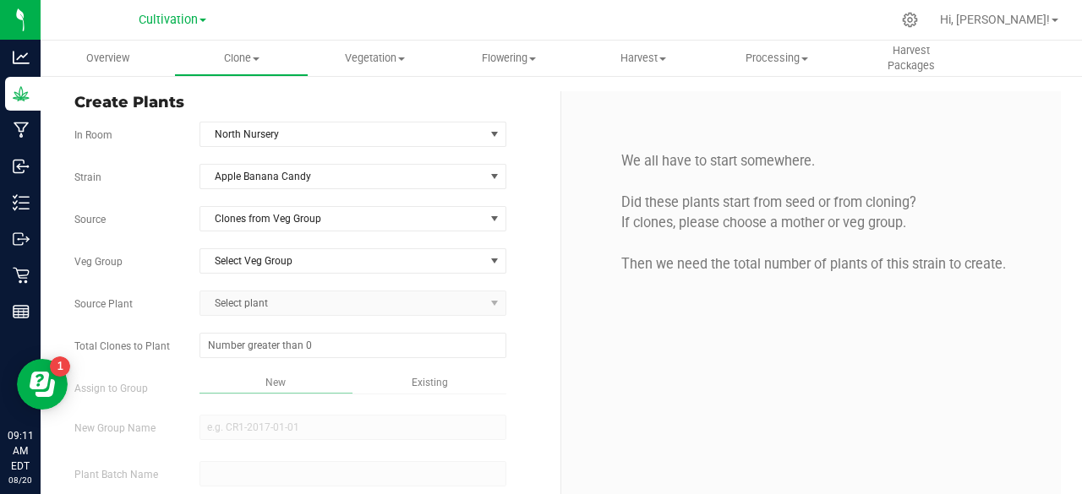
click at [346, 276] on div "Strain Apple Banana Candy Source Clones from Veg Group Veg Group Select Veg Gro…" at bounding box center [310, 373] width 473 height 419
click at [330, 263] on span "Select Veg Group" at bounding box center [342, 261] width 284 height 24
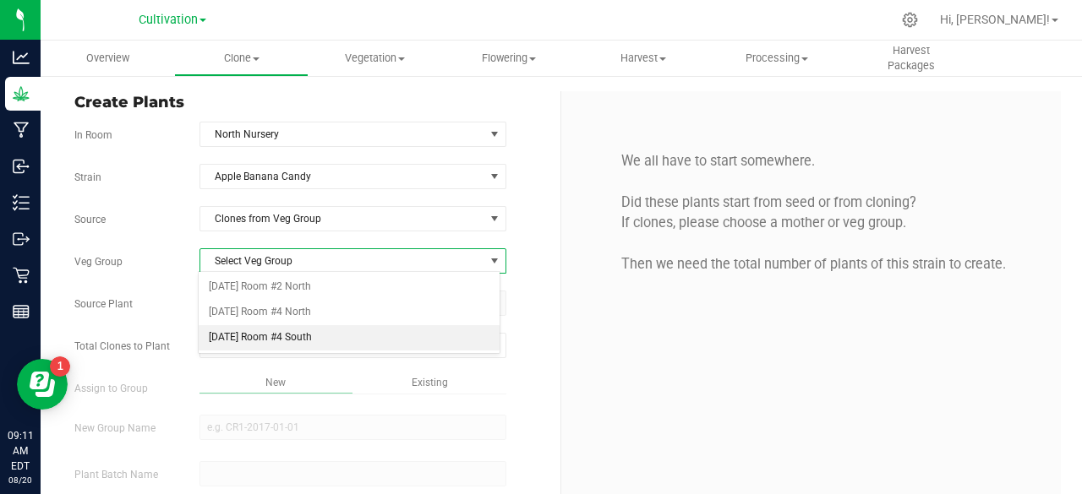
click at [281, 333] on li "7/3/25 Room #4 South" at bounding box center [349, 337] width 301 height 25
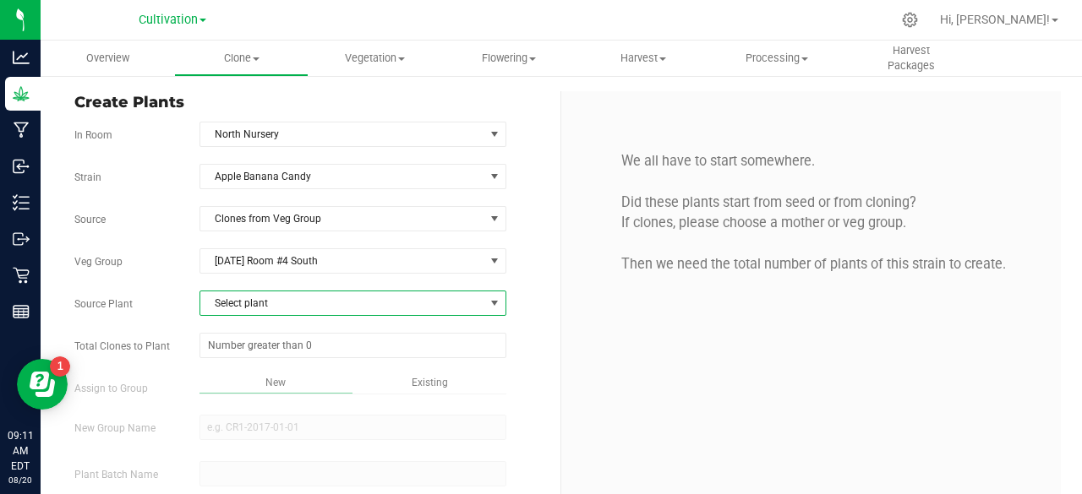
click at [325, 311] on span "Select plant" at bounding box center [342, 304] width 284 height 24
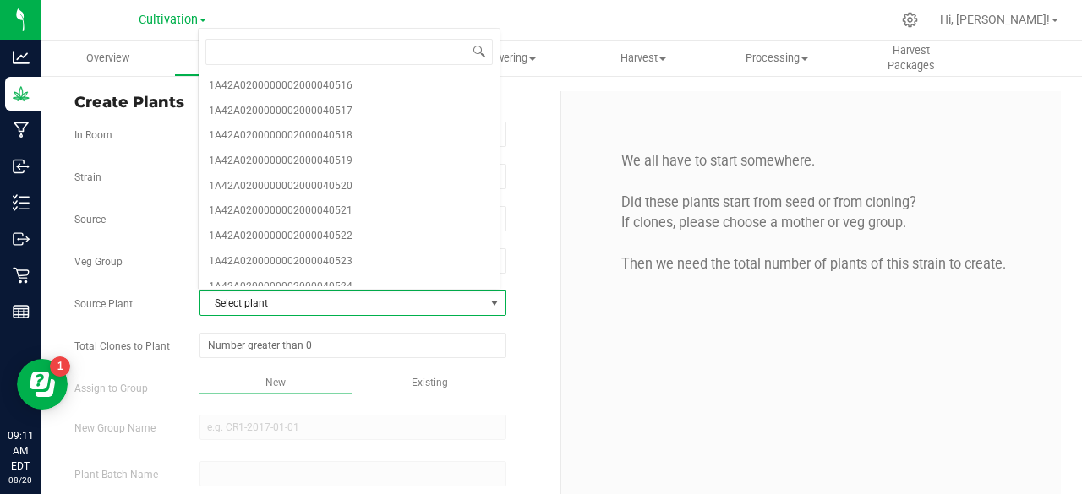
click at [574, 265] on p "We all have to start somewhere. Did these plants start from seed or from clonin…" at bounding box center [811, 212] width 474 height 123
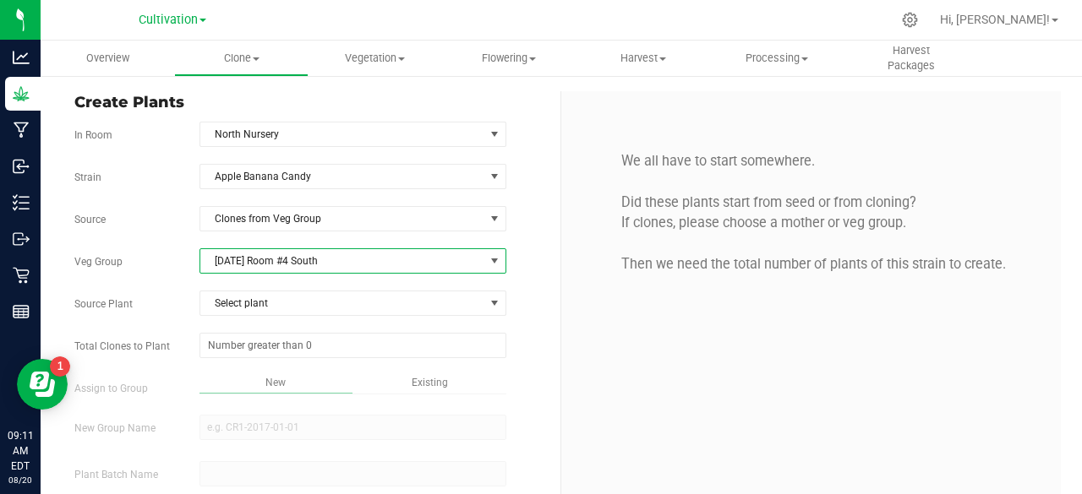
click at [475, 263] on span "7/3/25 Room #4 South" at bounding box center [342, 261] width 284 height 24
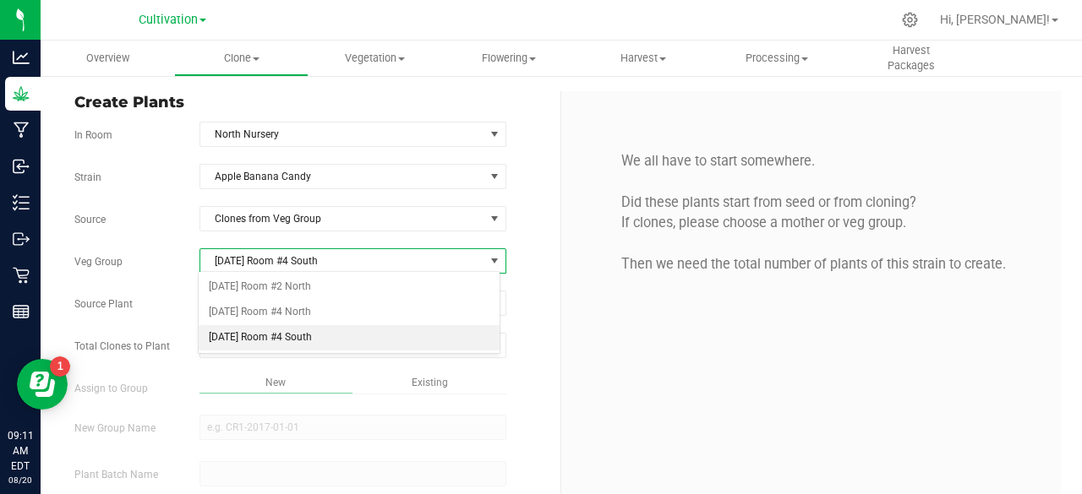
click at [475, 261] on span "7/3/25 Room #4 South" at bounding box center [342, 261] width 284 height 24
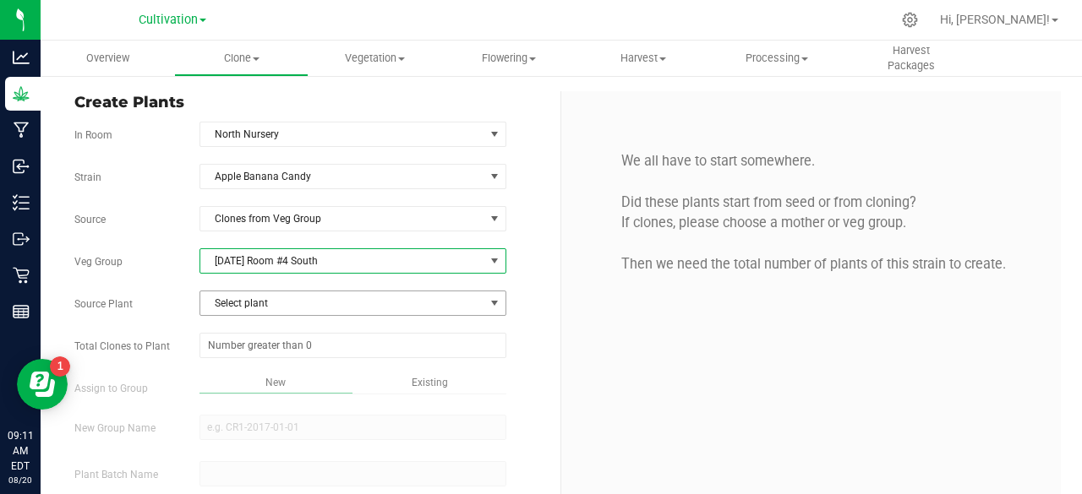
click at [488, 297] on span "select" at bounding box center [495, 304] width 14 height 14
drag, startPoint x: 530, startPoint y: 204, endPoint x: 471, endPoint y: 305, distance: 117.4
click at [471, 305] on span "Select plant" at bounding box center [342, 304] width 284 height 24
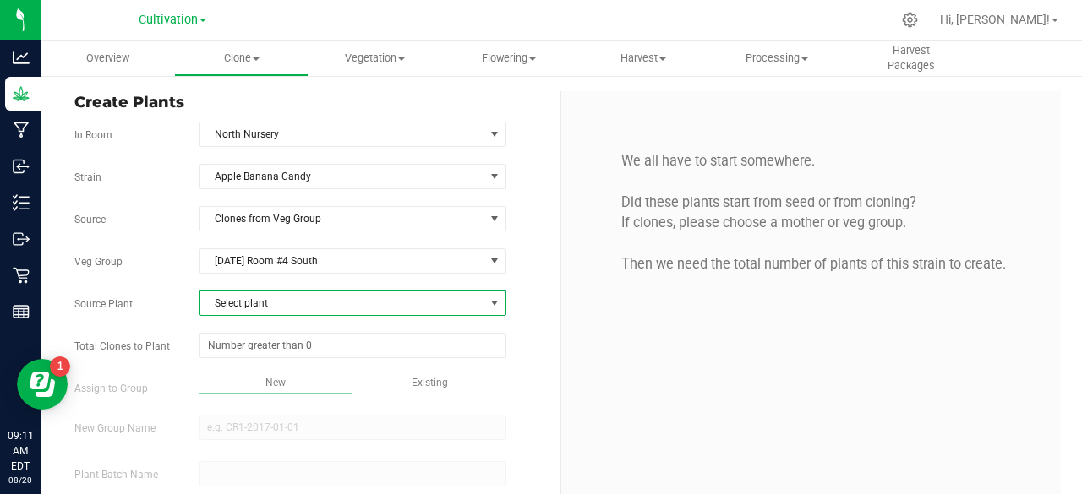
drag, startPoint x: 471, startPoint y: 305, endPoint x: 405, endPoint y: 318, distance: 67.1
click at [405, 318] on div "Strain Apple Banana Candy Source Clones from Veg Group Veg Group 7/3/25 Room #4…" at bounding box center [310, 373] width 473 height 419
click at [396, 249] on span "7/3/25 Room #4 South" at bounding box center [342, 261] width 284 height 24
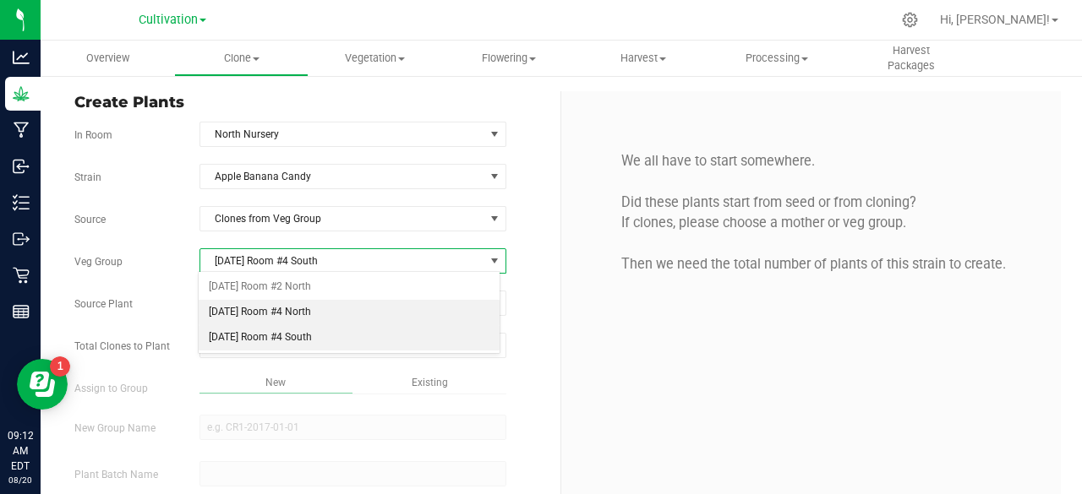
click at [334, 310] on li "7/20/25 Room #4 North" at bounding box center [349, 312] width 301 height 25
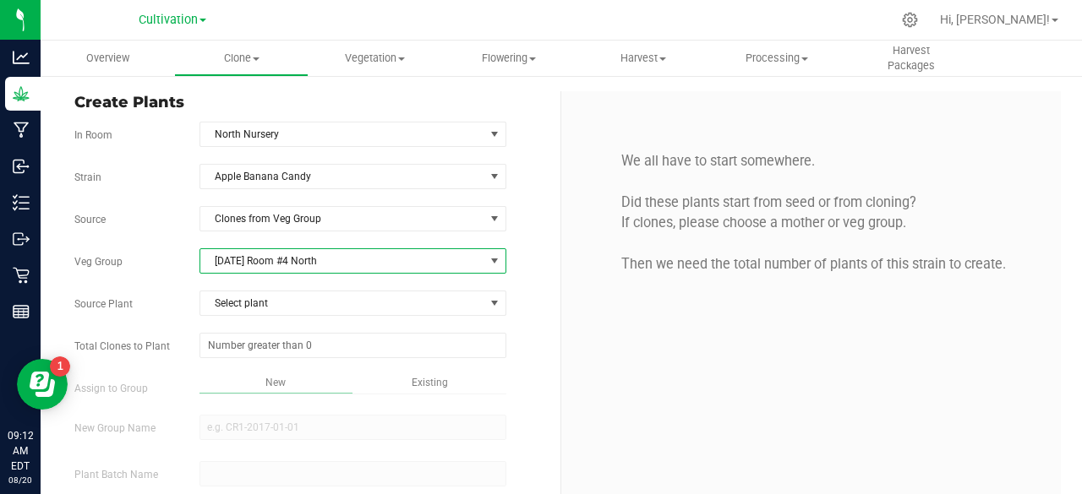
click at [406, 266] on span "7/20/25 Room #4 North" at bounding box center [342, 261] width 284 height 24
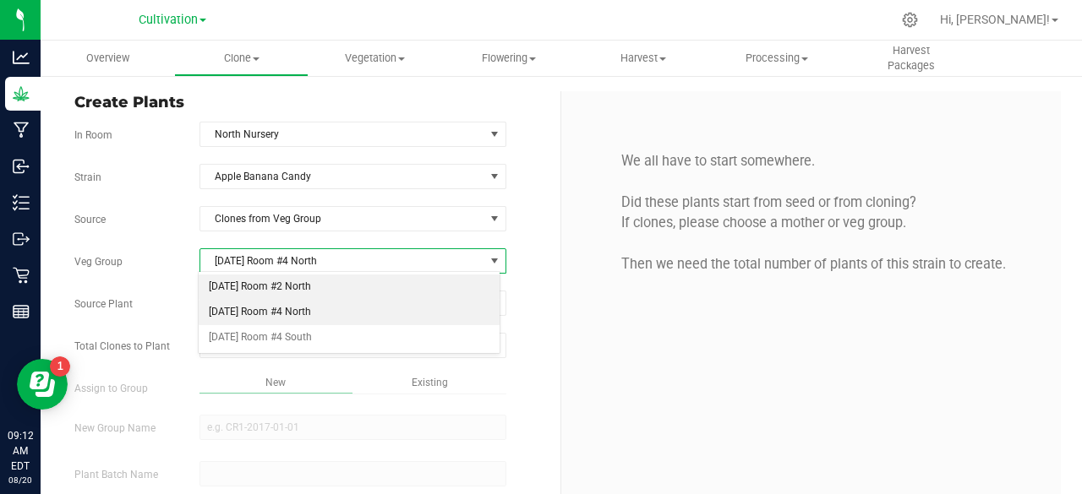
click at [355, 294] on li "7/10/25 Room #2 North" at bounding box center [349, 287] width 301 height 25
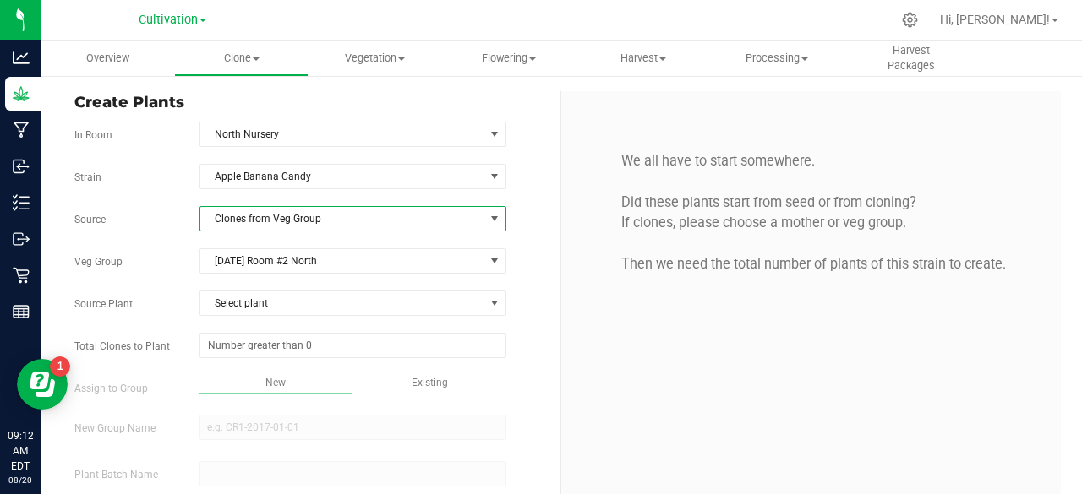
click at [423, 218] on span "Clones from Veg Group" at bounding box center [342, 219] width 284 height 24
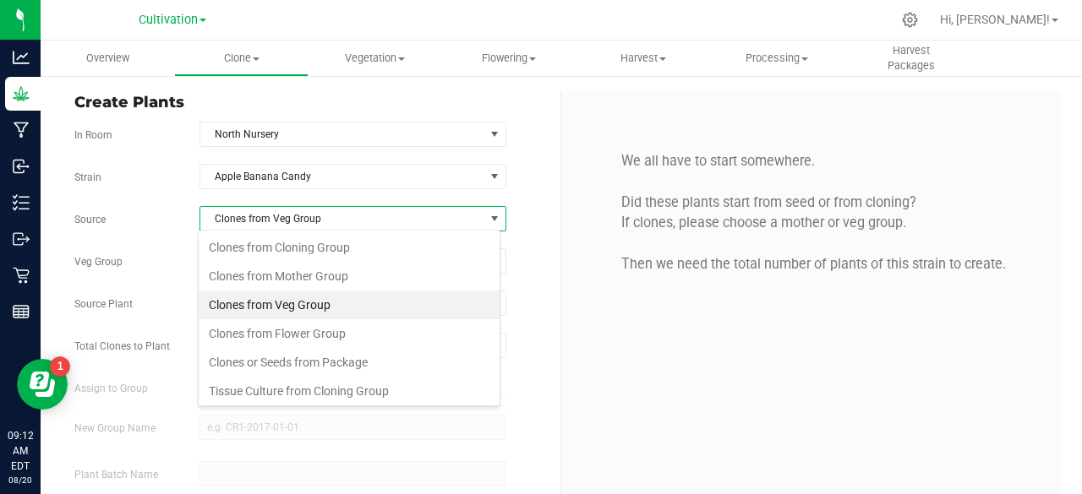
scroll to position [25, 303]
click at [362, 291] on li "Clones from Veg Group" at bounding box center [349, 305] width 301 height 29
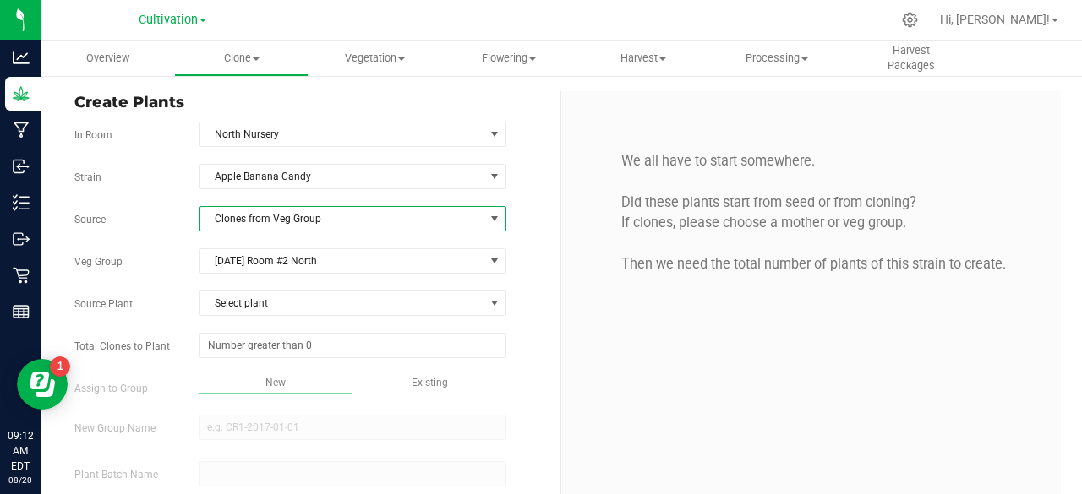
click at [428, 202] on div "Strain Apple Banana Candy Source Clones from Veg Group Veg Group 7/10/25 Room #…" at bounding box center [310, 373] width 473 height 419
click at [390, 214] on span "Clones from Veg Group" at bounding box center [342, 219] width 284 height 24
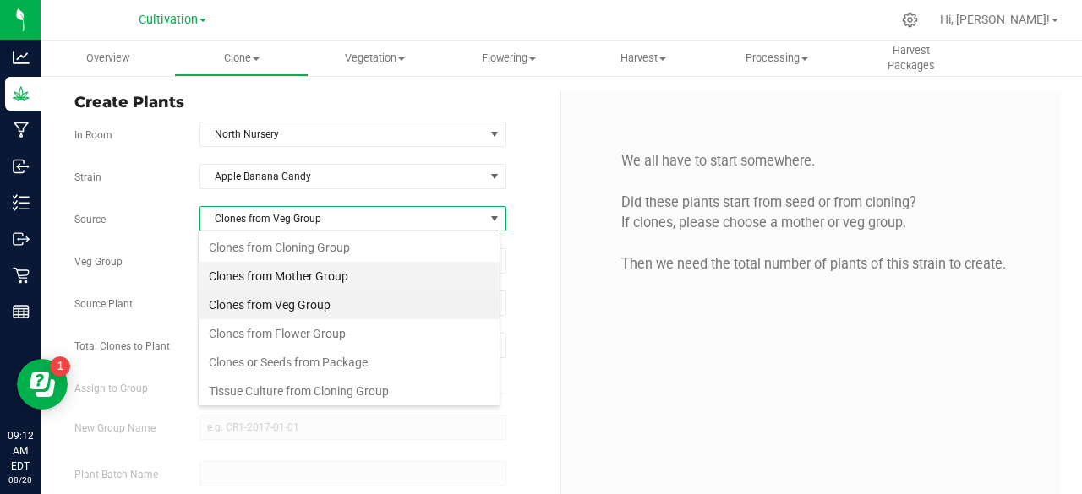
click at [335, 270] on li "Clones from Mother Group" at bounding box center [349, 276] width 301 height 29
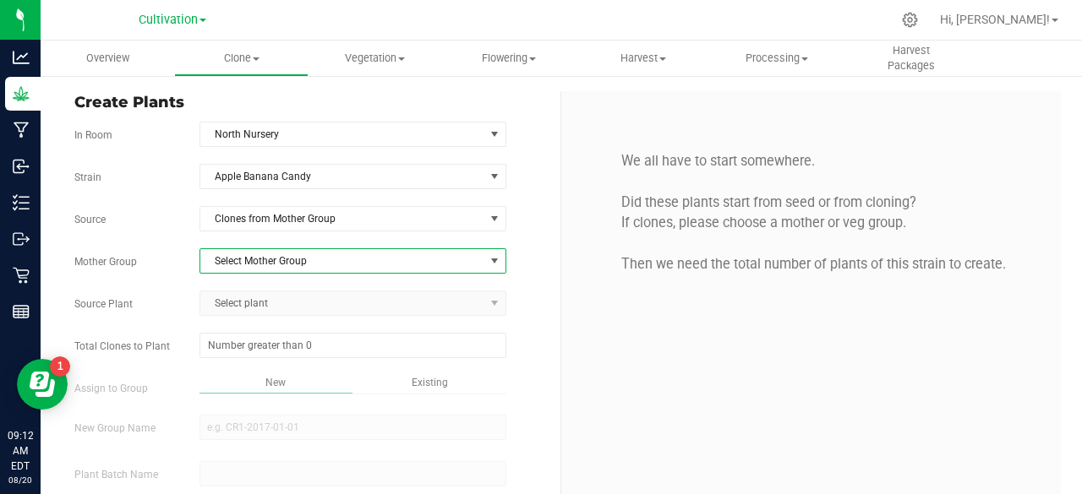
click at [326, 267] on span "Select Mother Group" at bounding box center [342, 261] width 284 height 24
click at [314, 279] on li "Dome #3 - 6/20/2025" at bounding box center [349, 287] width 301 height 25
click at [294, 299] on span "Select plant" at bounding box center [342, 304] width 284 height 24
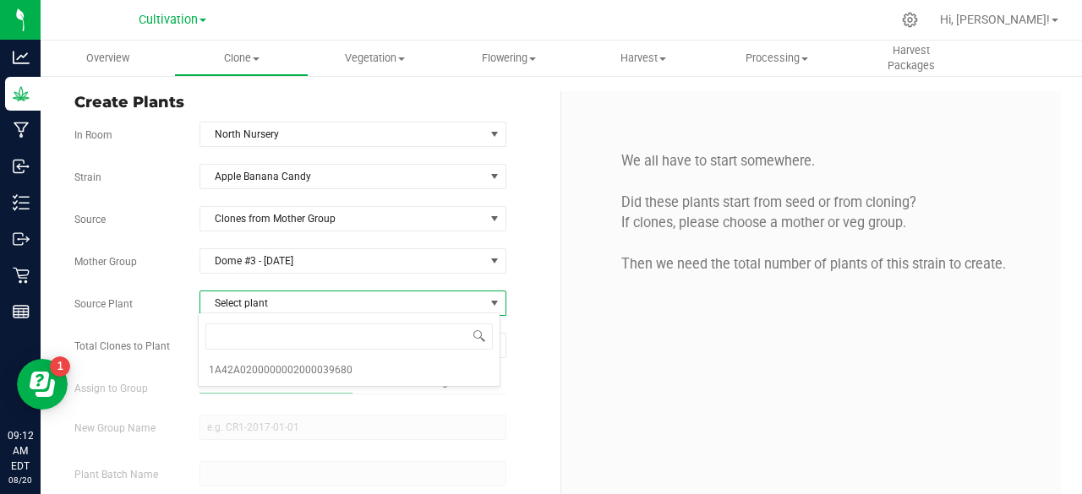
click at [341, 300] on span "Select plant" at bounding box center [342, 304] width 284 height 24
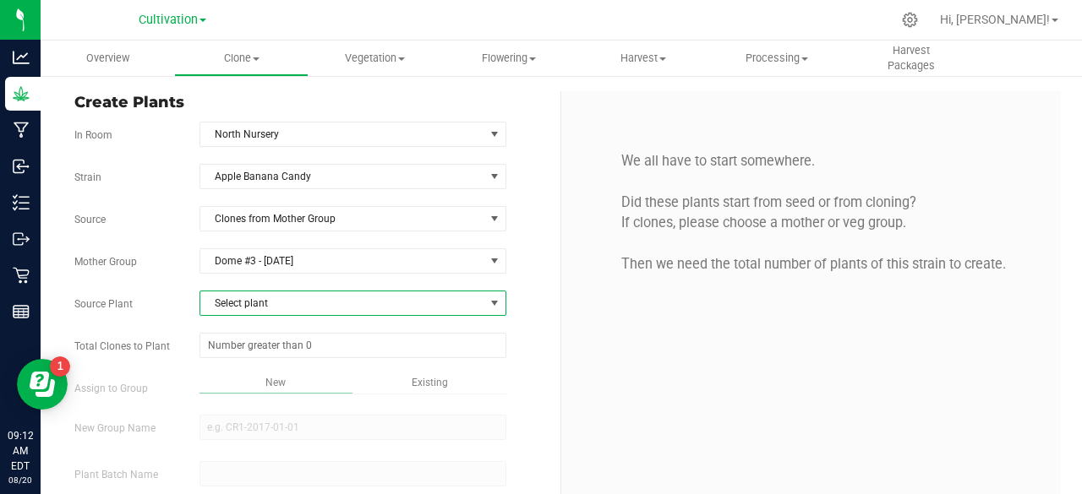
drag, startPoint x: 336, startPoint y: 295, endPoint x: 304, endPoint y: 282, distance: 33.7
click at [304, 282] on div "Strain Apple Banana Candy Source Clones from Mother Group Mother Group Dome #3 …" at bounding box center [310, 373] width 473 height 419
click at [378, 263] on span "Dome #3 - 6/20/2025" at bounding box center [342, 261] width 284 height 24
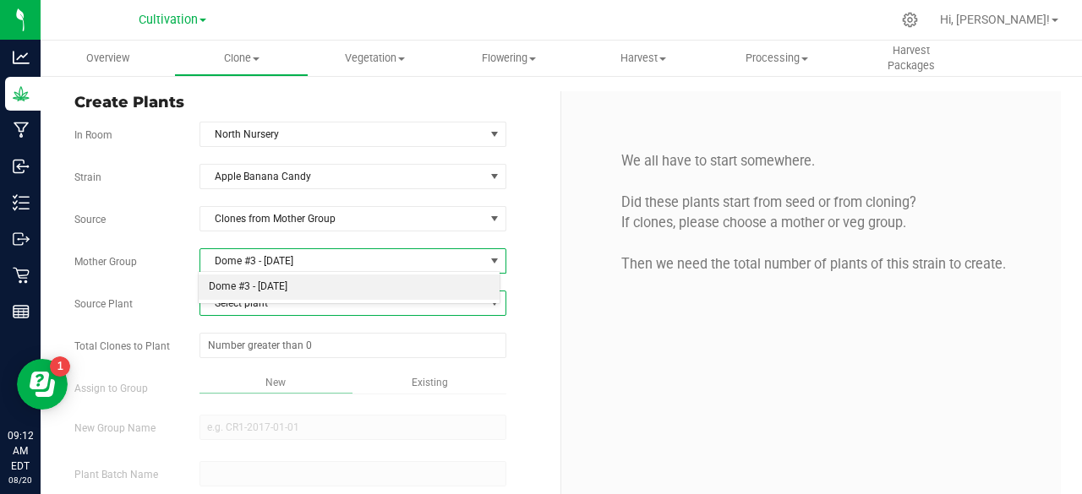
click at [378, 263] on span "Dome #3 - 6/20/2025" at bounding box center [342, 261] width 284 height 24
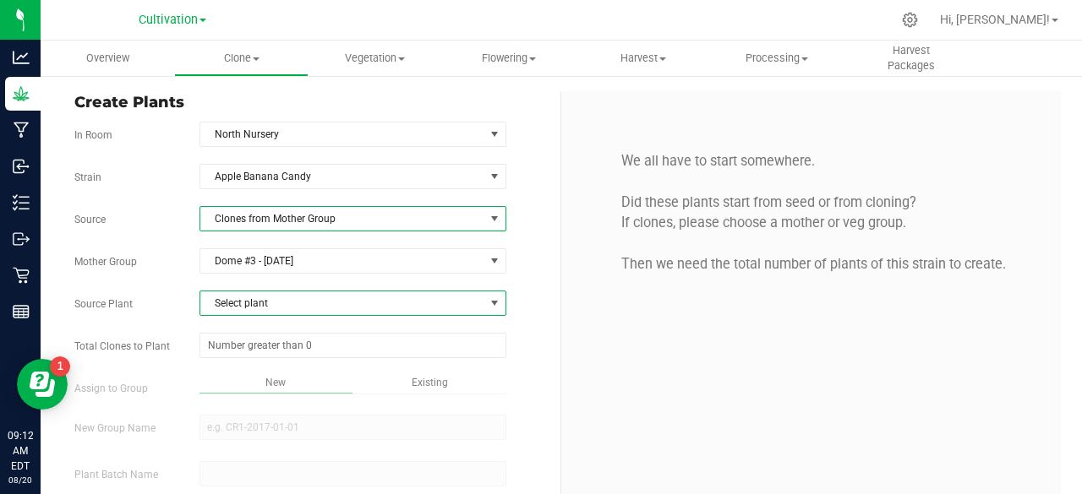
click at [466, 213] on span "Clones from Mother Group" at bounding box center [342, 219] width 284 height 24
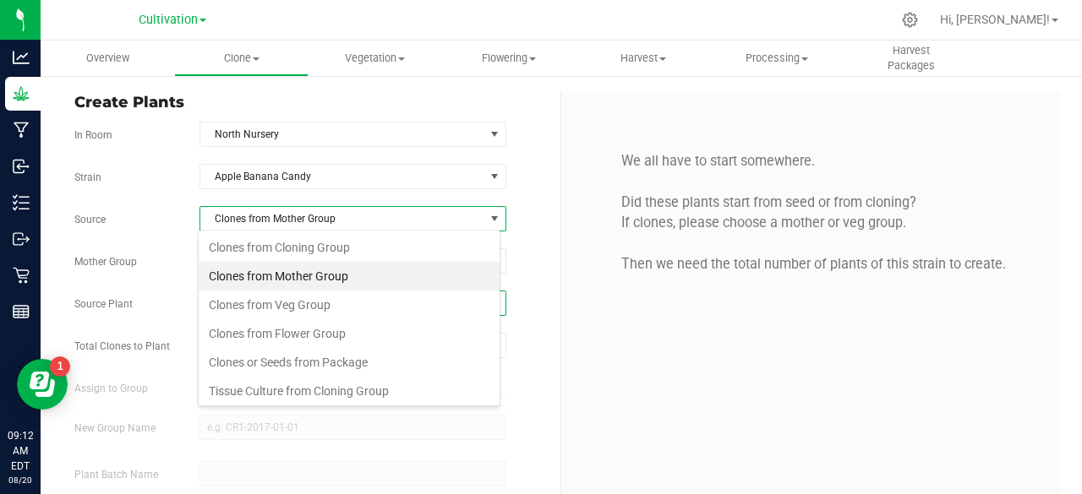
scroll to position [25, 303]
click at [363, 282] on li "Clones from Mother Group" at bounding box center [349, 276] width 301 height 29
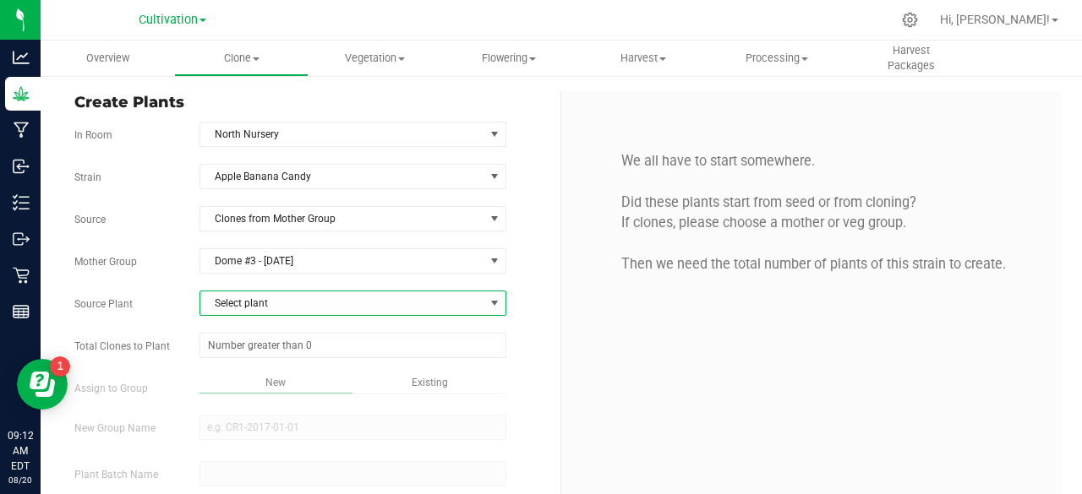
click at [530, 273] on div "Strain Apple Banana Candy Source Clones from Mother Group Mother Group Dome #3 …" at bounding box center [310, 373] width 473 height 419
